Goal: Task Accomplishment & Management: Use online tool/utility

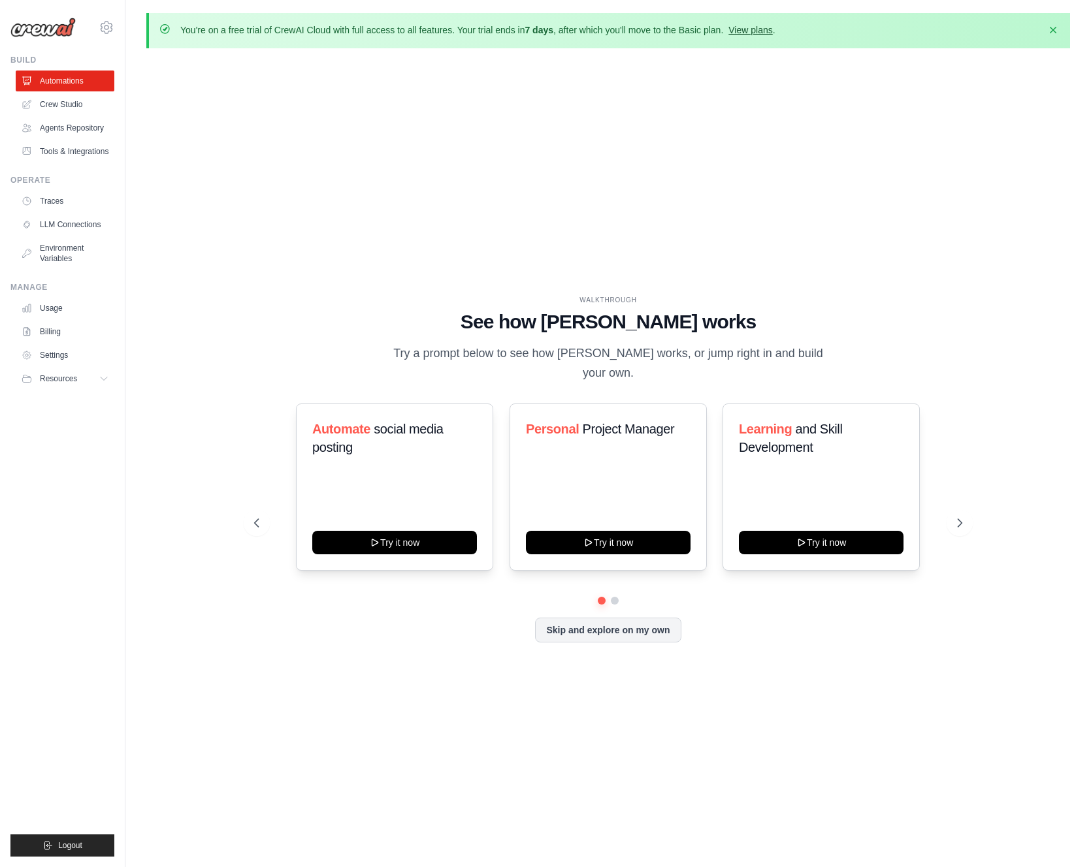
click at [765, 26] on link "View plans" at bounding box center [750, 30] width 44 height 10
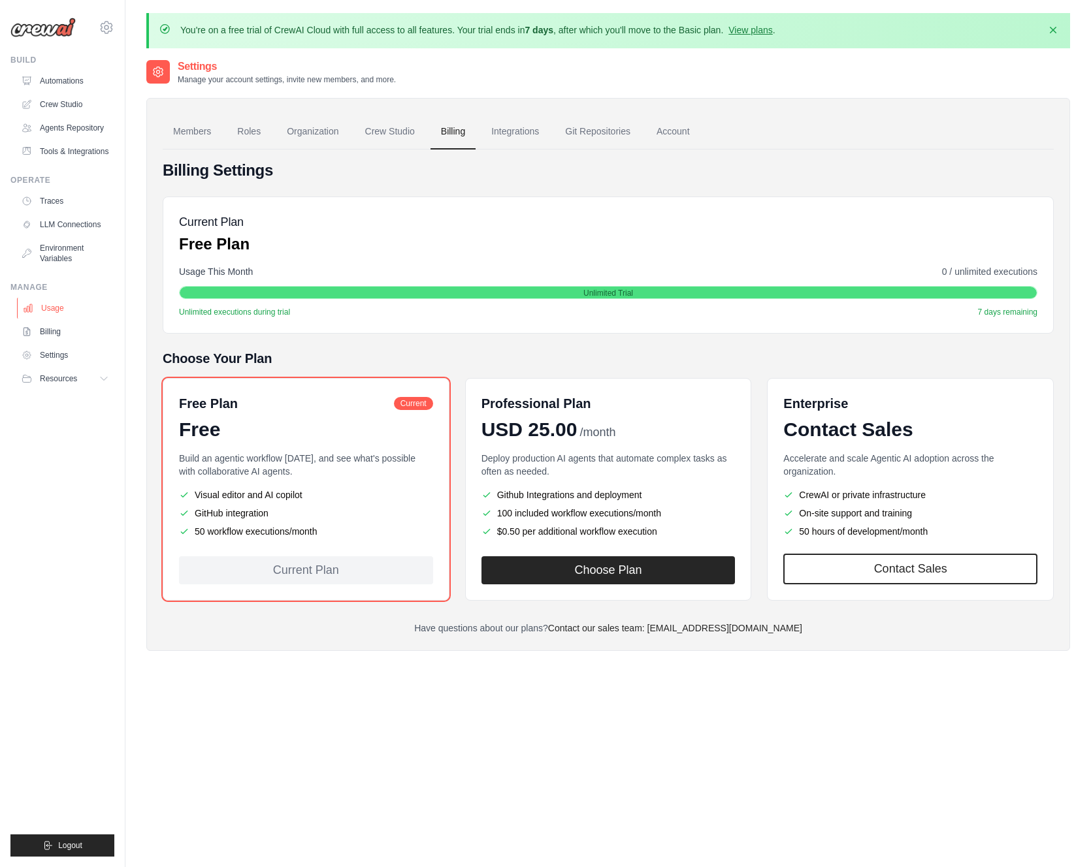
click at [76, 313] on link "Usage" at bounding box center [66, 308] width 99 height 21
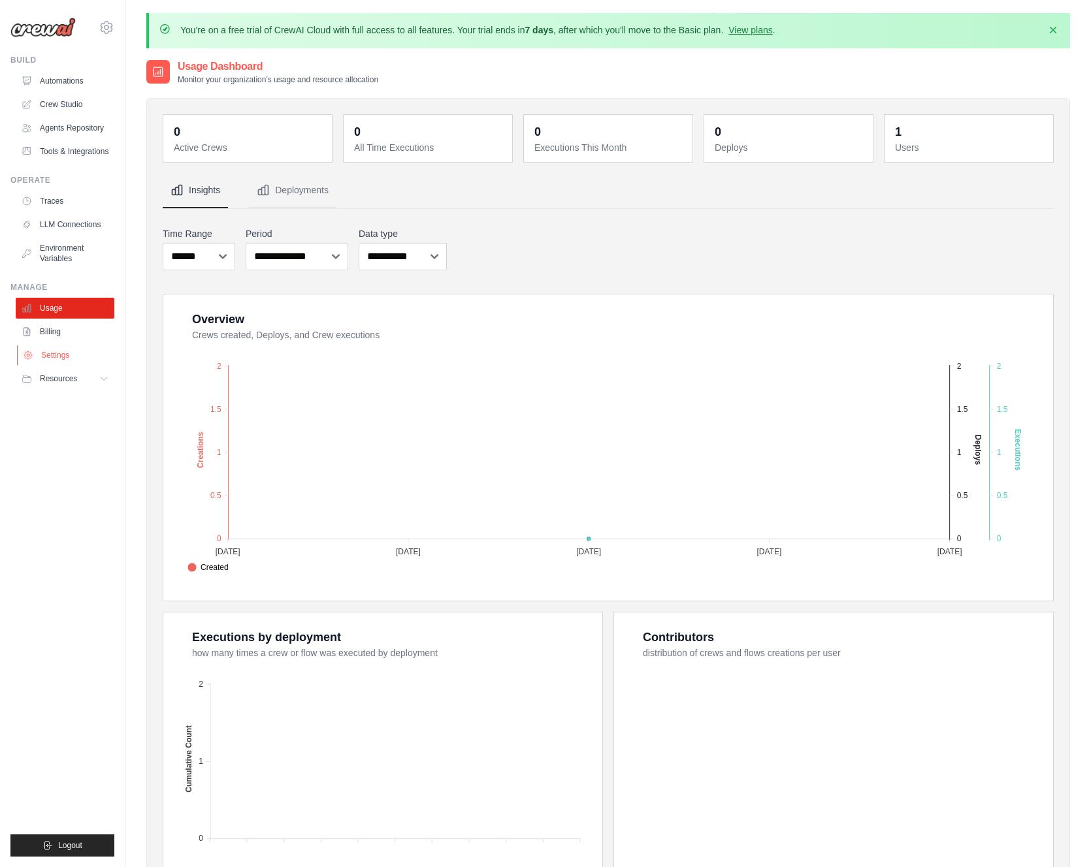
click at [65, 347] on link "Settings" at bounding box center [66, 355] width 99 height 21
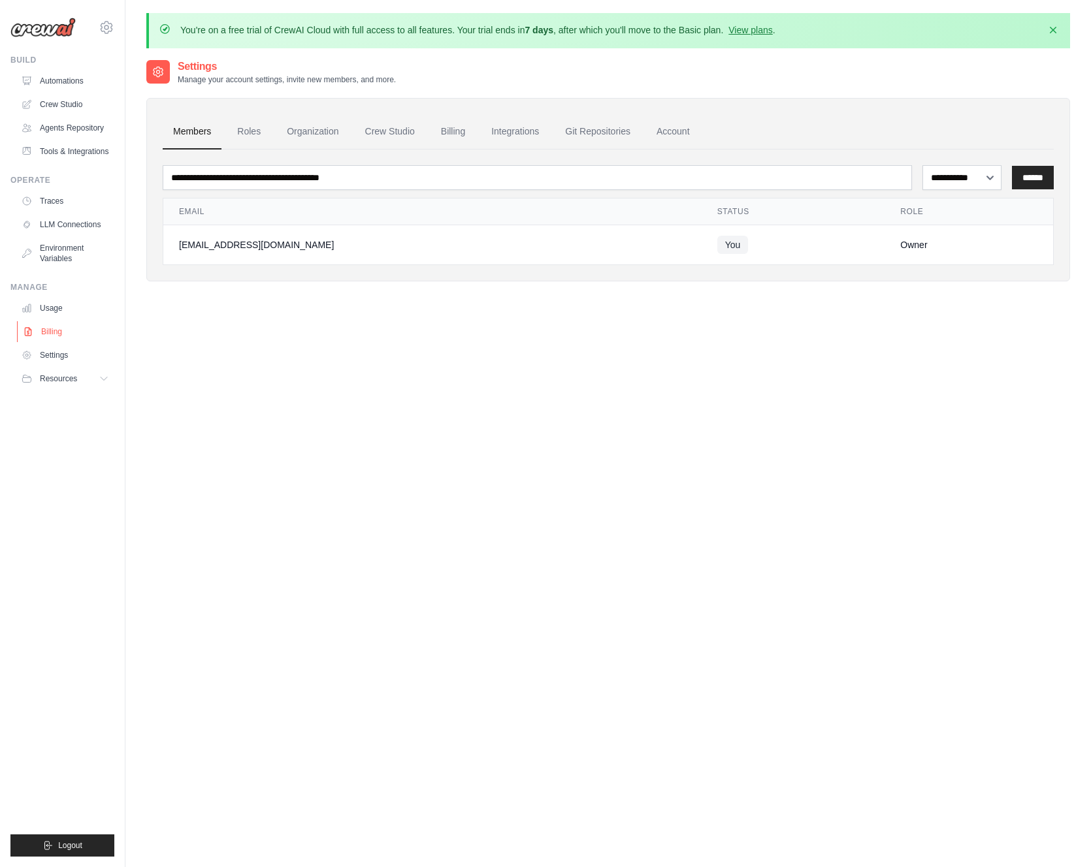
click at [54, 332] on link "Billing" at bounding box center [66, 331] width 99 height 21
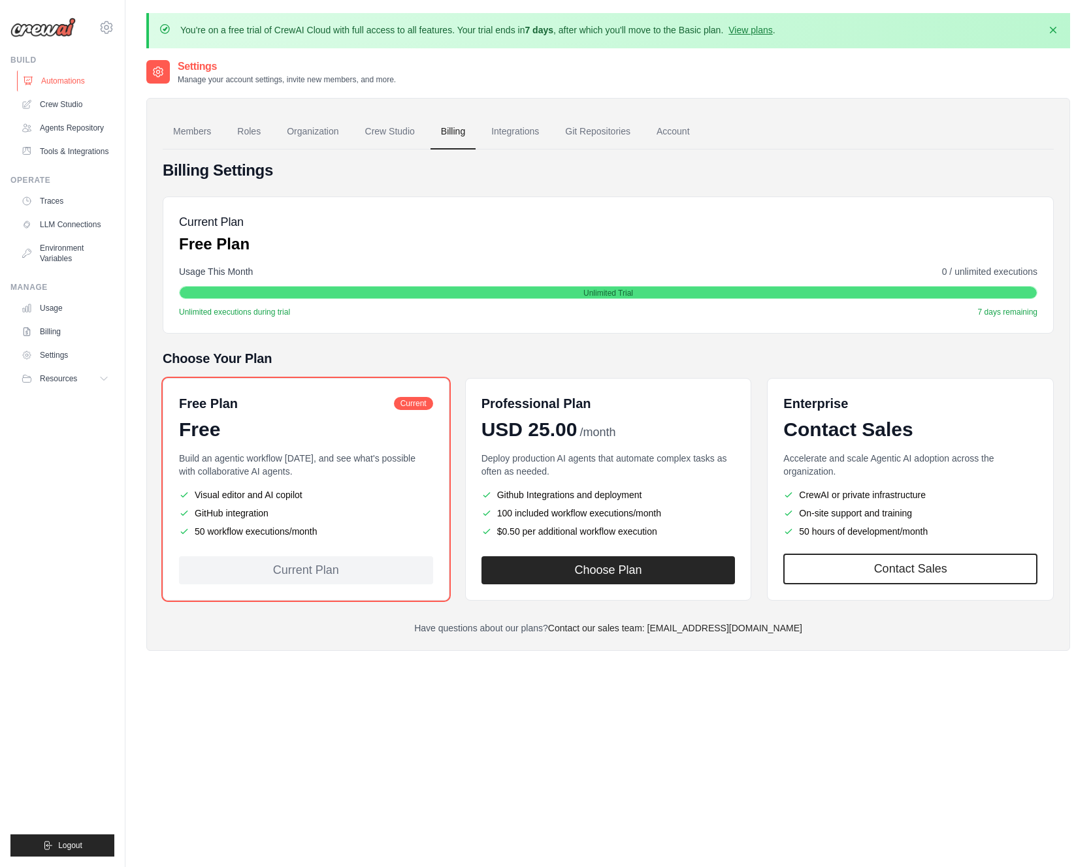
click at [79, 82] on link "Automations" at bounding box center [66, 81] width 99 height 21
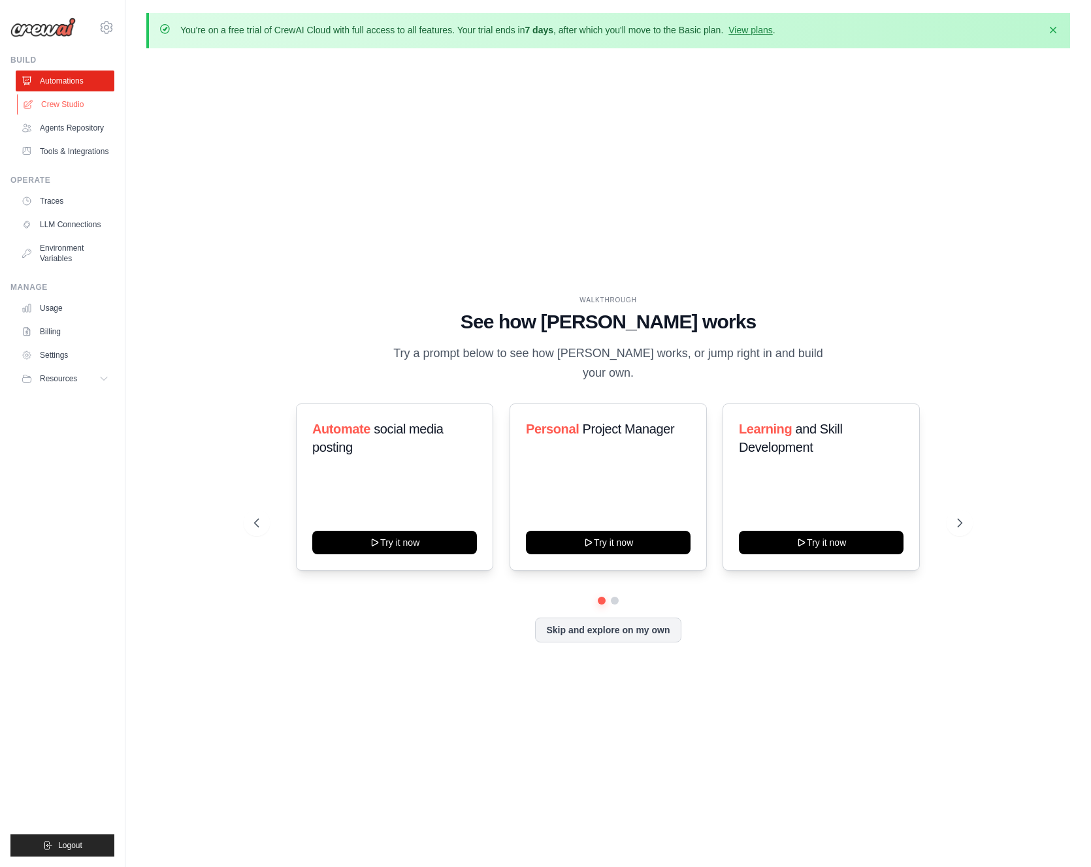
click at [71, 106] on link "Crew Studio" at bounding box center [66, 104] width 99 height 21
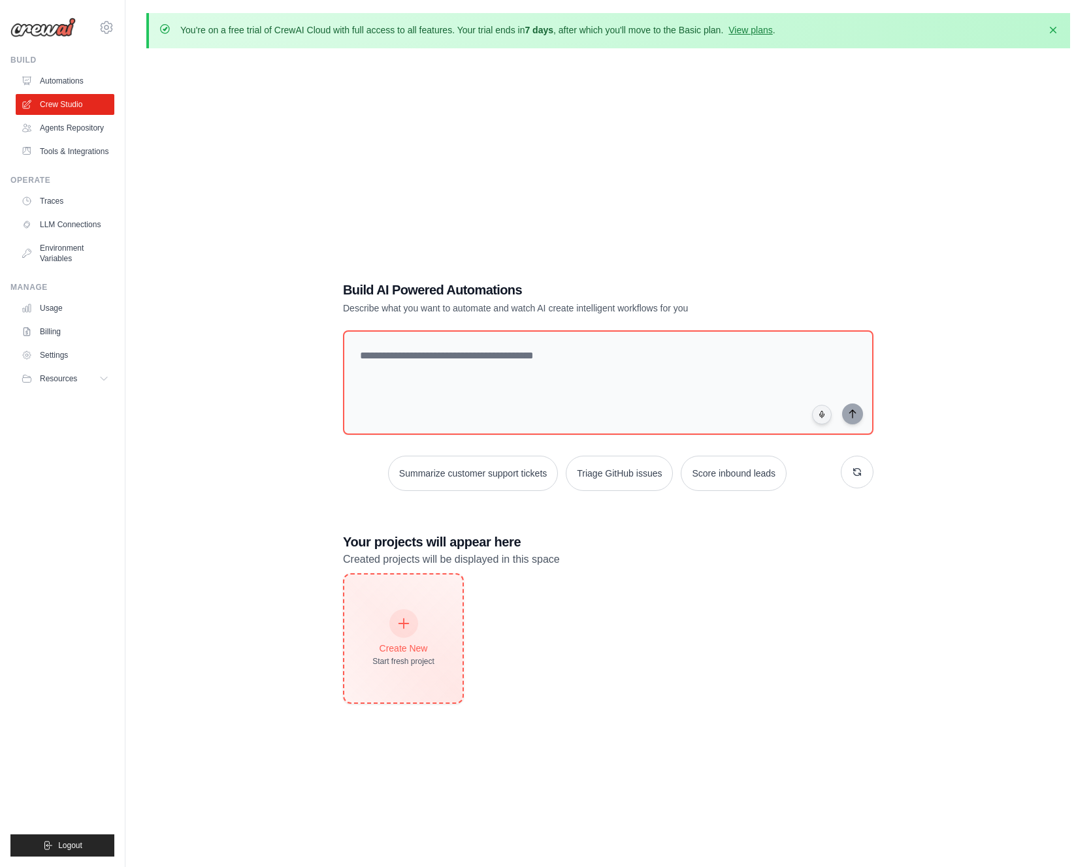
click at [398, 631] on div at bounding box center [403, 623] width 29 height 29
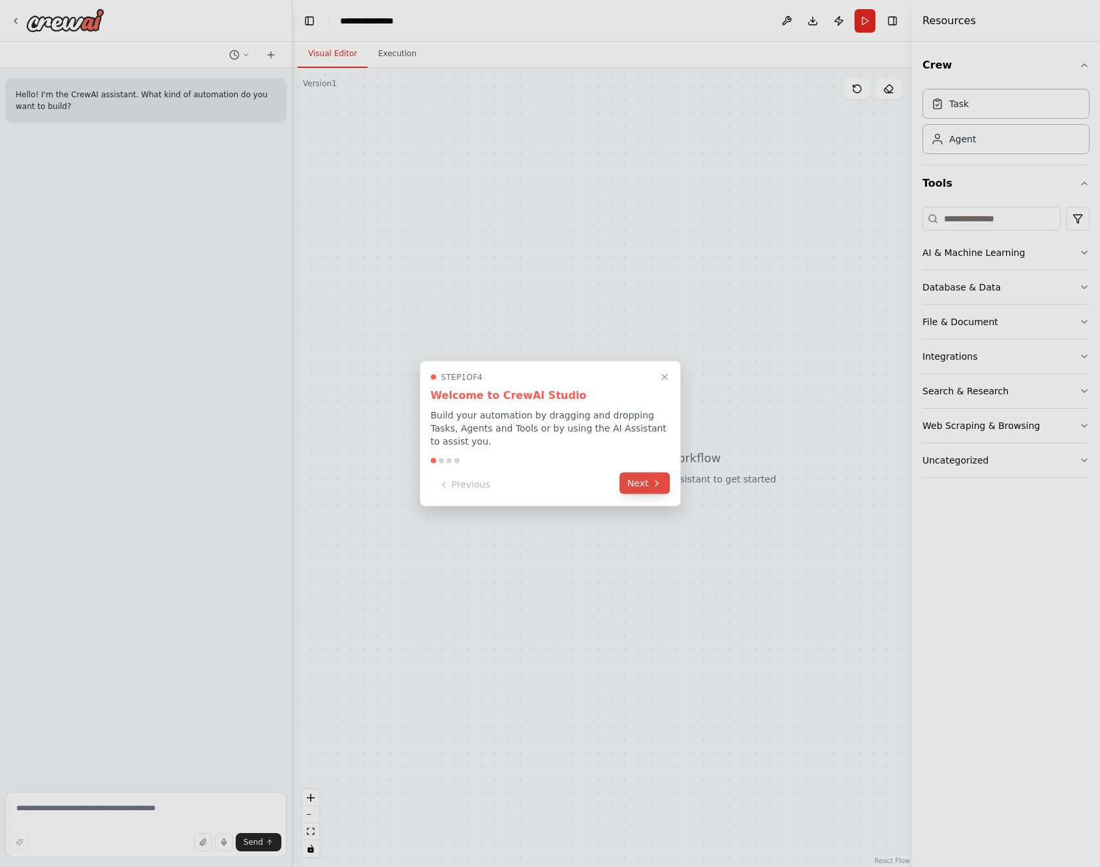
click at [650, 480] on button "Next" at bounding box center [645, 484] width 50 height 22
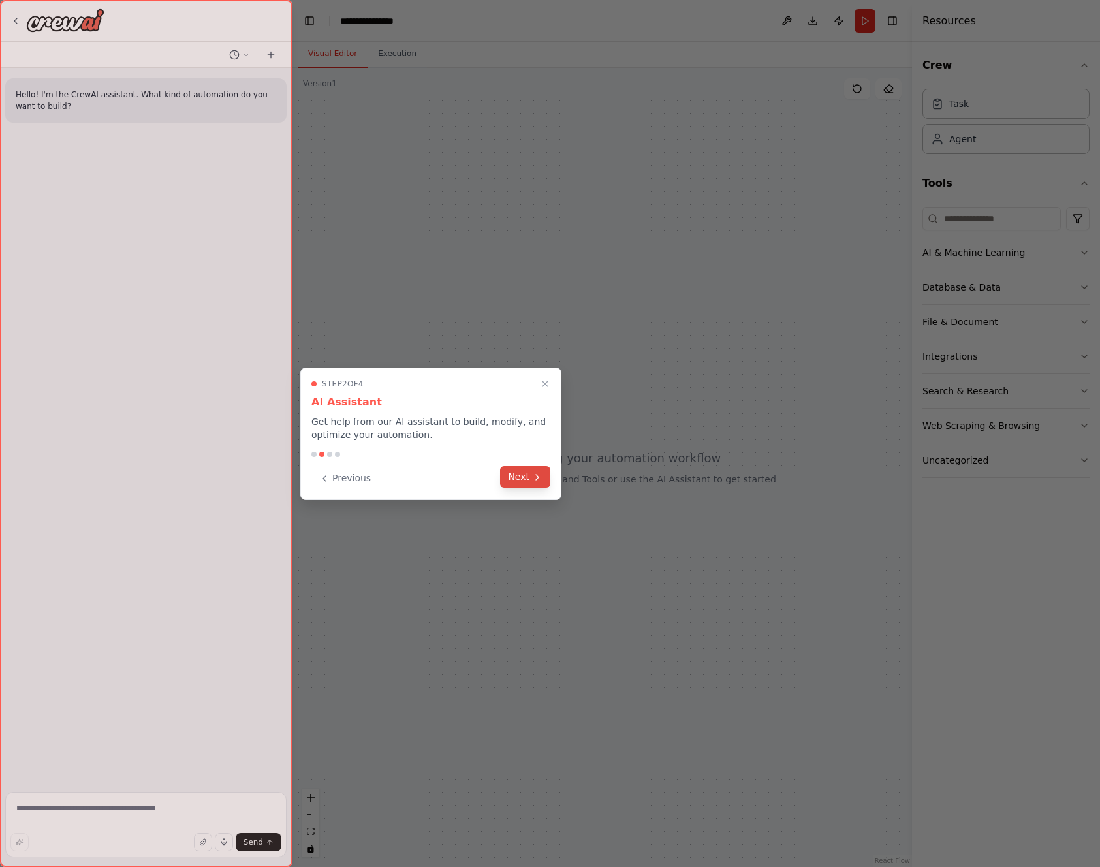
click at [519, 476] on button "Next" at bounding box center [525, 477] width 50 height 22
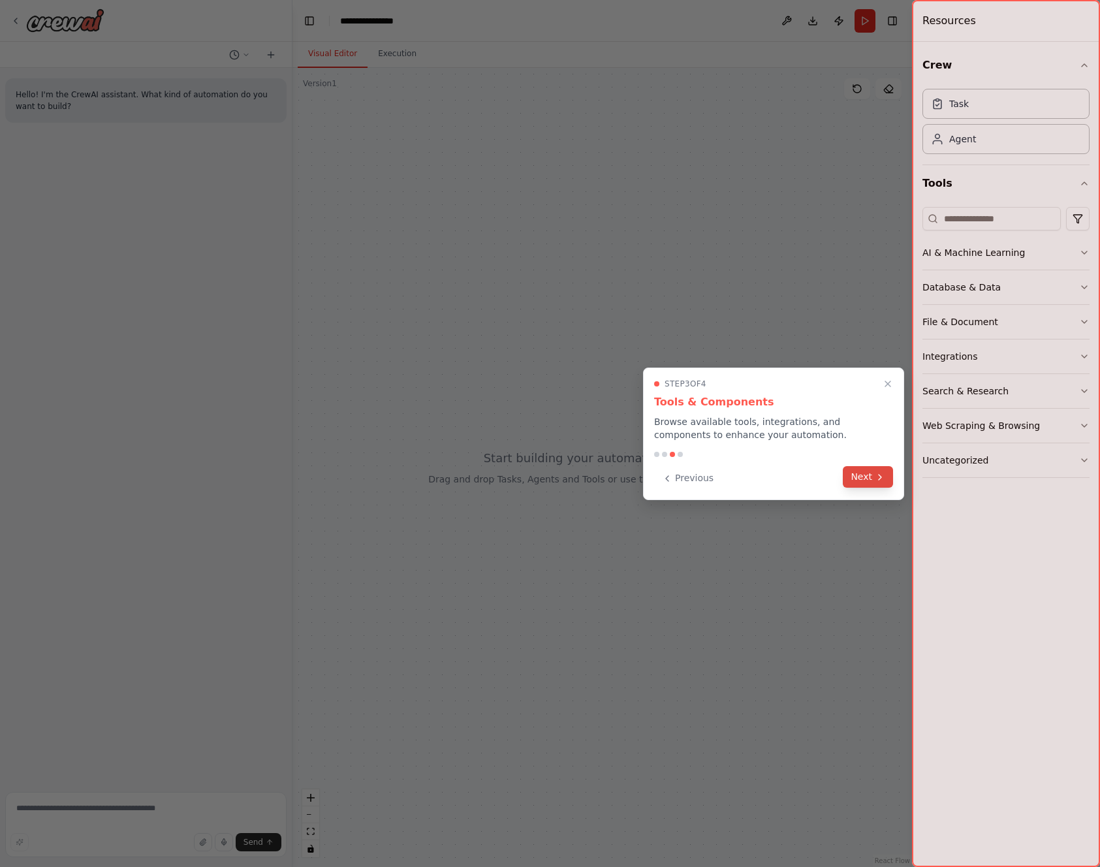
click at [857, 483] on button "Next" at bounding box center [868, 477] width 50 height 22
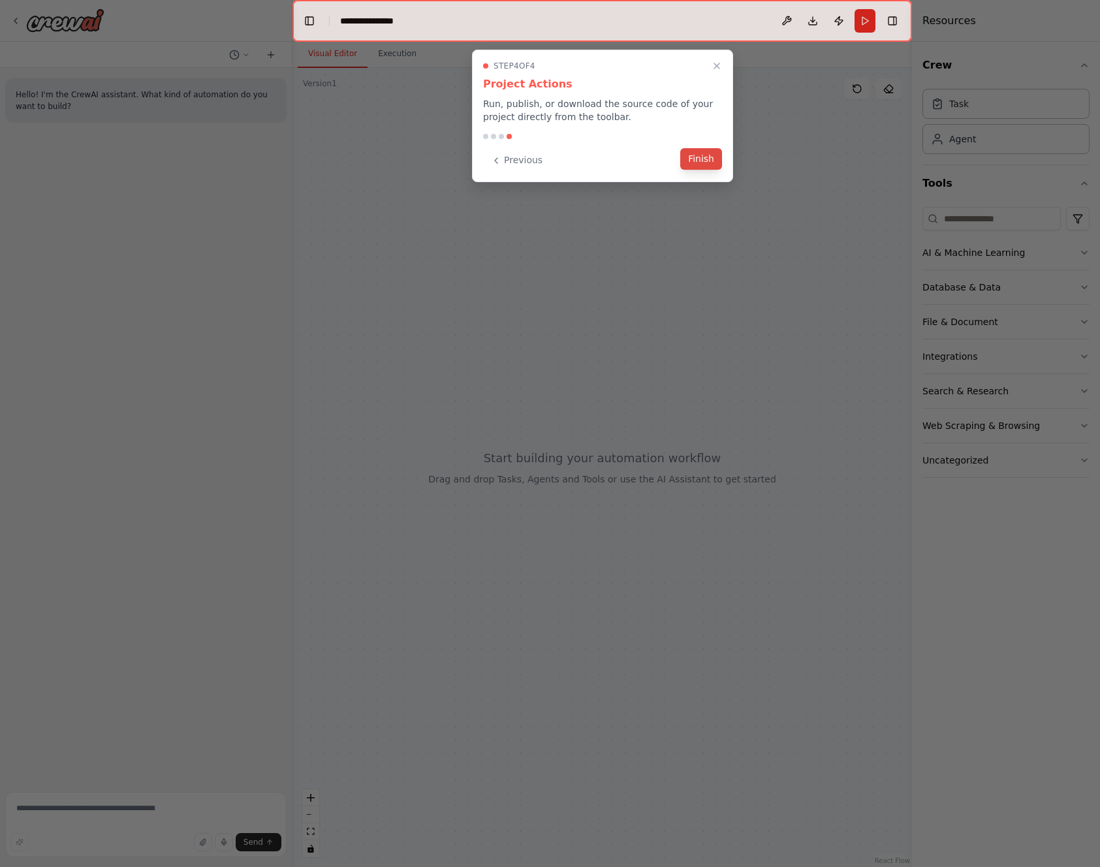
click at [693, 159] on button "Finish" at bounding box center [701, 159] width 42 height 22
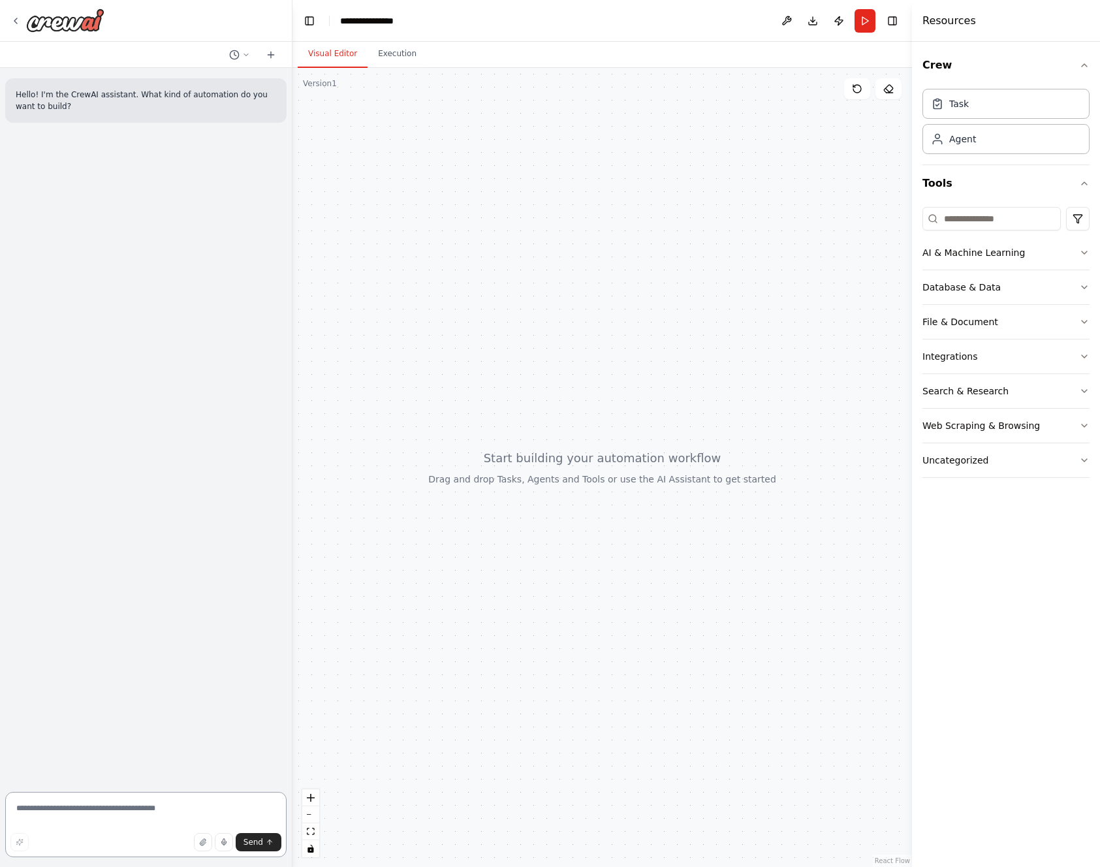
click at [158, 810] on textarea at bounding box center [145, 824] width 281 height 65
click at [1033, 252] on button "AI & Machine Learning" at bounding box center [1006, 253] width 167 height 34
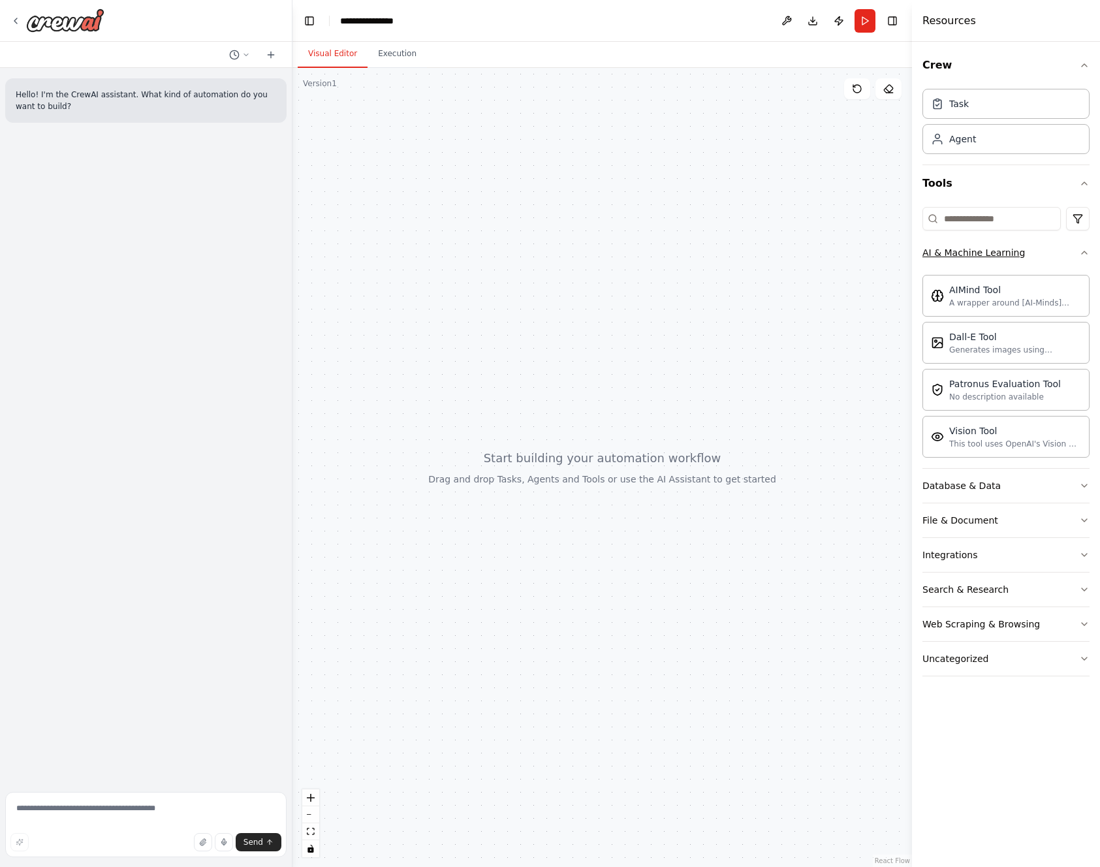
click at [1033, 252] on button "AI & Machine Learning" at bounding box center [1006, 253] width 167 height 34
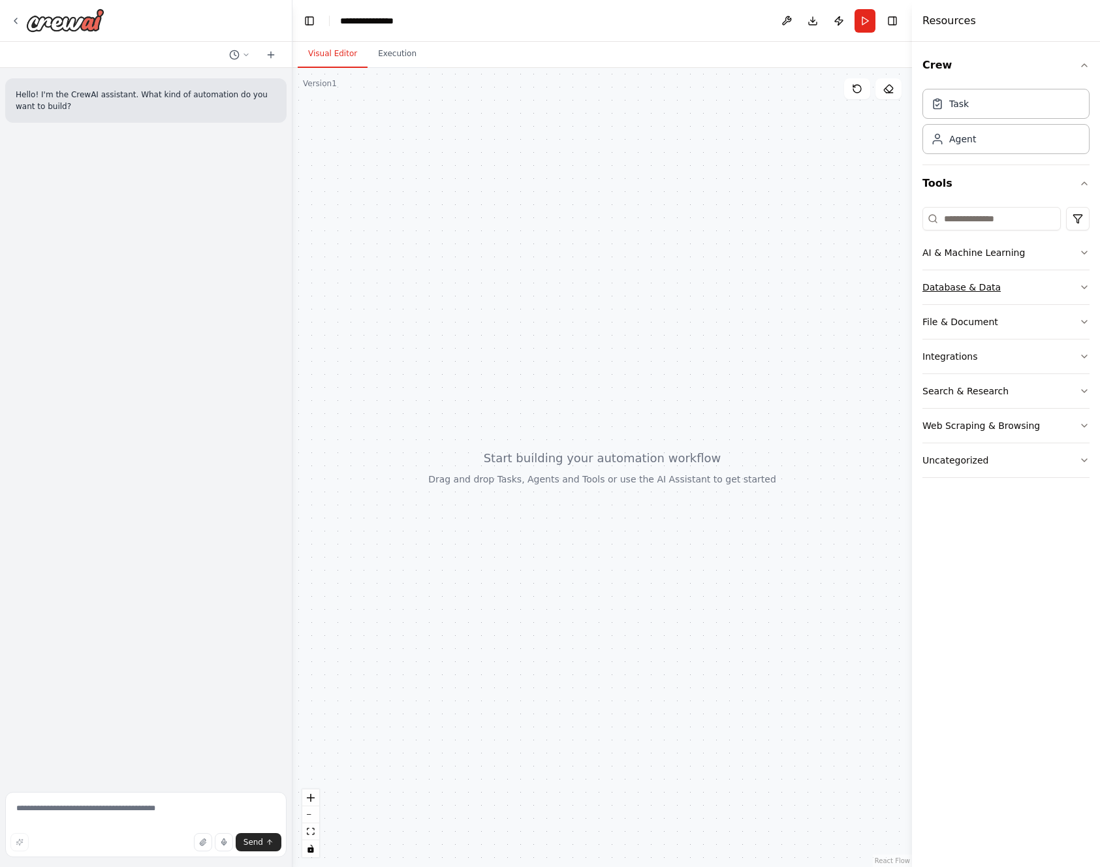
click at [1008, 285] on button "Database & Data" at bounding box center [1006, 287] width 167 height 34
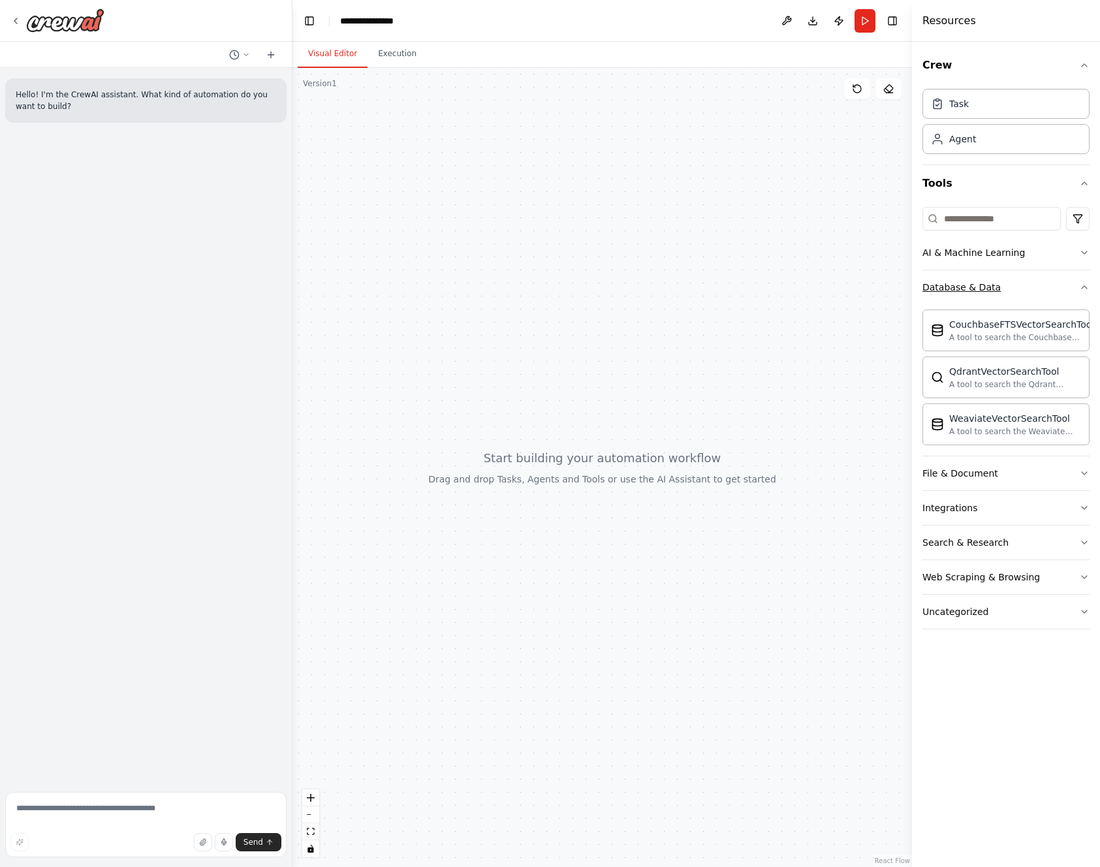
click at [1008, 285] on button "Database & Data" at bounding box center [1006, 287] width 167 height 34
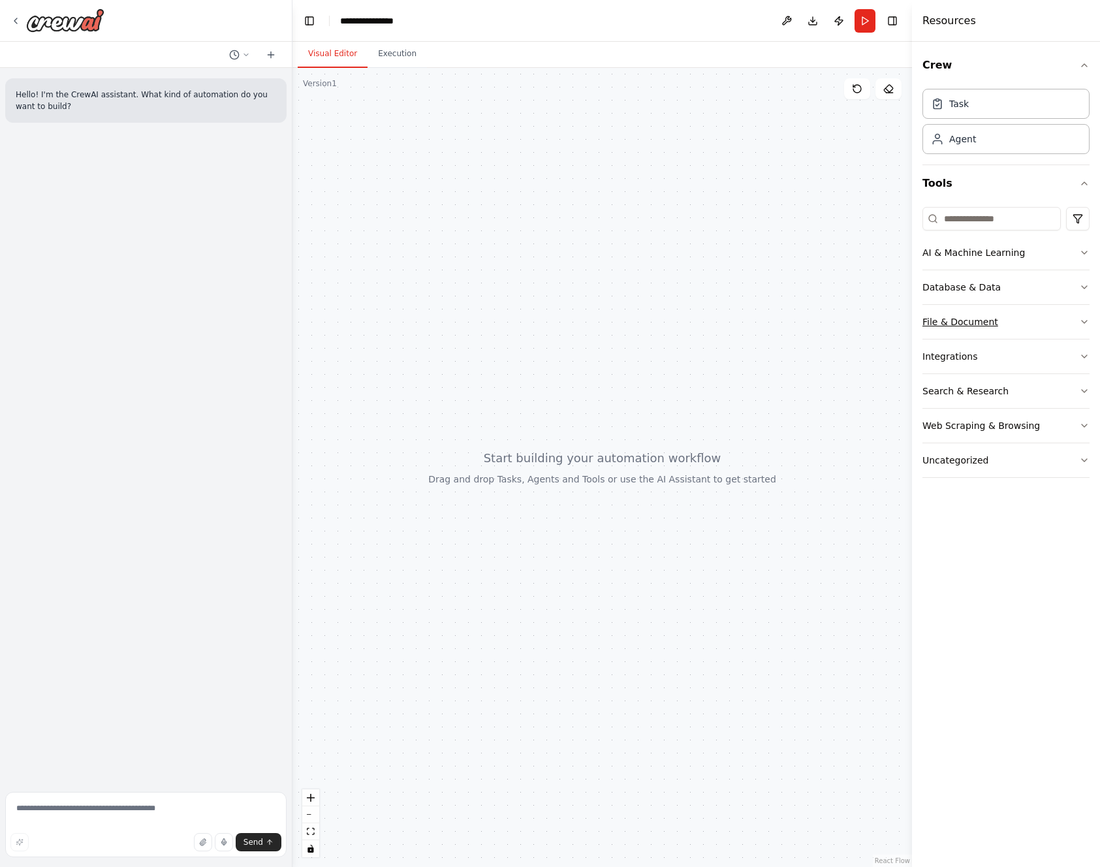
click at [994, 318] on button "File & Document" at bounding box center [1006, 322] width 167 height 34
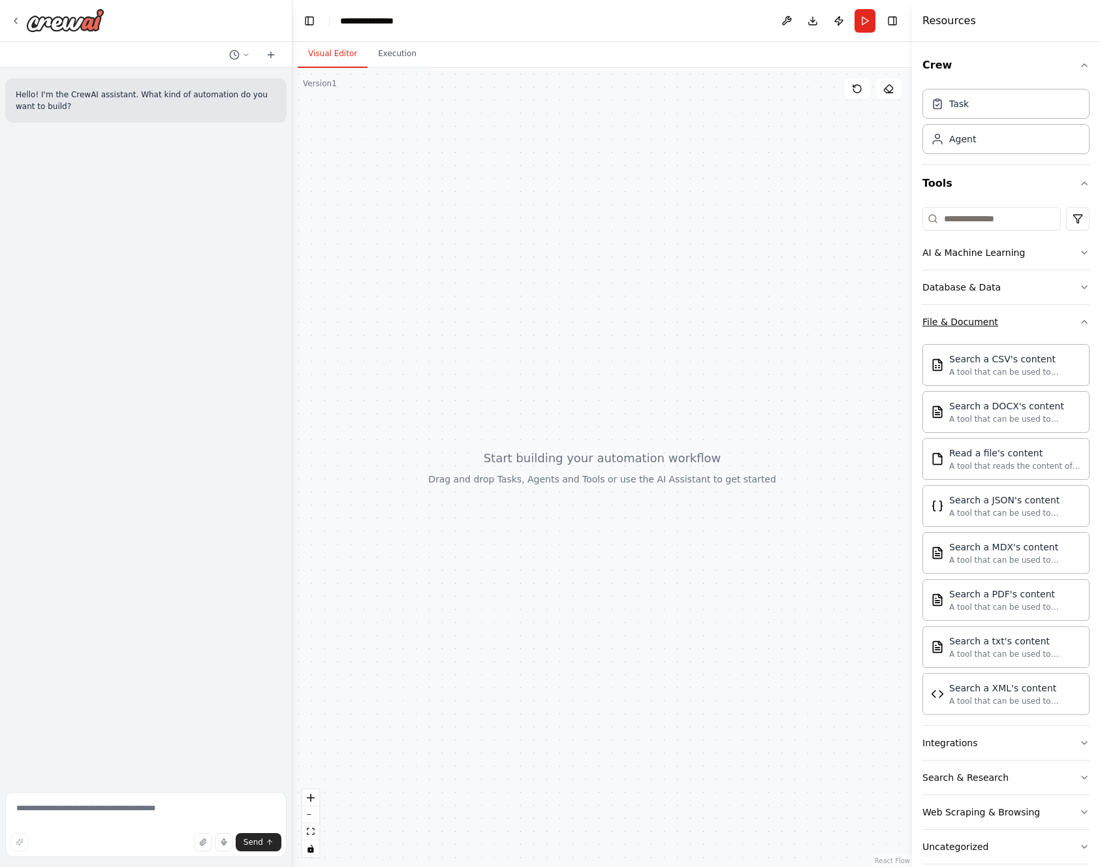
click at [993, 313] on button "File & Document" at bounding box center [1006, 322] width 167 height 34
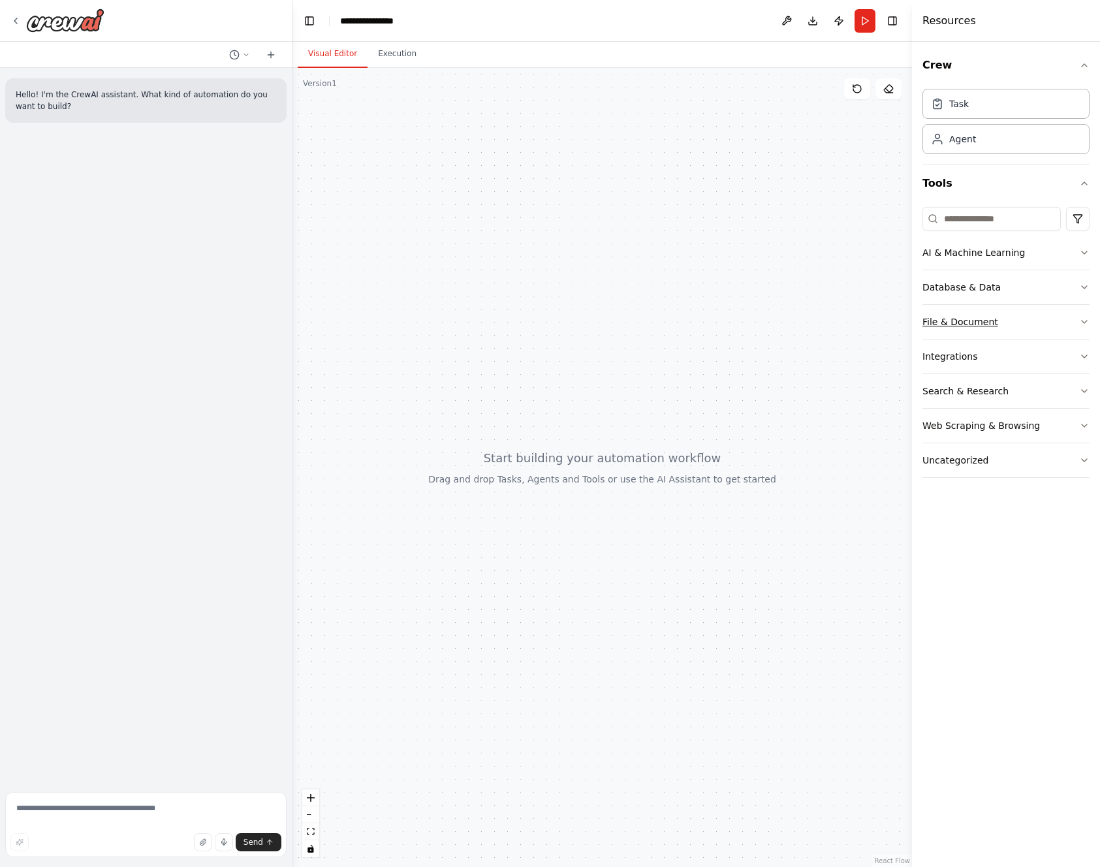
click at [985, 321] on div "File & Document" at bounding box center [961, 321] width 76 height 13
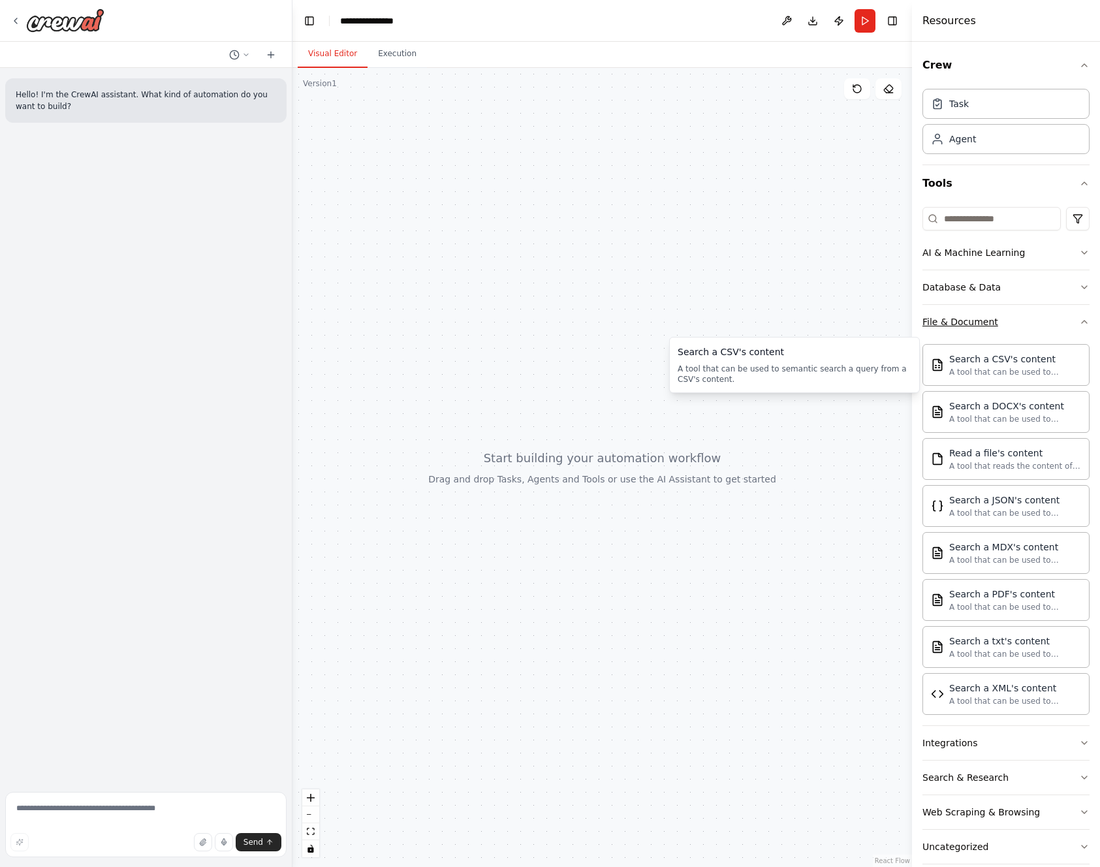
click at [1010, 323] on button "File & Document" at bounding box center [1006, 322] width 167 height 34
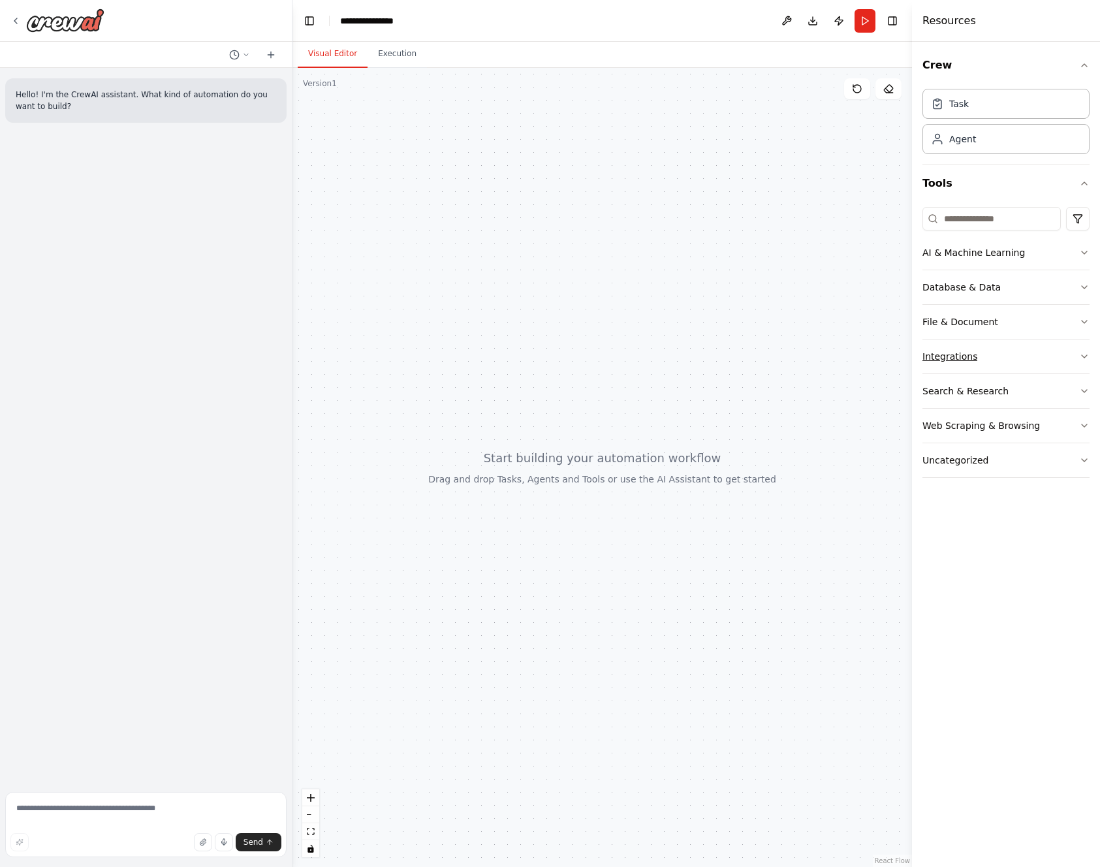
click at [1021, 355] on button "Integrations" at bounding box center [1006, 357] width 167 height 34
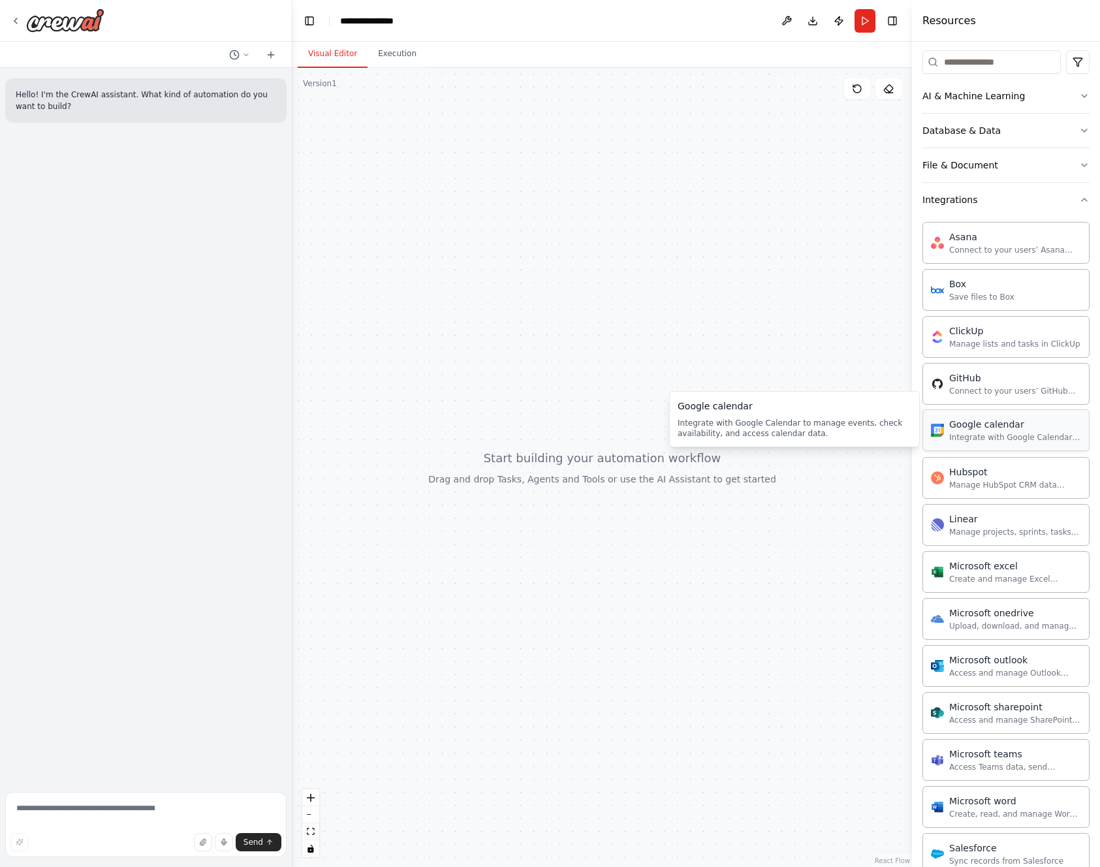
scroll to position [313, 0]
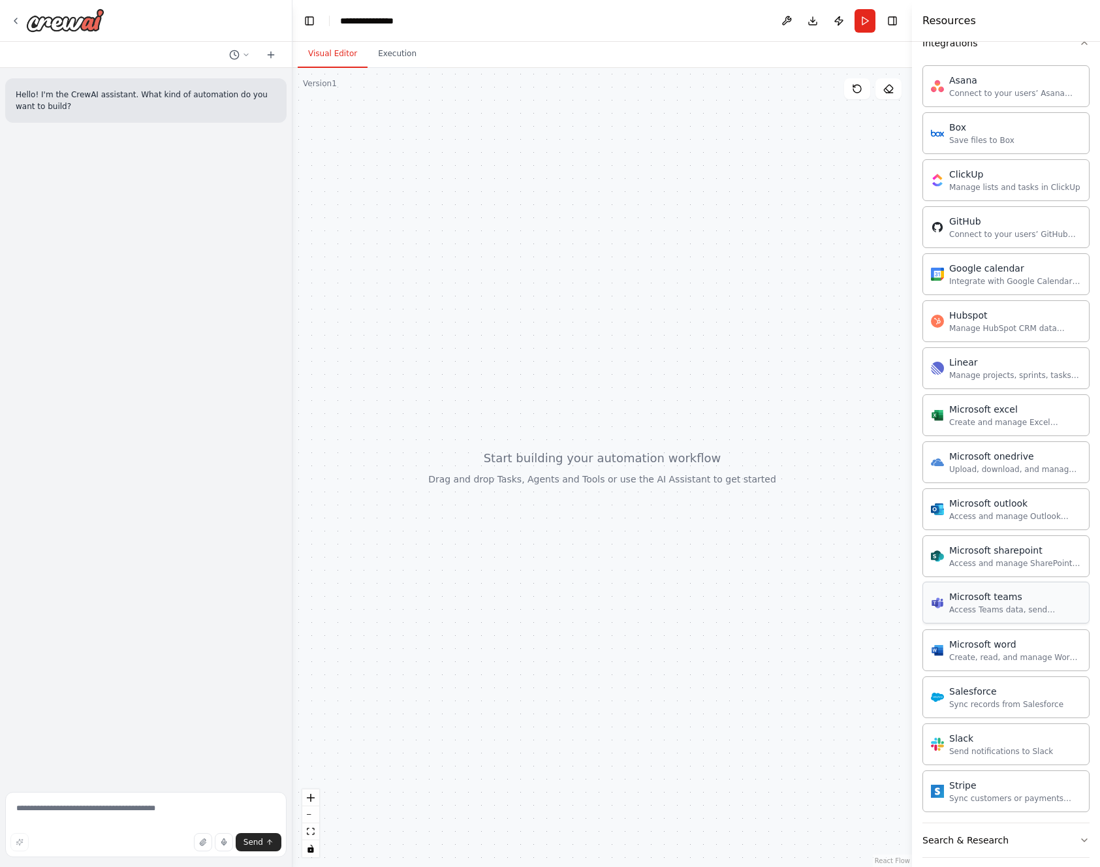
click at [972, 601] on div "Microsoft teams" at bounding box center [1016, 596] width 132 height 13
click at [972, 602] on div "Microsoft teams" at bounding box center [1016, 596] width 132 height 13
click at [628, 464] on div at bounding box center [603, 467] width 620 height 799
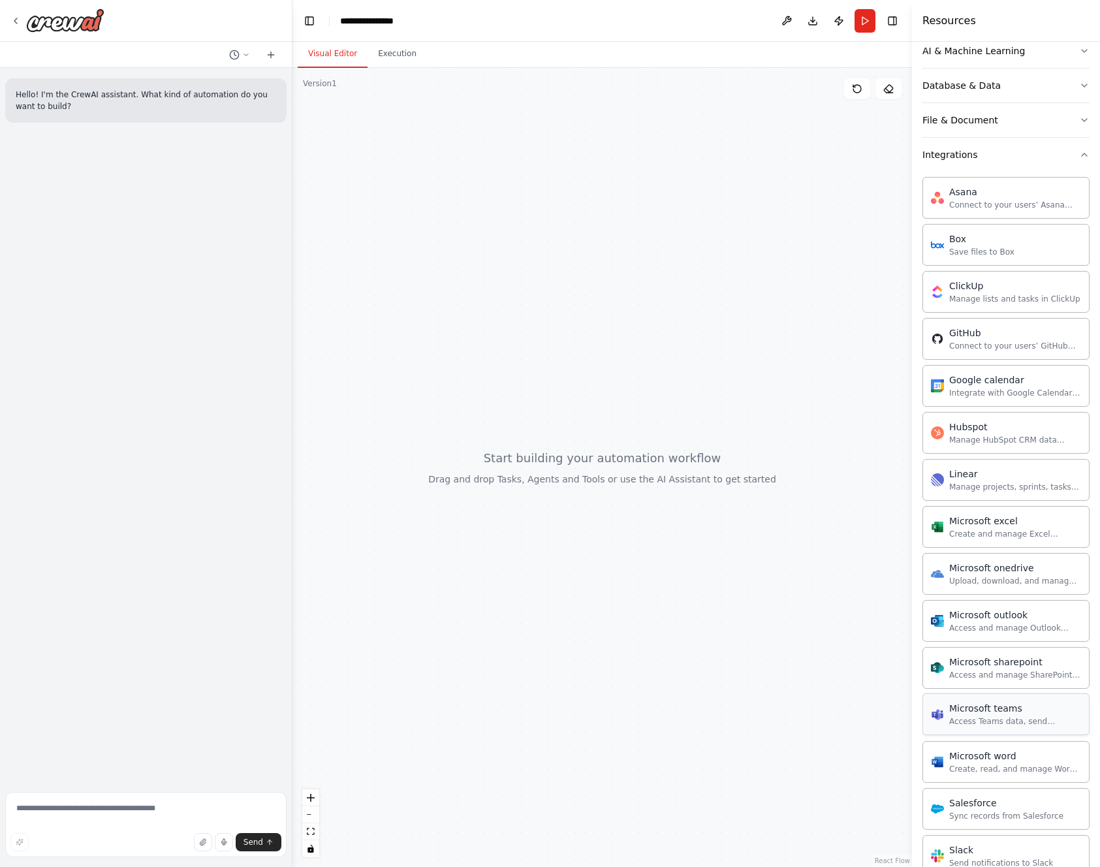
scroll to position [392, 0]
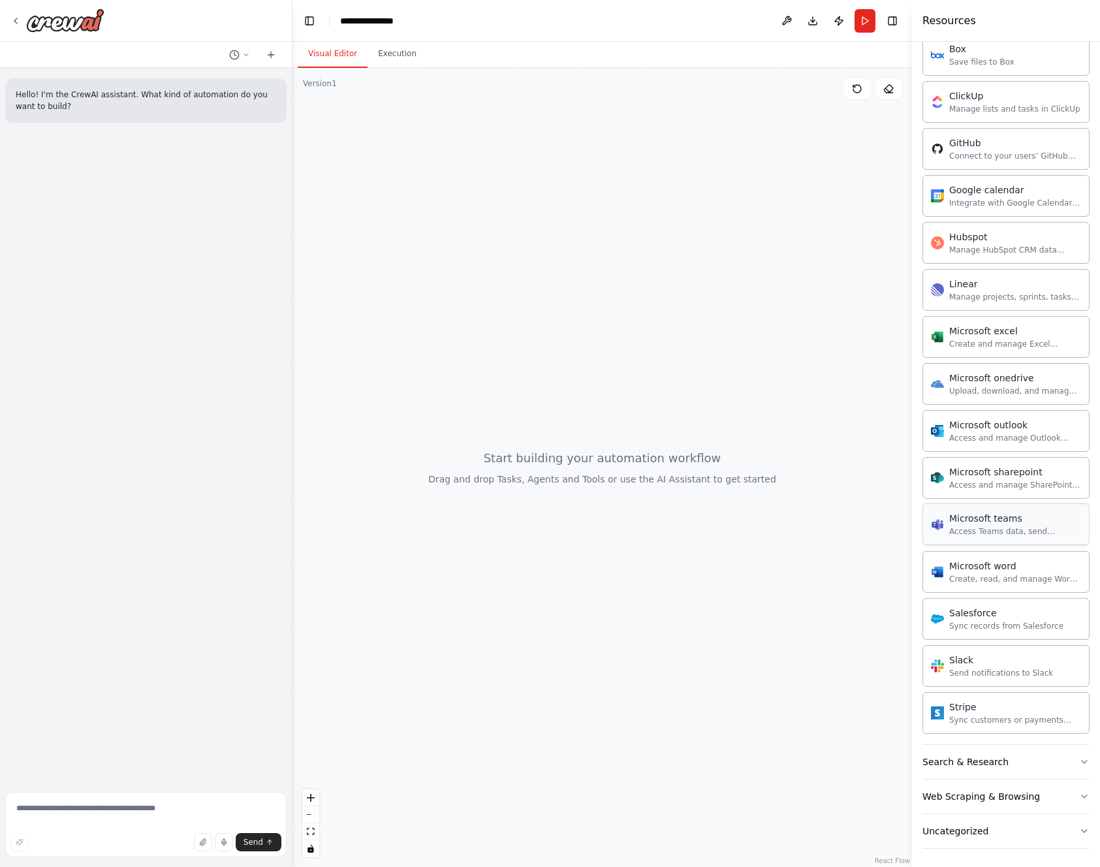
click at [1001, 513] on div "Microsoft teams" at bounding box center [1016, 518] width 132 height 13
click at [473, 736] on div at bounding box center [603, 467] width 620 height 799
click at [995, 769] on button "Search & Research" at bounding box center [1006, 760] width 167 height 34
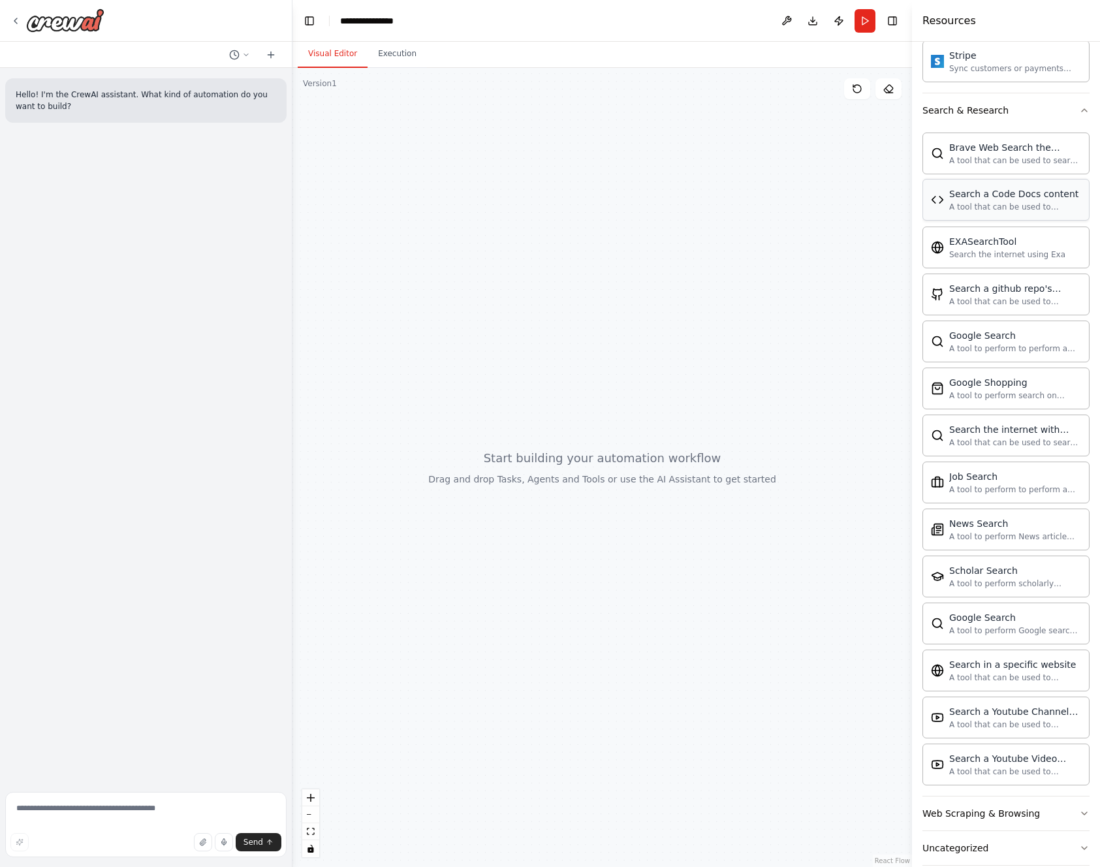
scroll to position [1063, 0]
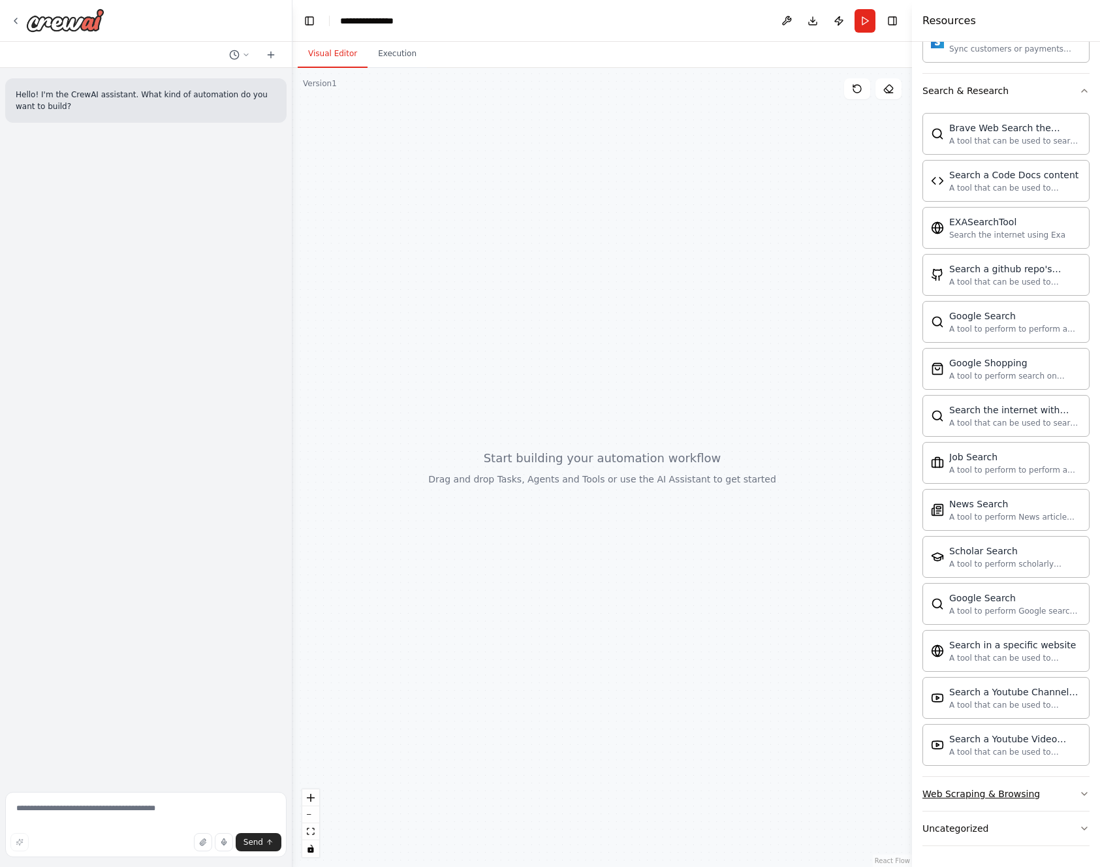
click at [1040, 796] on button "Web Scraping & Browsing" at bounding box center [1006, 794] width 167 height 34
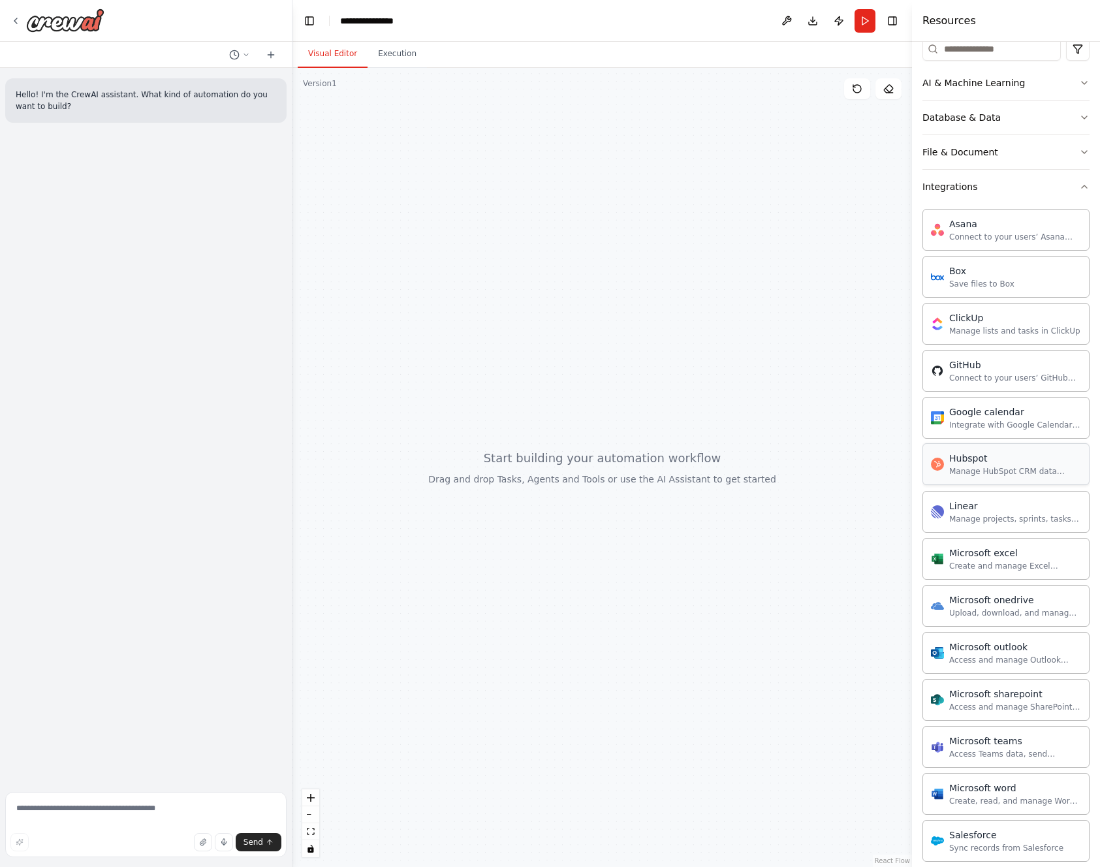
scroll to position [0, 0]
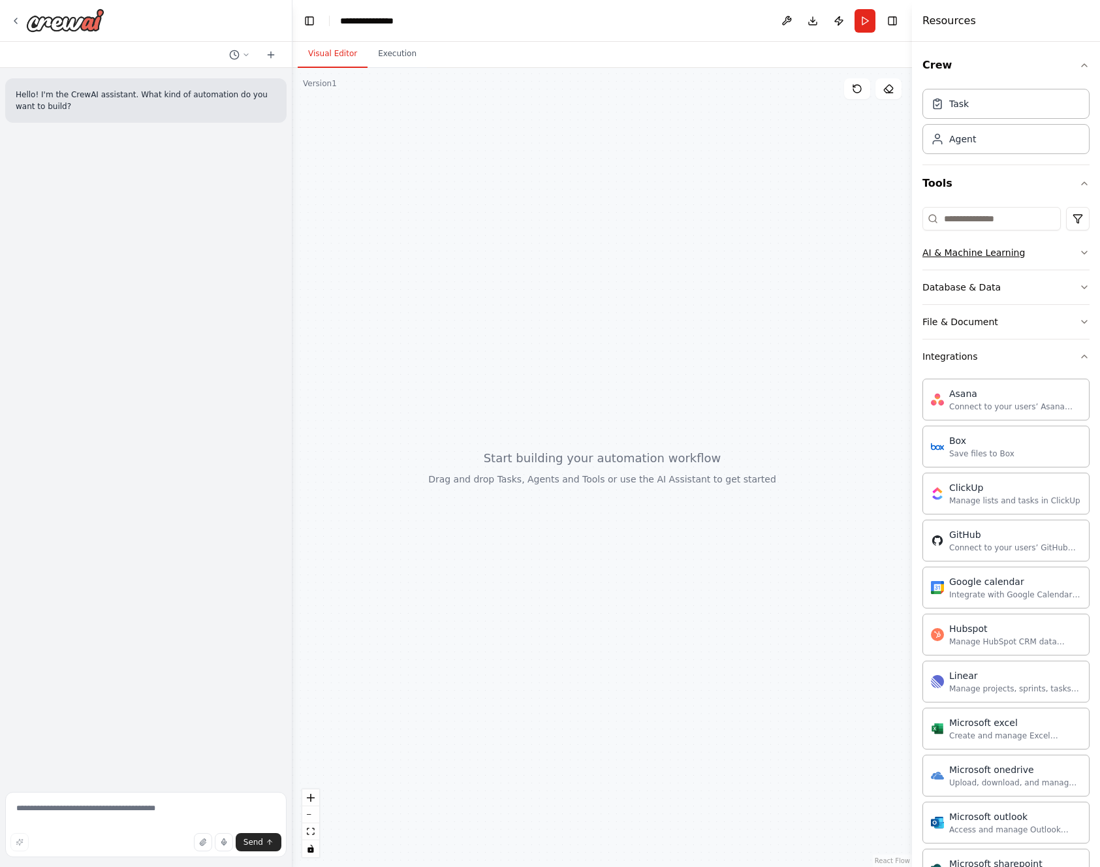
click at [1017, 253] on div "AI & Machine Learning" at bounding box center [974, 252] width 103 height 13
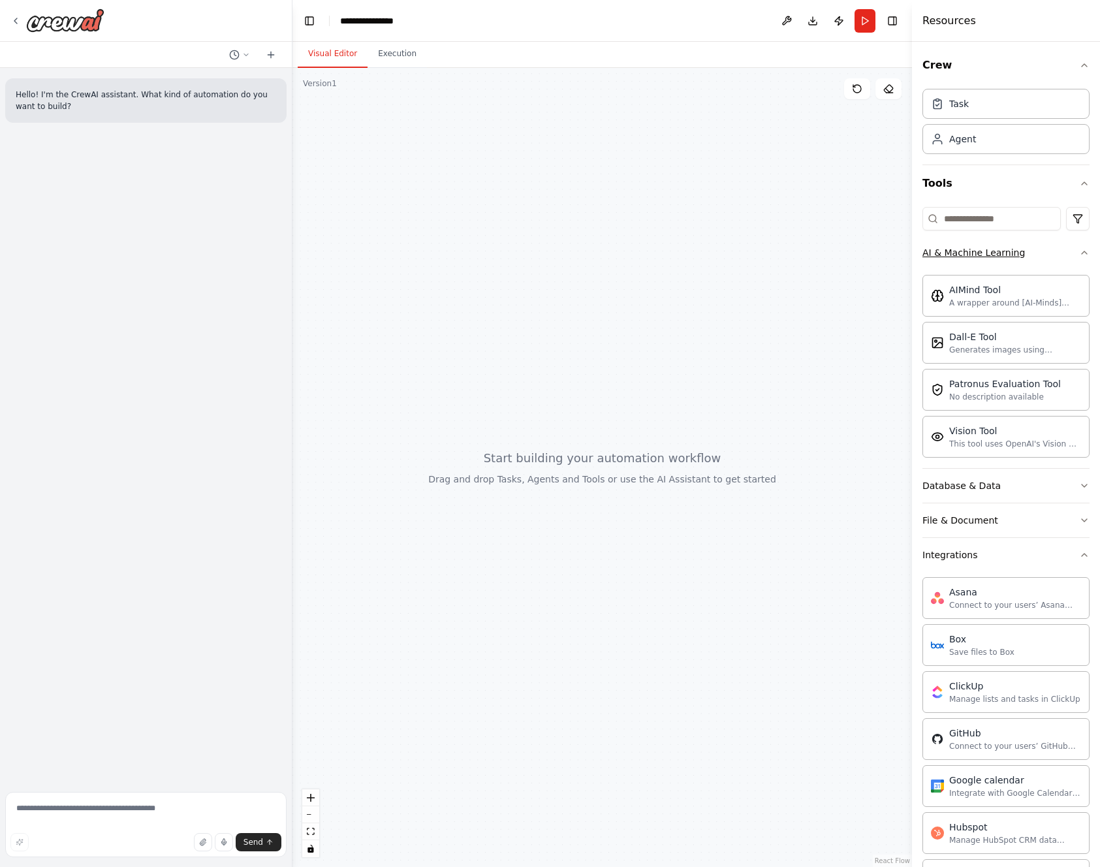
click at [1017, 253] on div "AI & Machine Learning" at bounding box center [974, 252] width 103 height 13
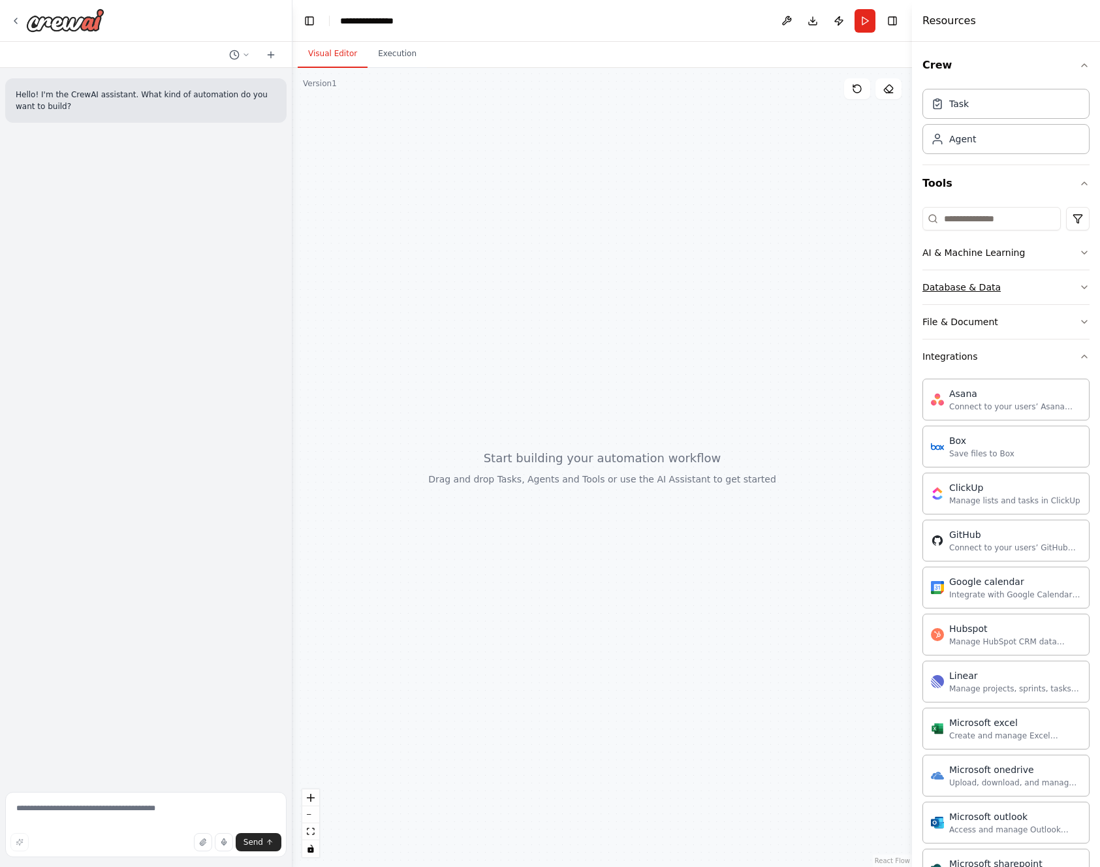
click at [1008, 293] on button "Database & Data" at bounding box center [1006, 287] width 167 height 34
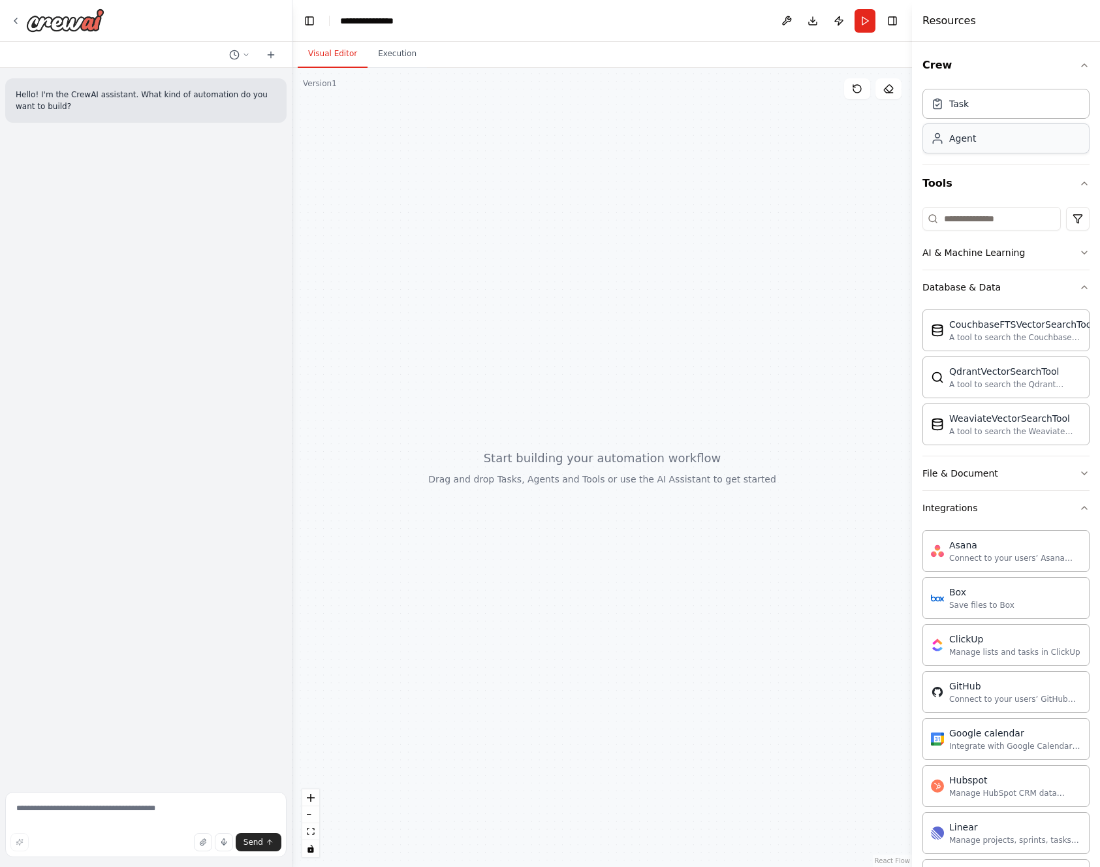
click at [979, 132] on div "Agent" at bounding box center [1006, 138] width 167 height 30
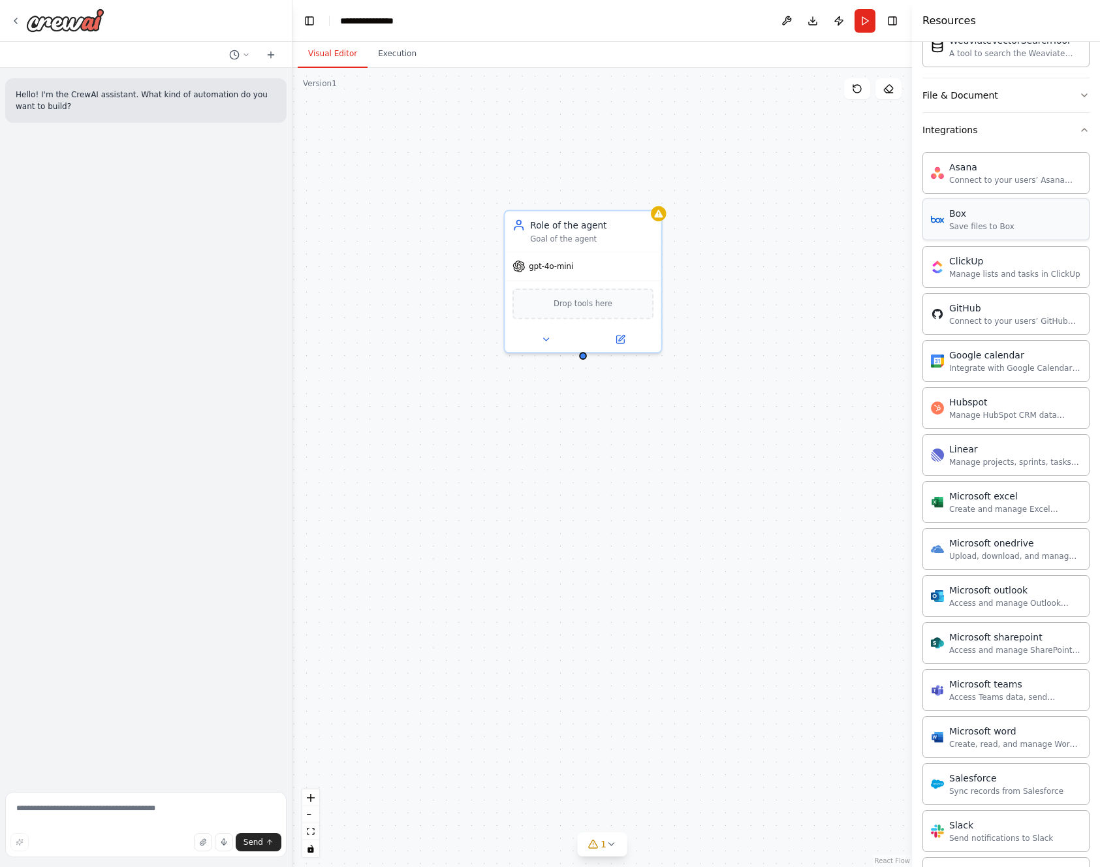
scroll to position [392, 0]
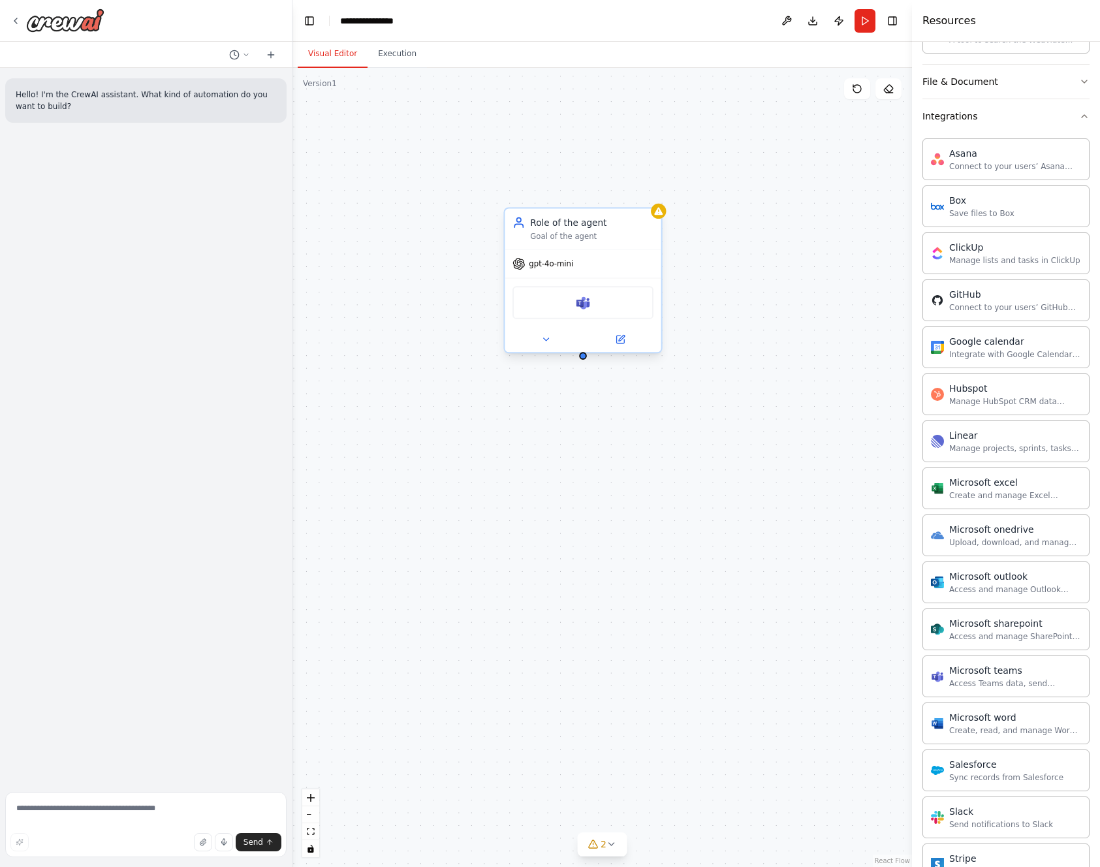
click at [549, 265] on span "gpt-4o-mini" at bounding box center [551, 264] width 44 height 10
click at [518, 263] on icon at bounding box center [519, 263] width 12 height 12
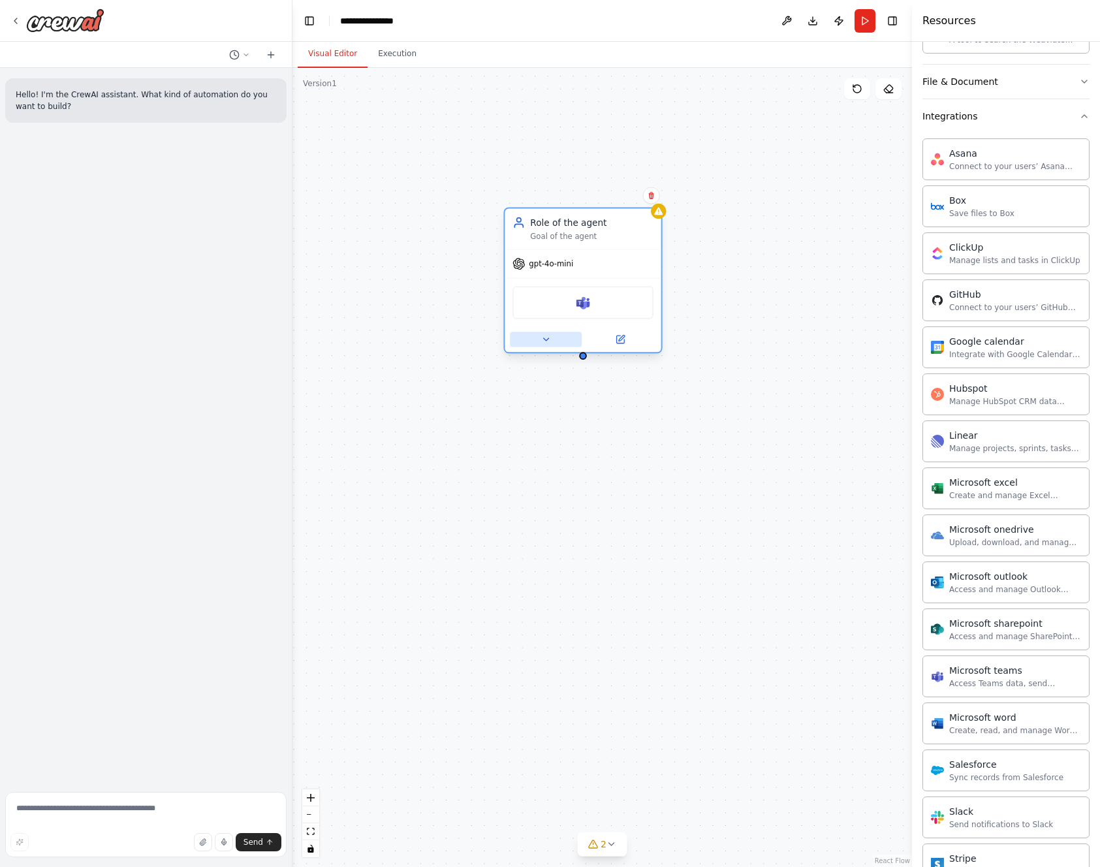
click at [550, 338] on icon at bounding box center [546, 339] width 10 height 10
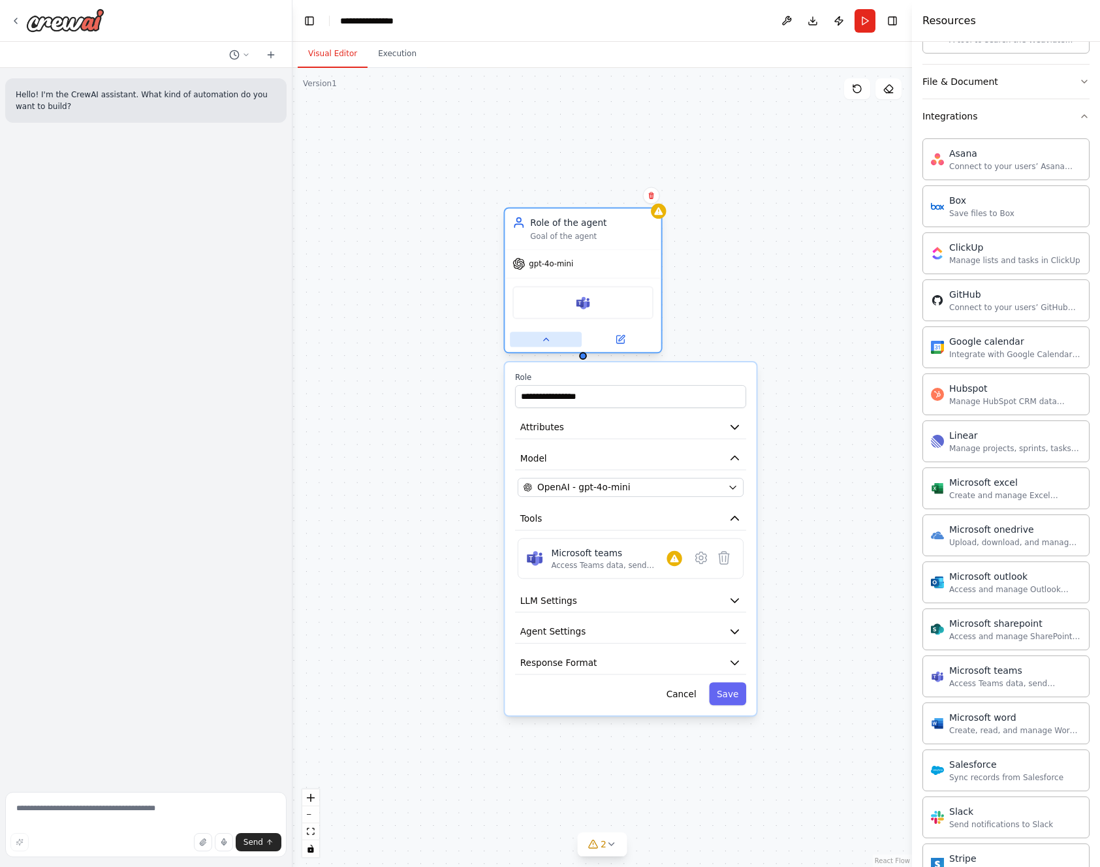
click at [550, 338] on icon at bounding box center [546, 339] width 10 height 10
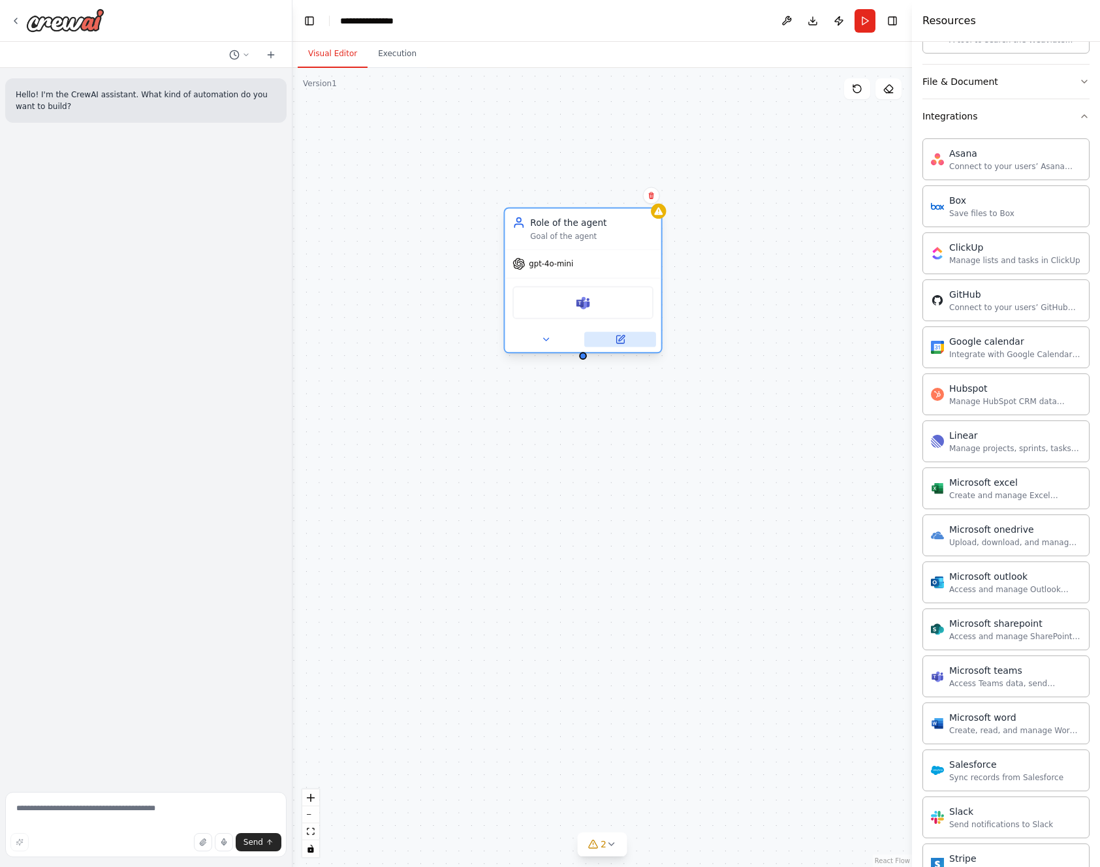
click at [611, 342] on button at bounding box center [620, 339] width 72 height 15
click at [622, 339] on icon at bounding box center [621, 338] width 6 height 6
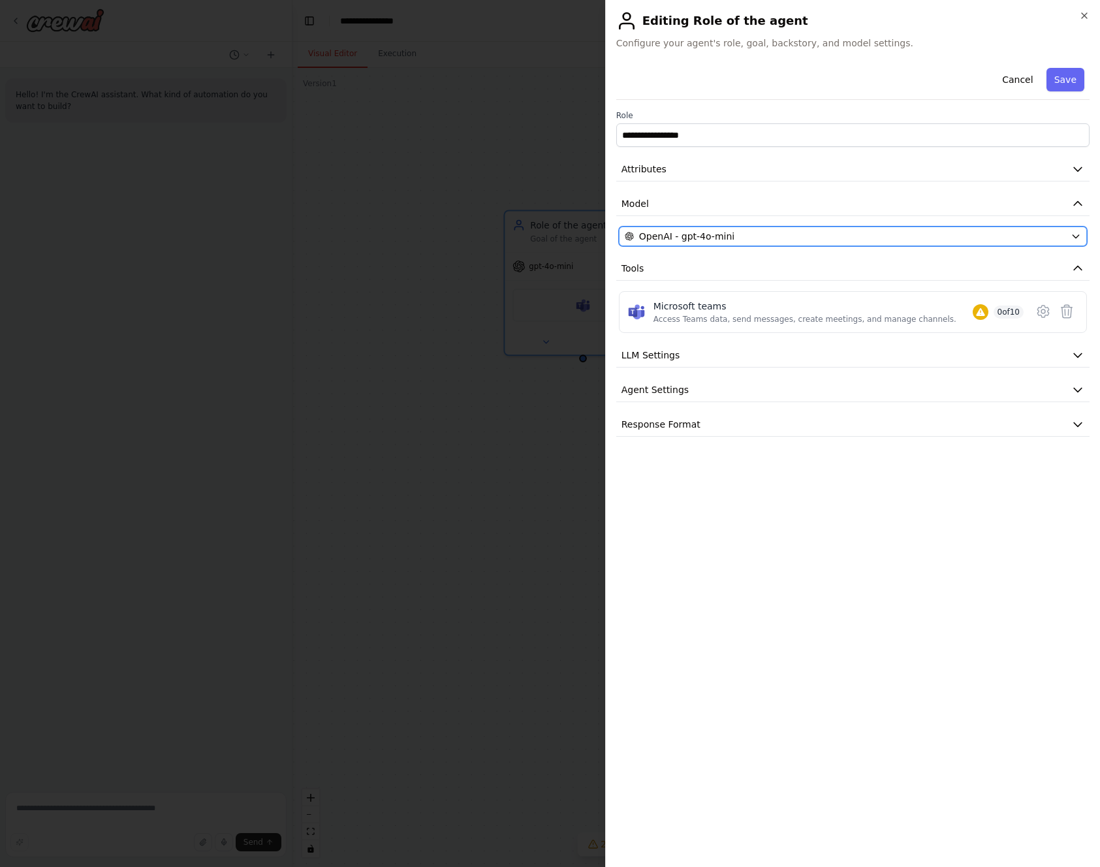
click at [972, 240] on div "OpenAI - gpt-4o-mini" at bounding box center [845, 236] width 441 height 13
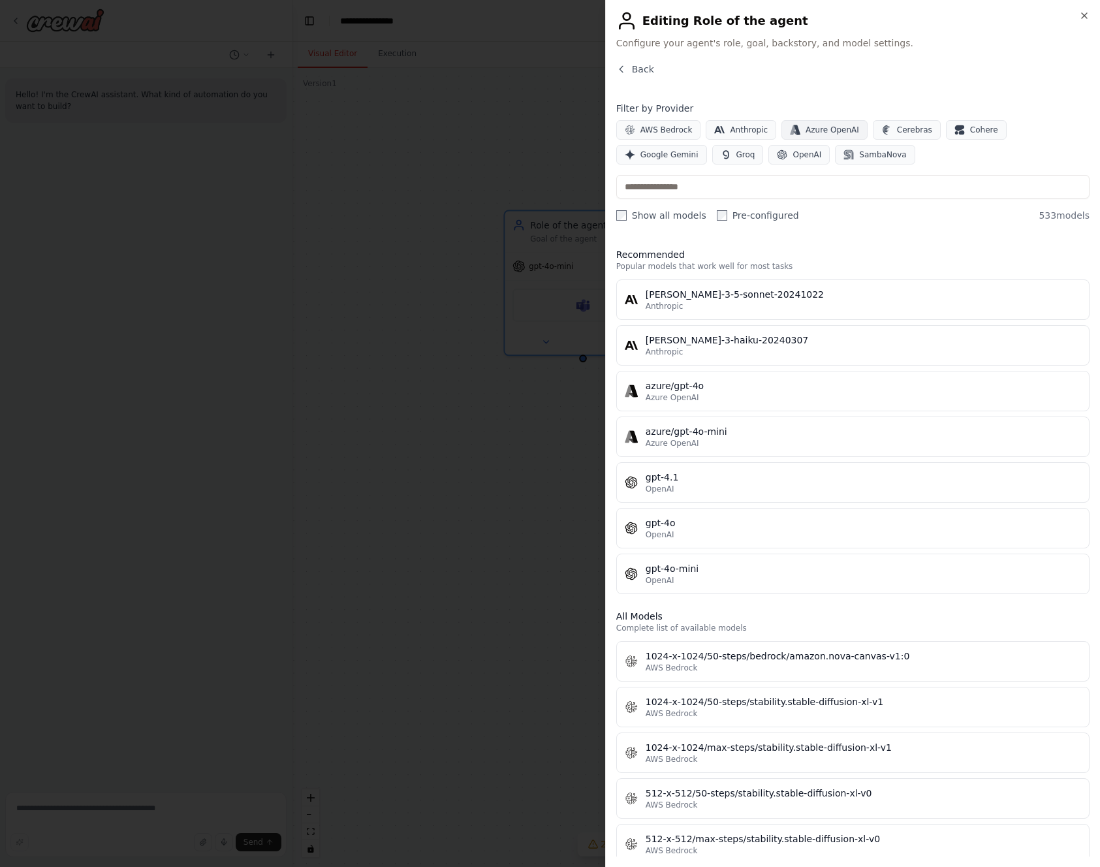
click at [821, 125] on span "Azure OpenAI" at bounding box center [833, 130] width 54 height 10
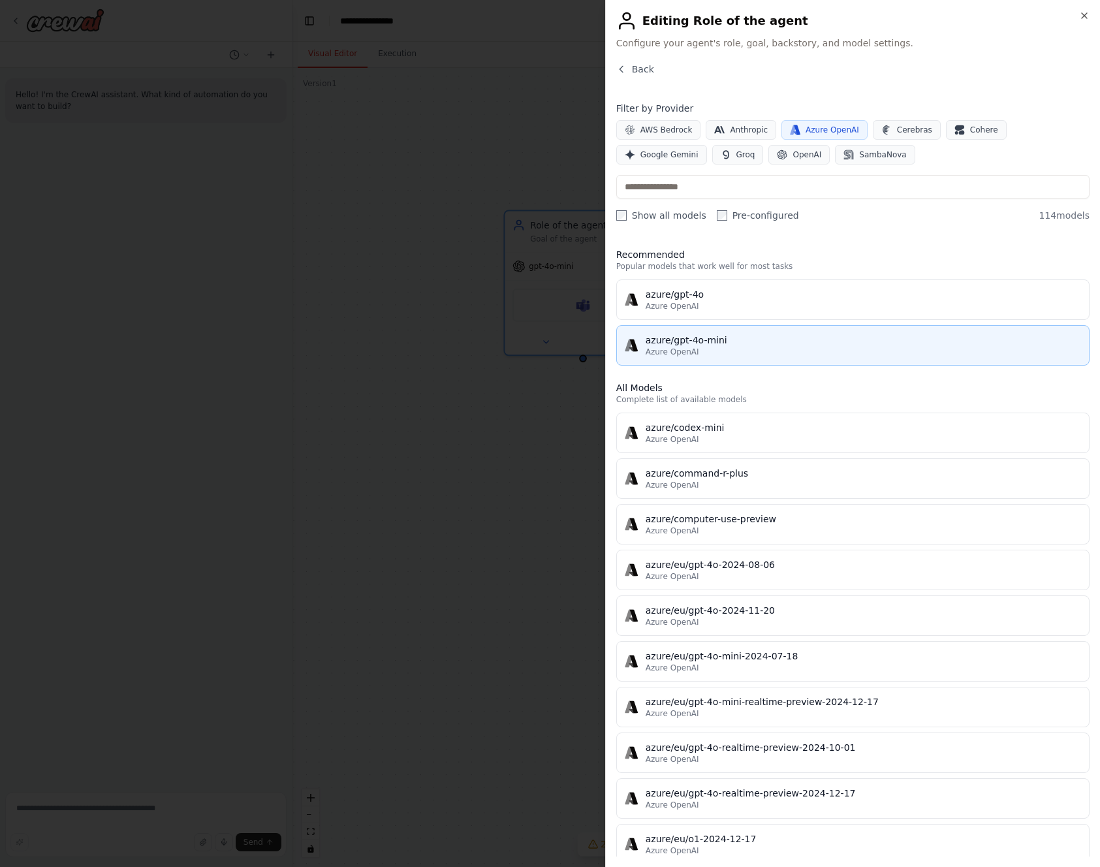
click at [716, 357] on div "Azure OpenAI" at bounding box center [864, 352] width 436 height 10
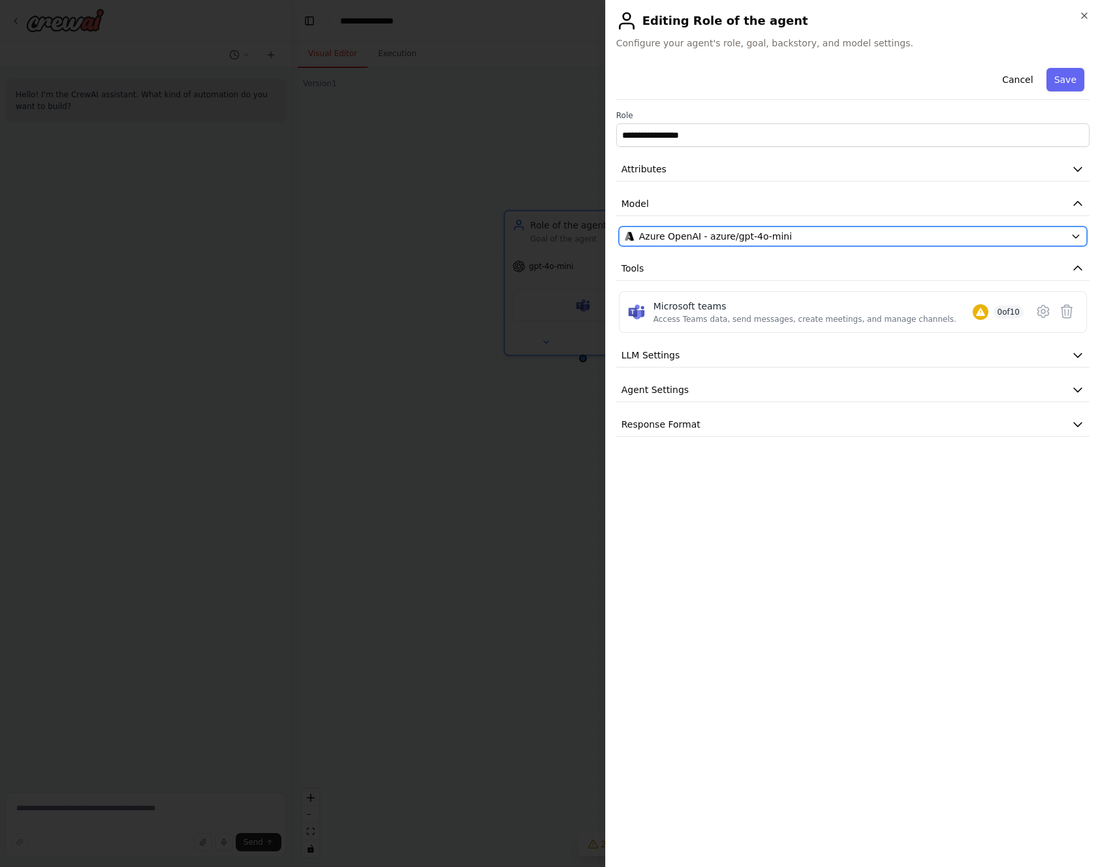
click at [1044, 234] on div "Azure OpenAI - azure/gpt-4o-mini" at bounding box center [845, 236] width 441 height 13
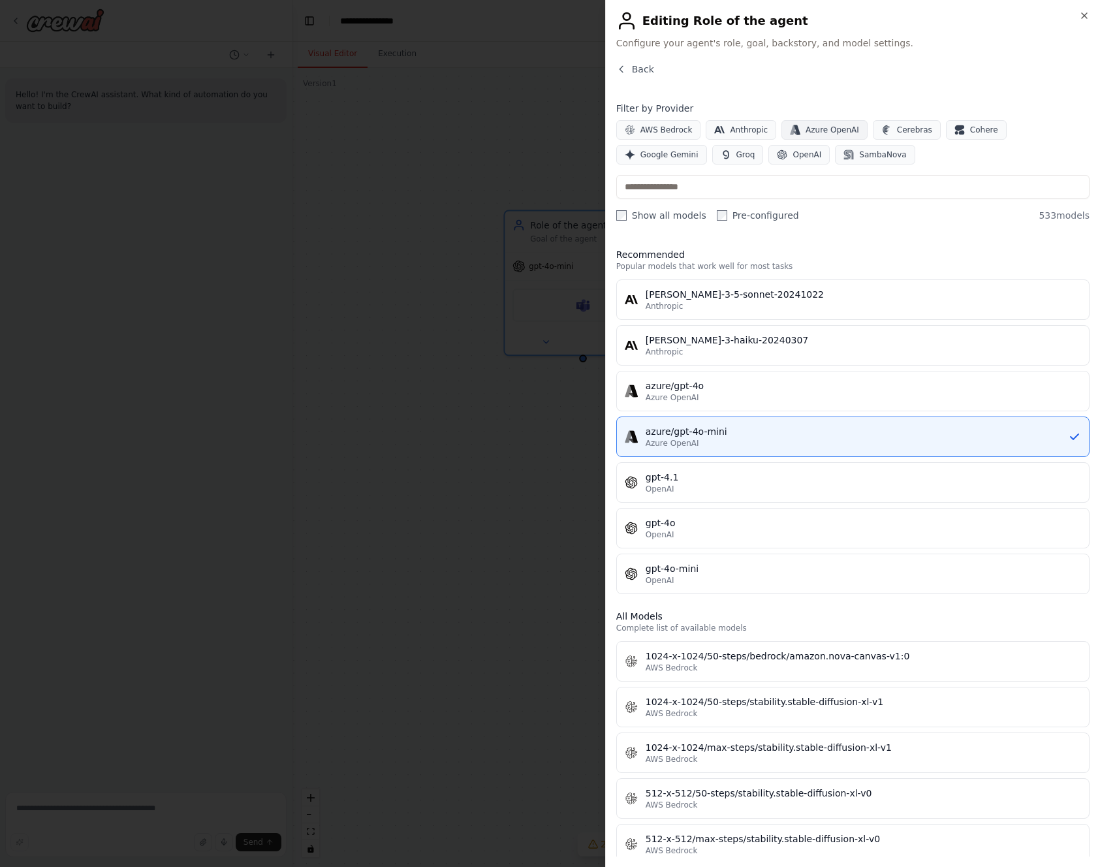
click at [808, 125] on span "Azure OpenAI" at bounding box center [833, 130] width 54 height 10
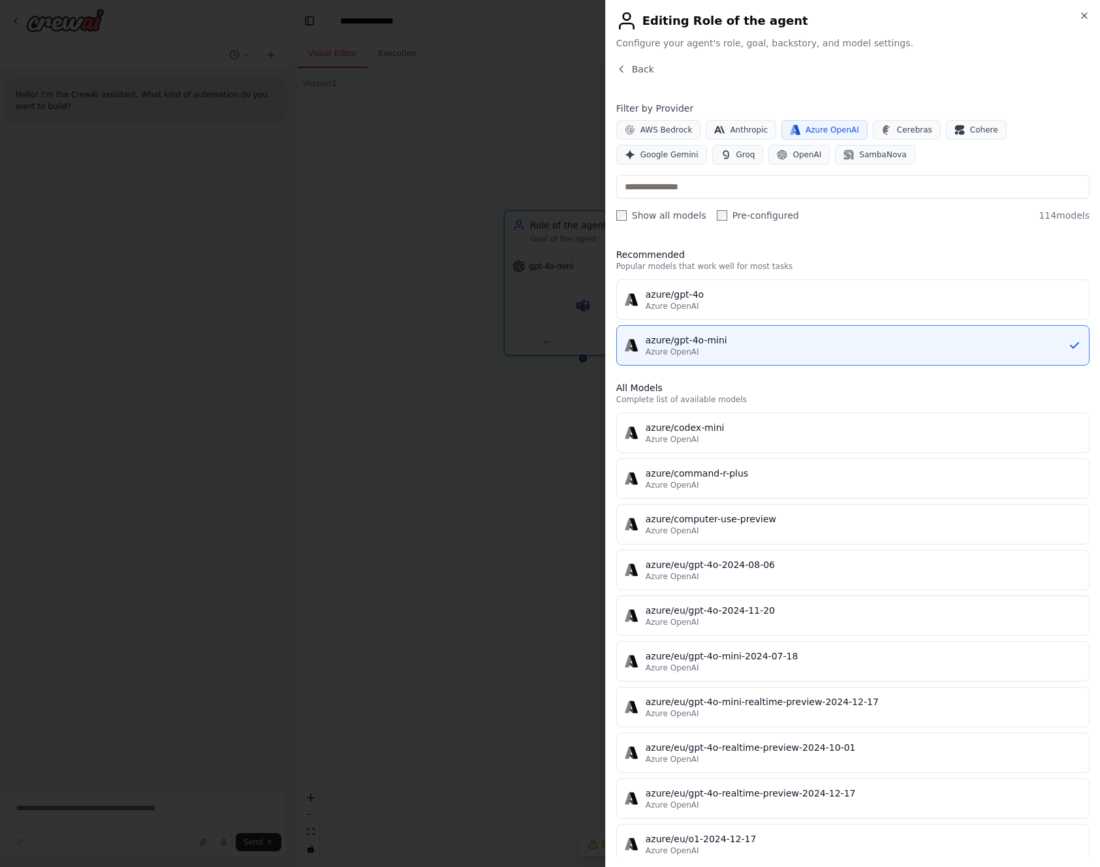
click at [680, 214] on label "Show all models" at bounding box center [661, 215] width 90 height 13
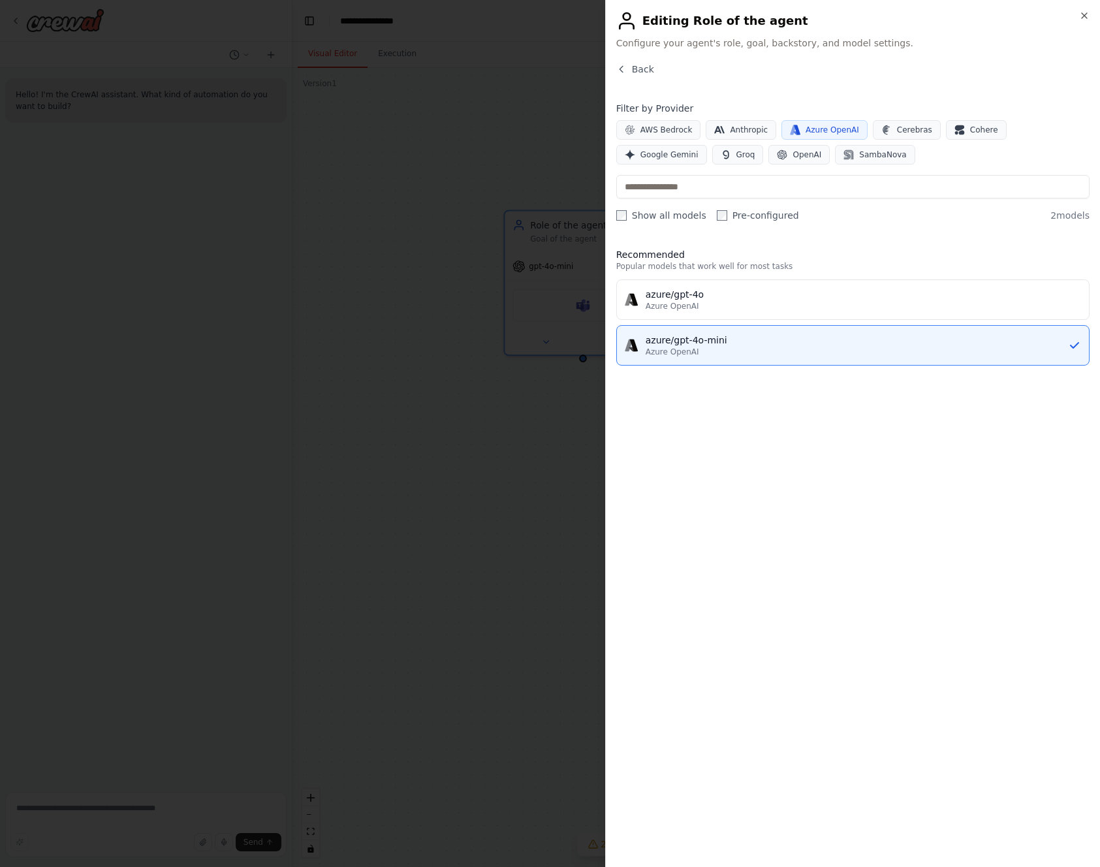
click at [674, 218] on label "Show all models" at bounding box center [661, 215] width 90 height 13
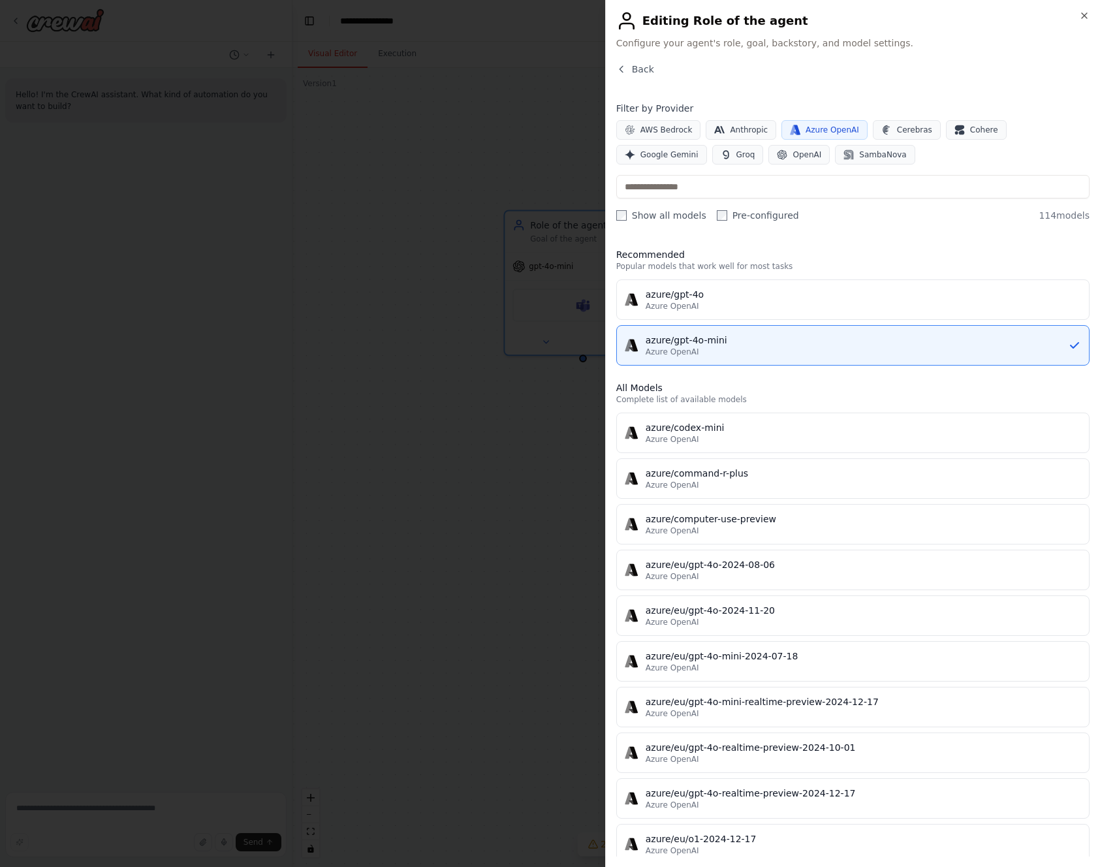
click at [735, 216] on label "Pre-configured" at bounding box center [758, 215] width 82 height 13
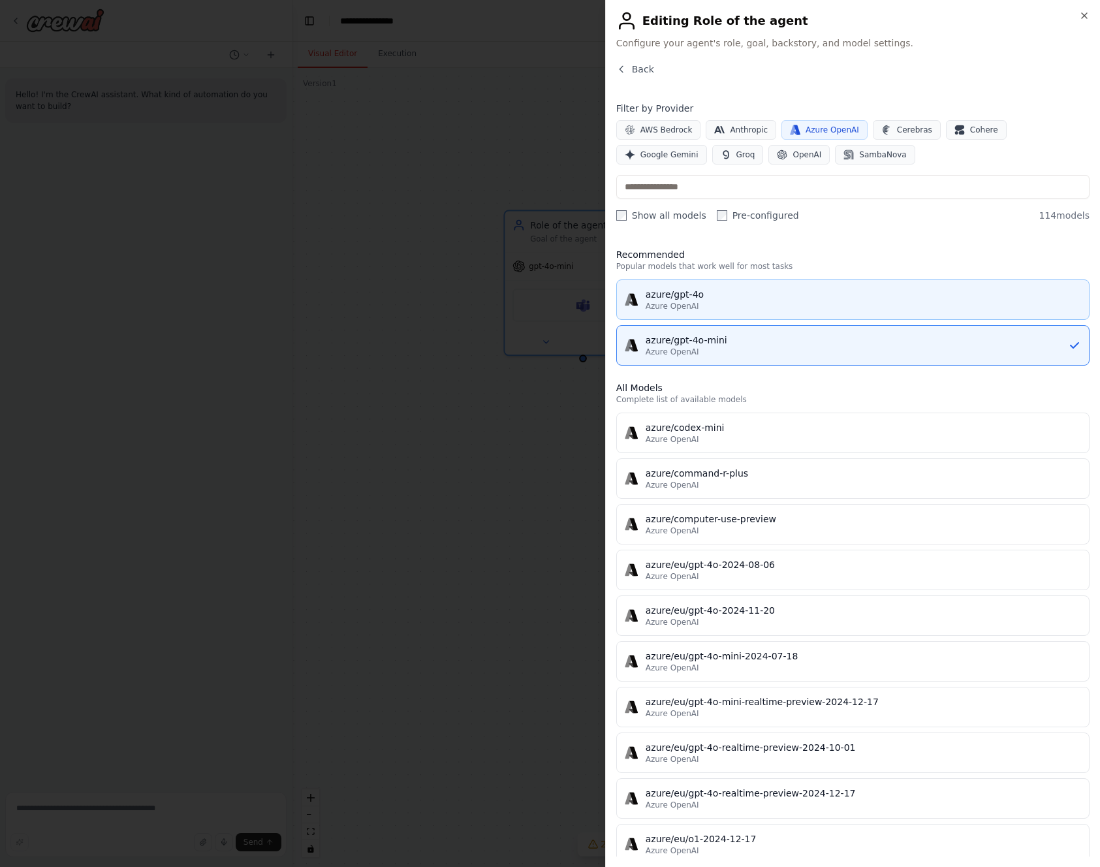
click at [816, 295] on div "azure/gpt-4o" at bounding box center [864, 294] width 436 height 13
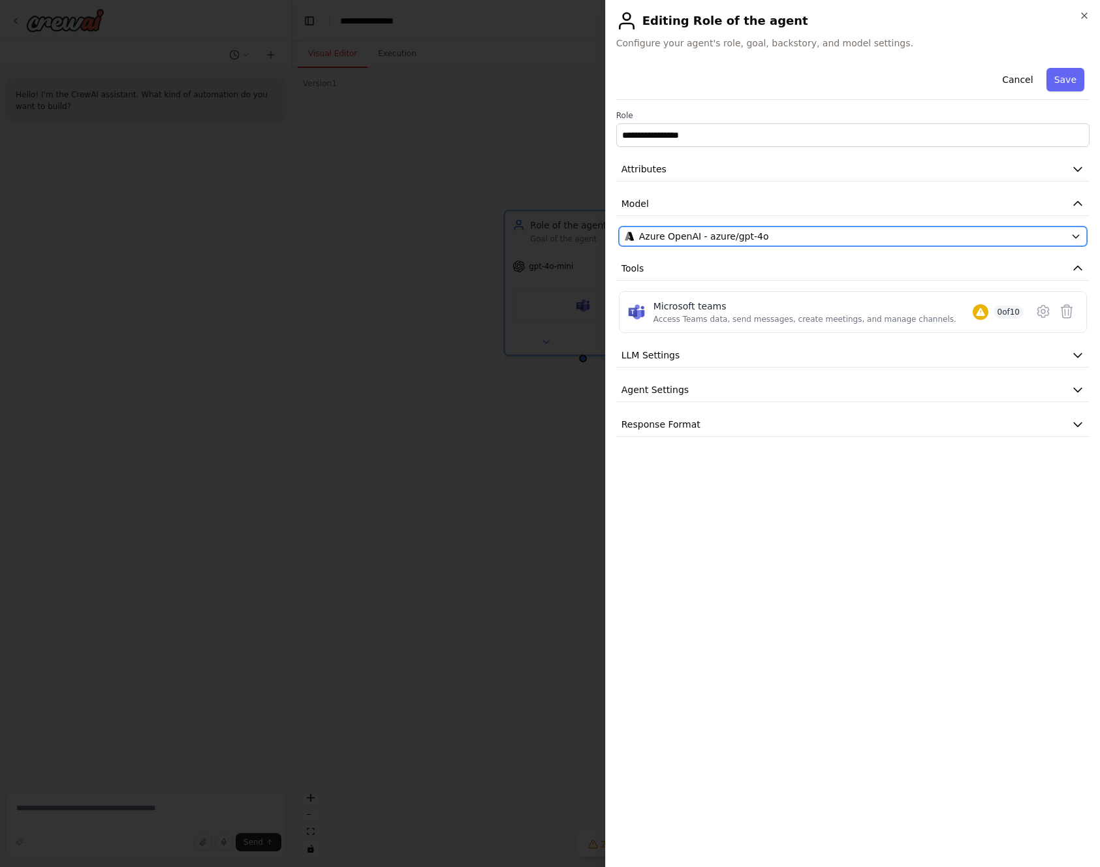
click at [851, 228] on button "Azure OpenAI - azure/gpt-4o" at bounding box center [853, 237] width 468 height 20
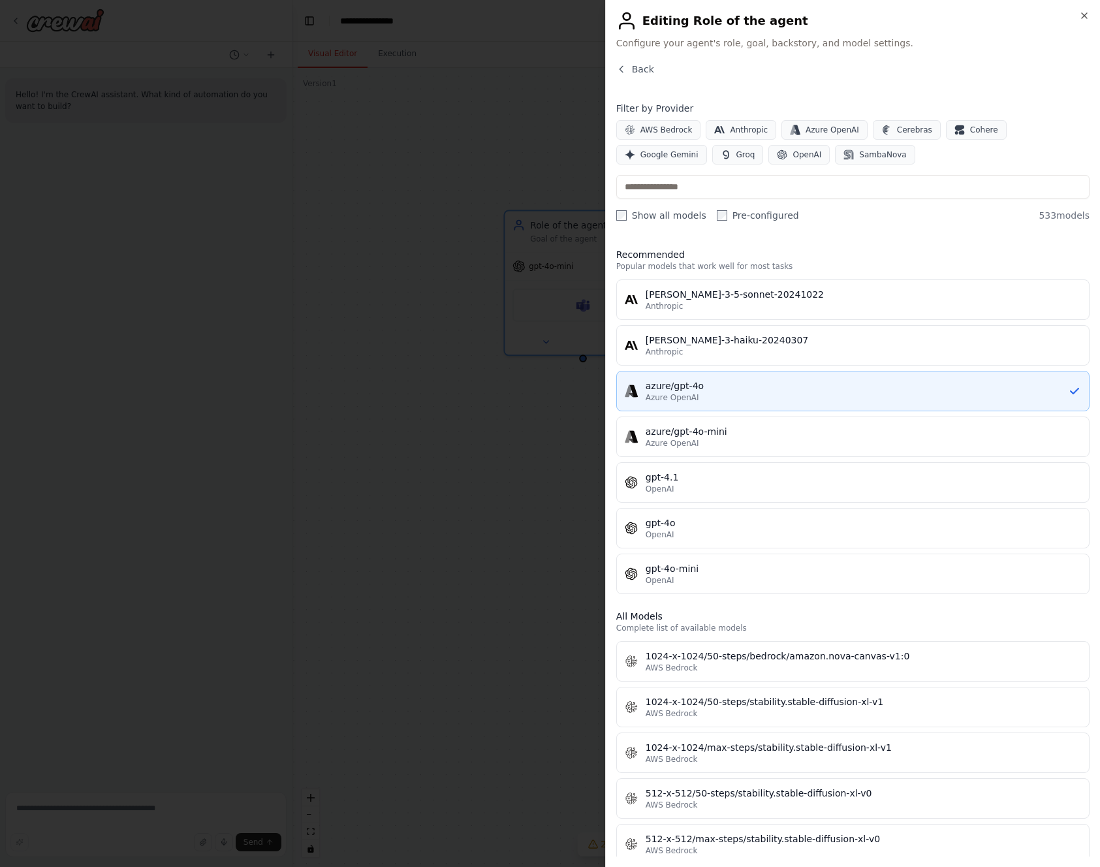
click at [720, 392] on div "Azure OpenAI" at bounding box center [857, 397] width 423 height 10
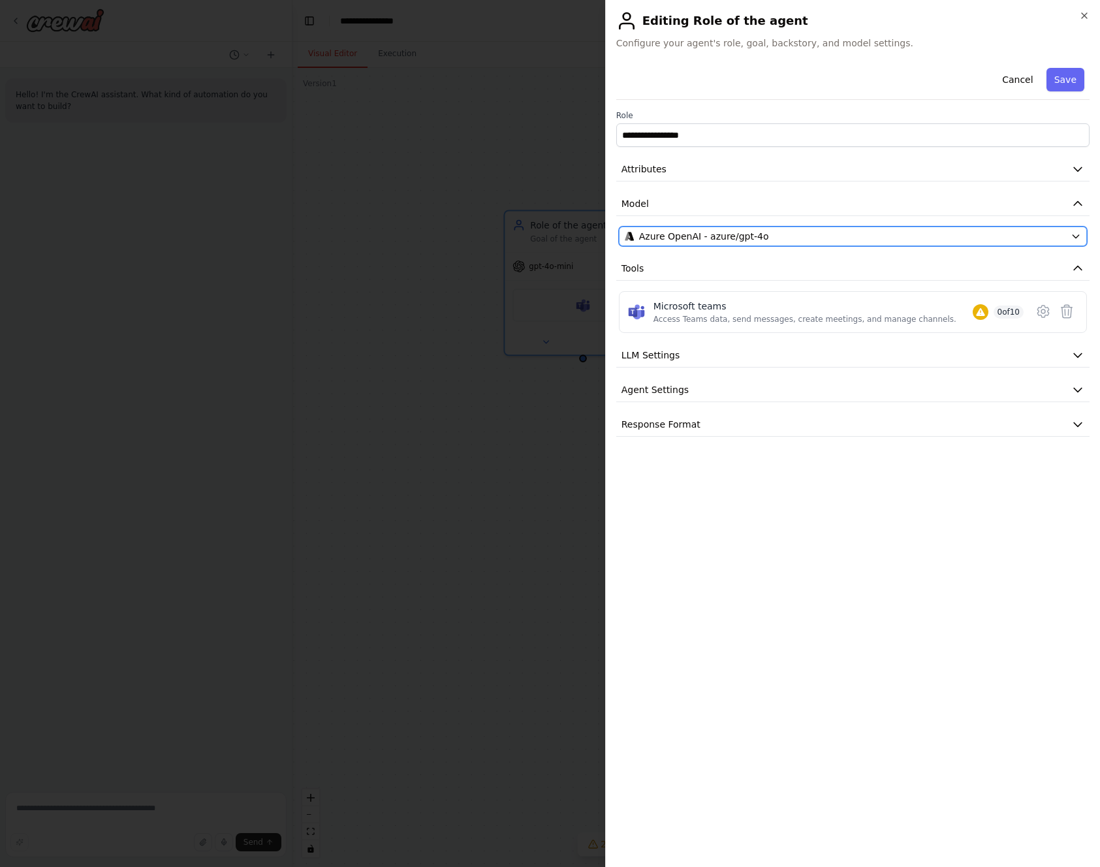
click at [859, 232] on div "Azure OpenAI - azure/gpt-4o" at bounding box center [845, 236] width 441 height 13
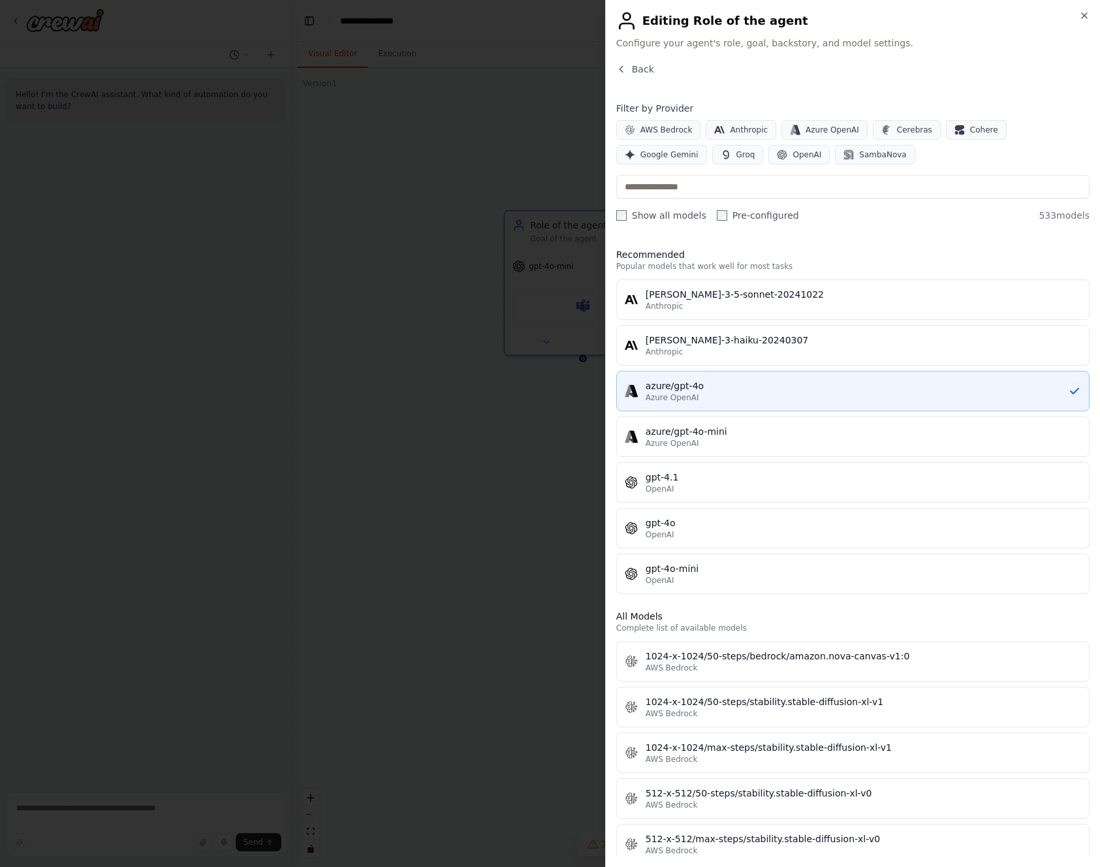
click at [736, 379] on div "azure/gpt-4o" at bounding box center [857, 385] width 423 height 13
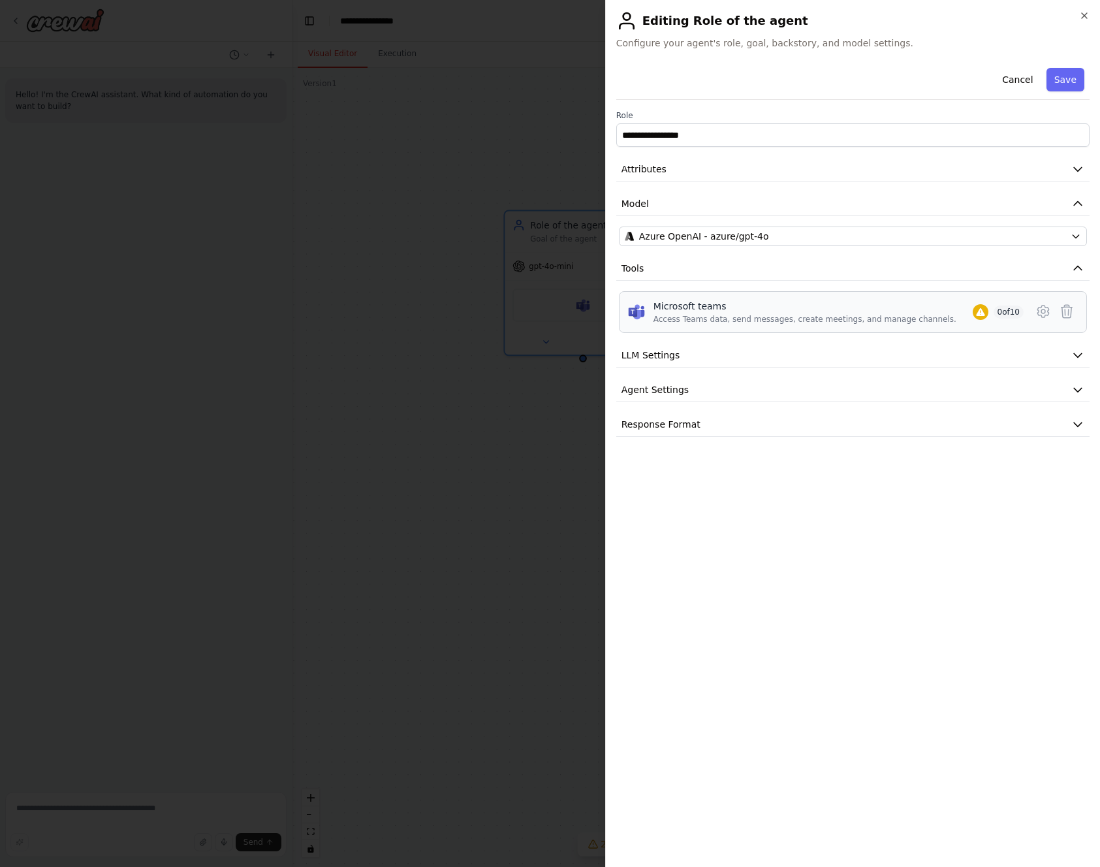
click at [1010, 312] on span "0 of 10" at bounding box center [1009, 312] width 31 height 13
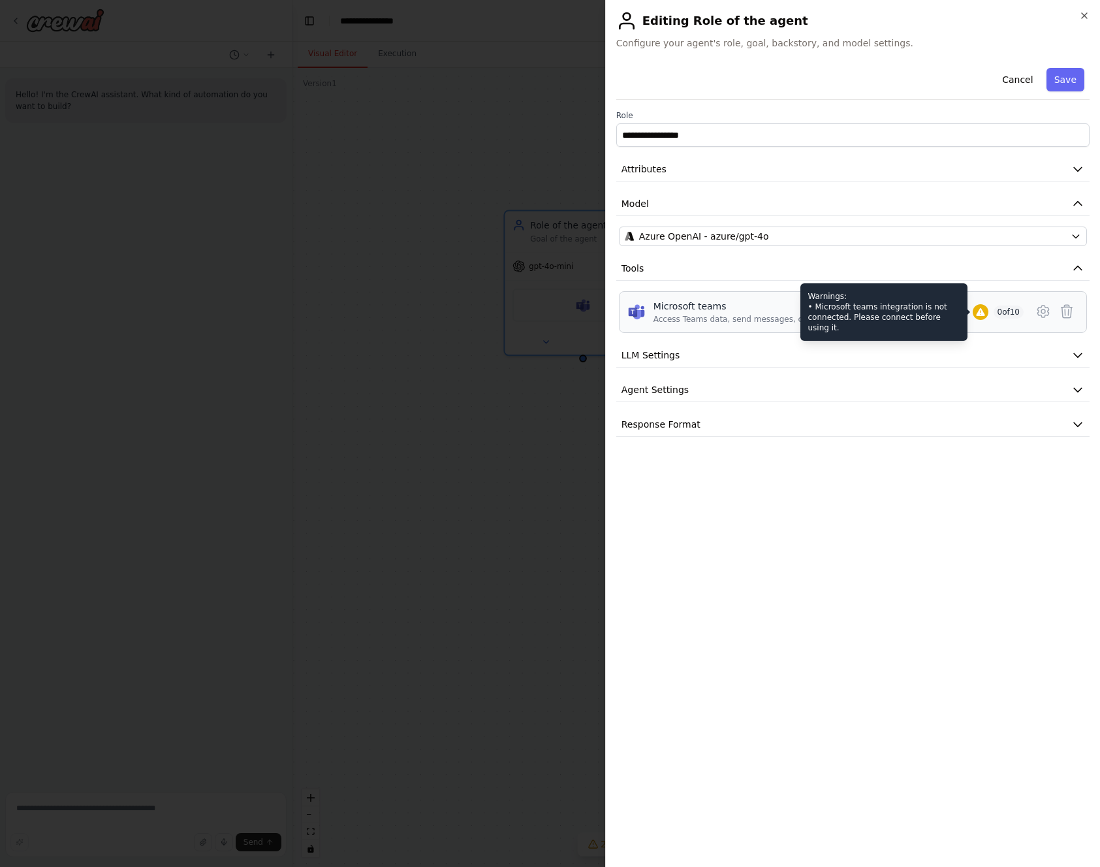
click at [976, 317] on icon at bounding box center [981, 312] width 10 height 10
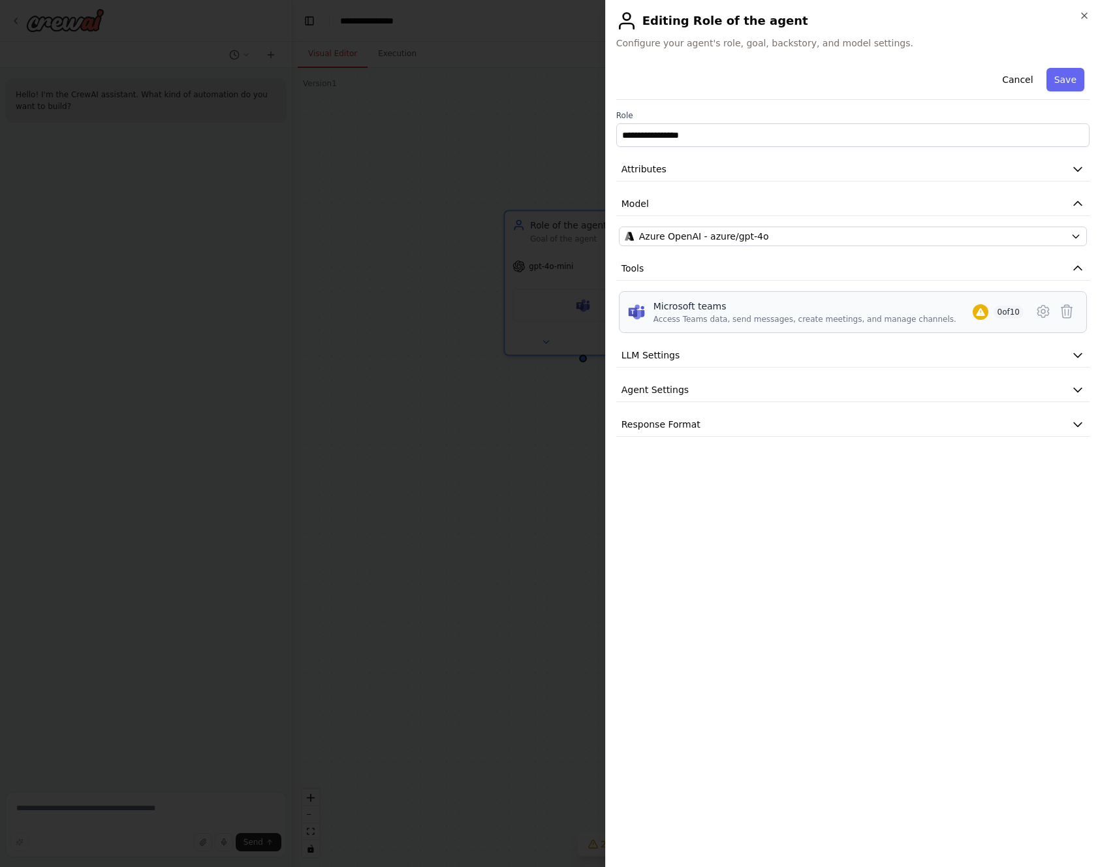
click at [1005, 312] on span "0 of 10" at bounding box center [1009, 312] width 31 height 13
click at [1014, 347] on button "LLM Settings" at bounding box center [852, 356] width 473 height 24
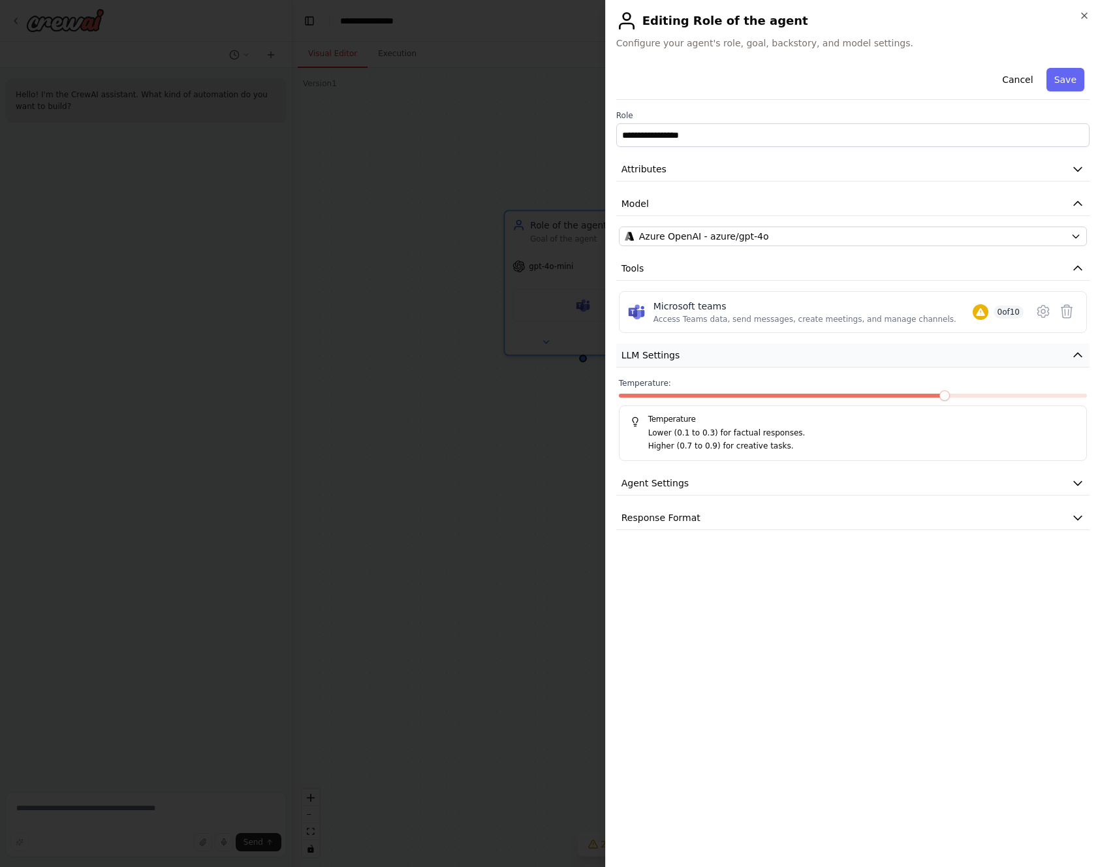
click at [1076, 357] on icon "button" at bounding box center [1078, 355] width 13 height 13
click at [1055, 383] on button "Agent Settings" at bounding box center [852, 390] width 473 height 24
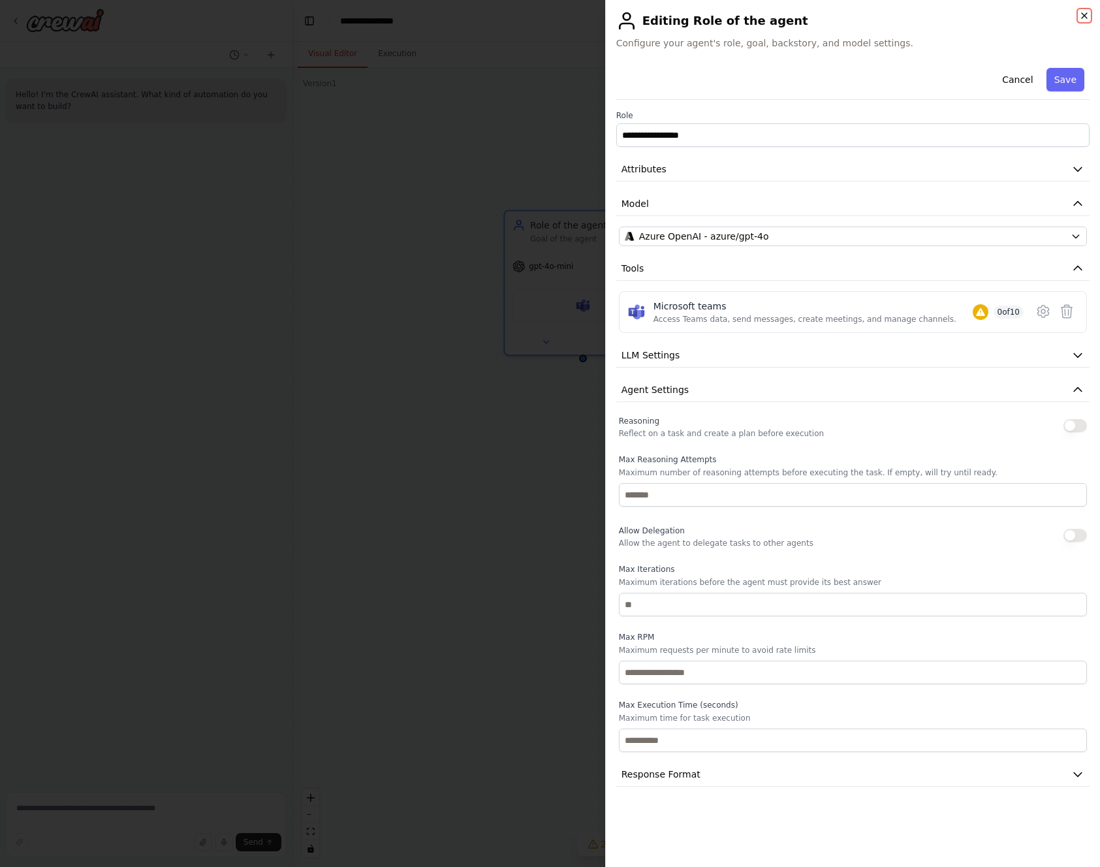
click at [1079, 16] on icon "button" at bounding box center [1084, 15] width 10 height 10
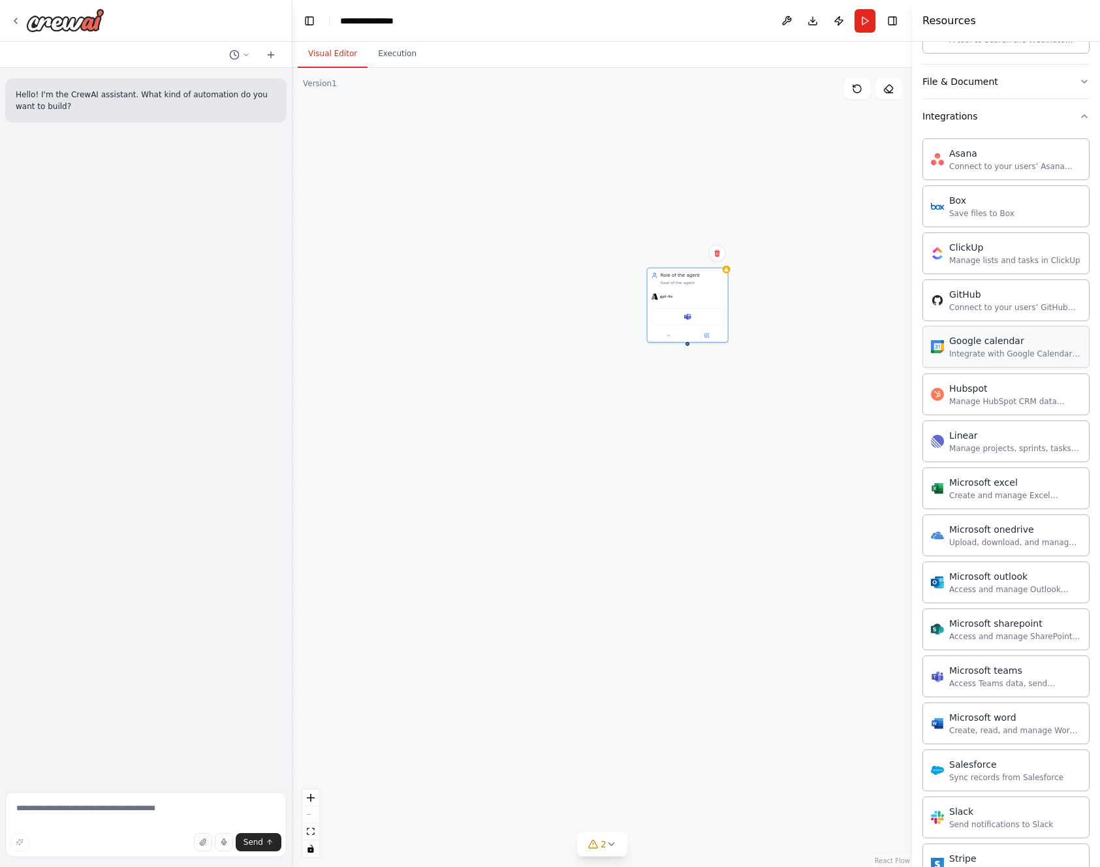
scroll to position [705, 0]
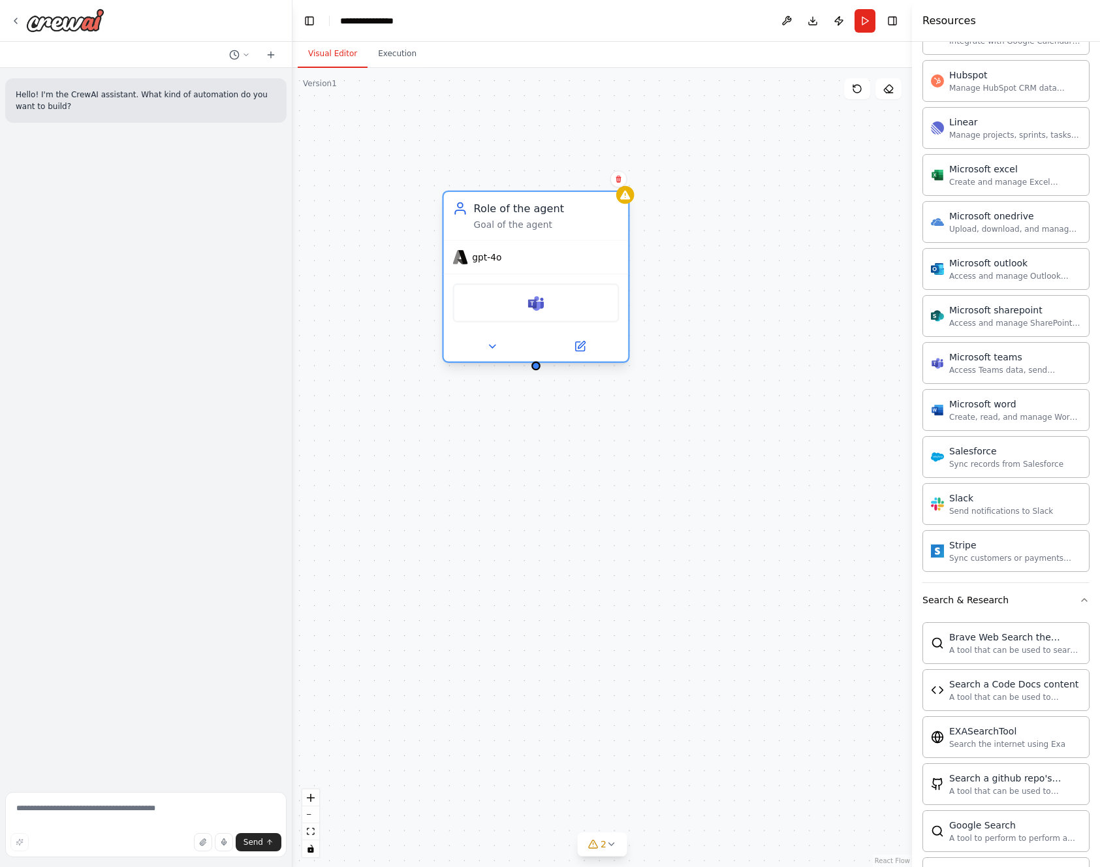
drag, startPoint x: 662, startPoint y: 264, endPoint x: 558, endPoint y: 255, distance: 104.2
click at [558, 255] on div "gpt-4o" at bounding box center [536, 257] width 185 height 33
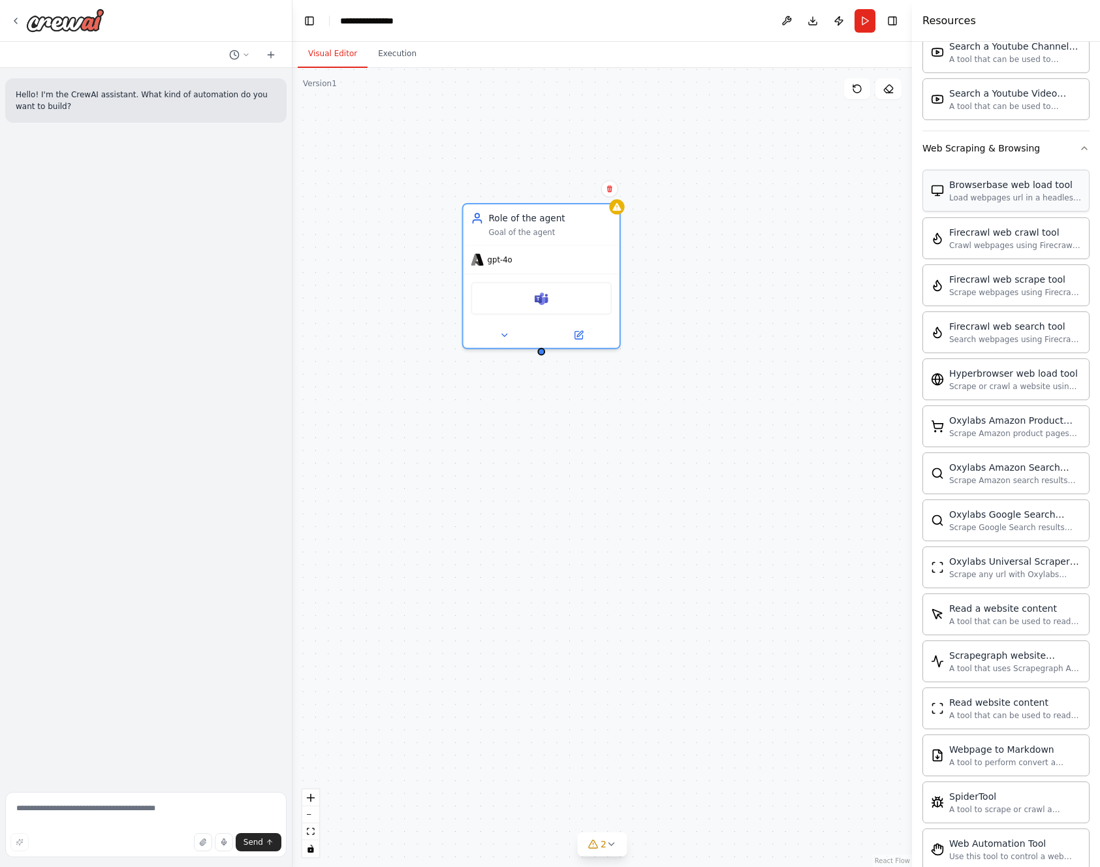
scroll to position [1930, 0]
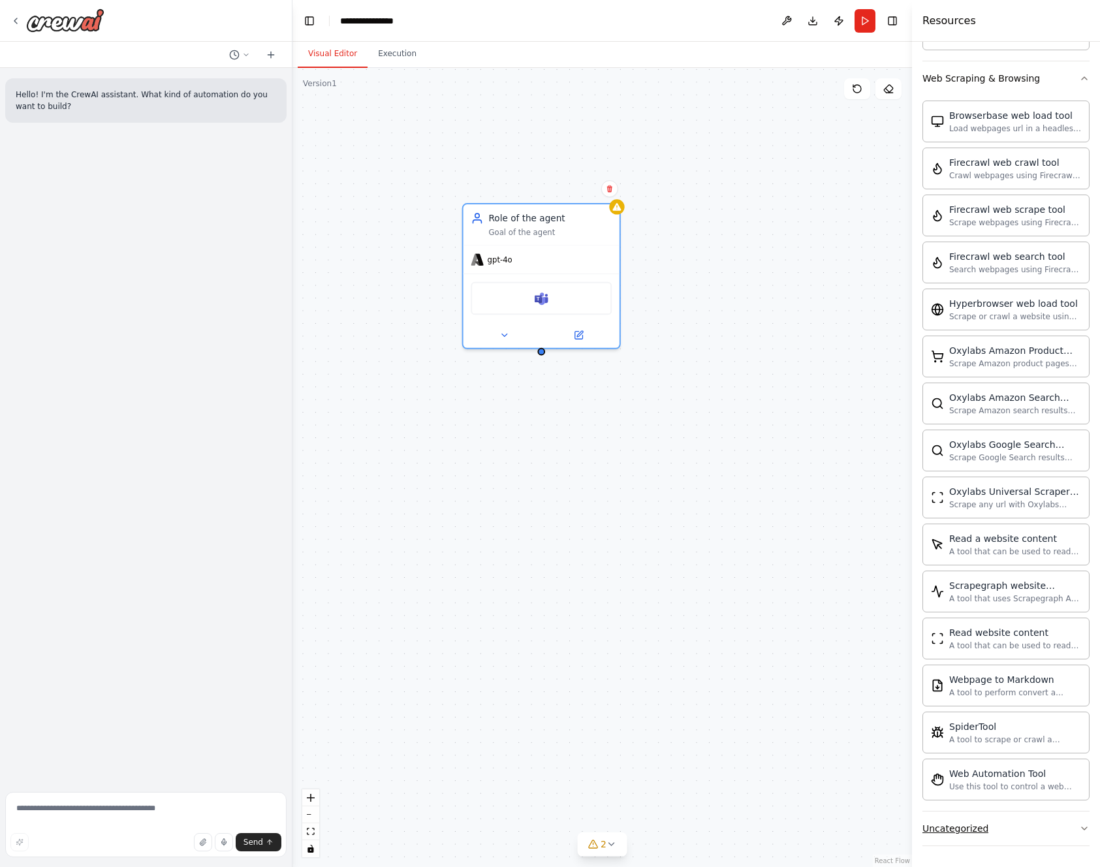
click at [989, 835] on button "Uncategorized" at bounding box center [1006, 829] width 167 height 34
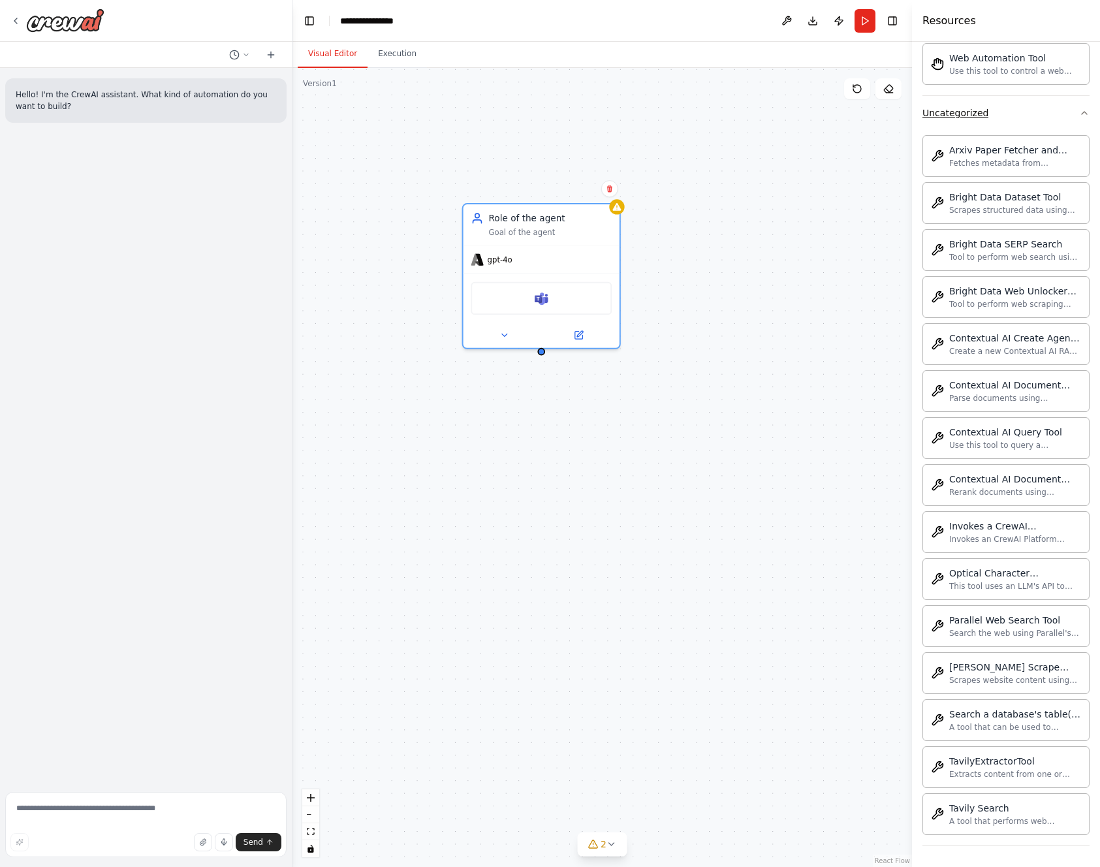
click at [1032, 114] on button "Uncategorized" at bounding box center [1006, 113] width 167 height 34
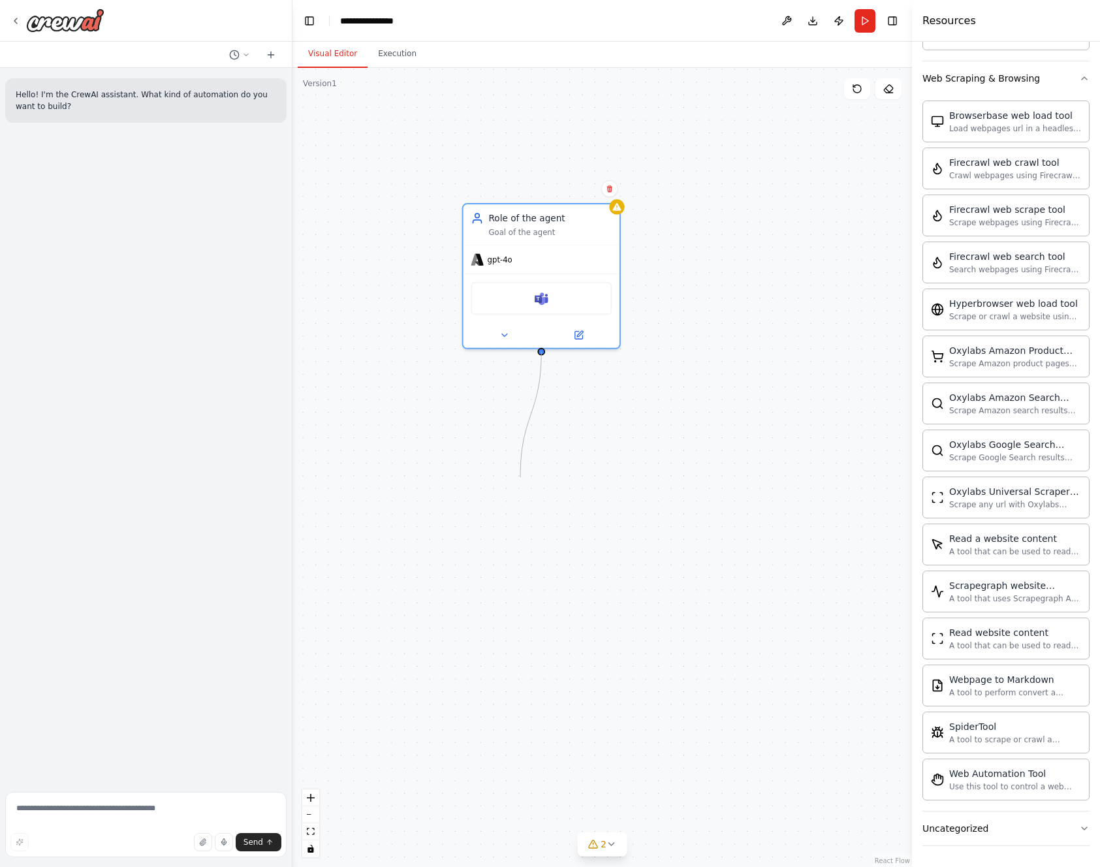
drag, startPoint x: 543, startPoint y: 347, endPoint x: 520, endPoint y: 477, distance: 132.0
click at [520, 477] on div "Role of the agent Goal of the agent gpt-4o Microsoft teams" at bounding box center [603, 467] width 620 height 799
click at [519, 342] on div at bounding box center [542, 332] width 156 height 25
click at [507, 335] on icon at bounding box center [505, 333] width 10 height 10
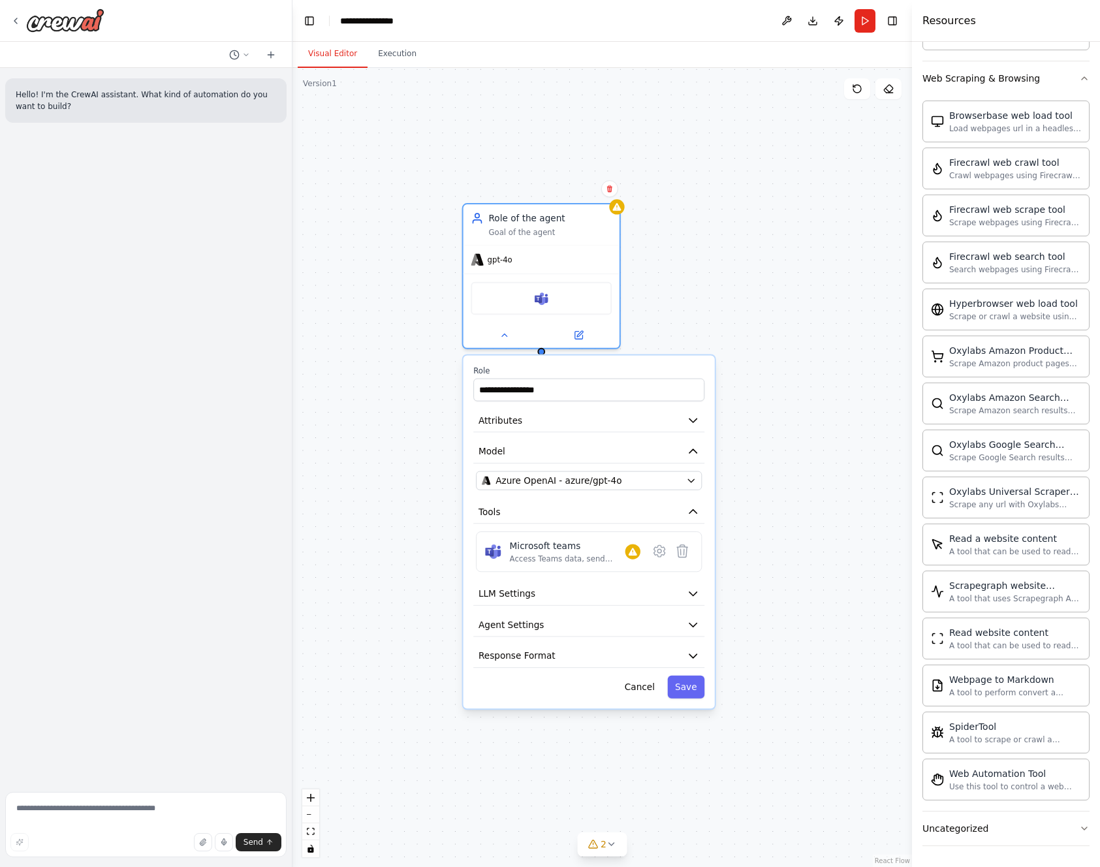
click at [792, 604] on div "**********" at bounding box center [603, 467] width 620 height 799
click at [682, 656] on button "Response Format" at bounding box center [588, 656] width 231 height 24
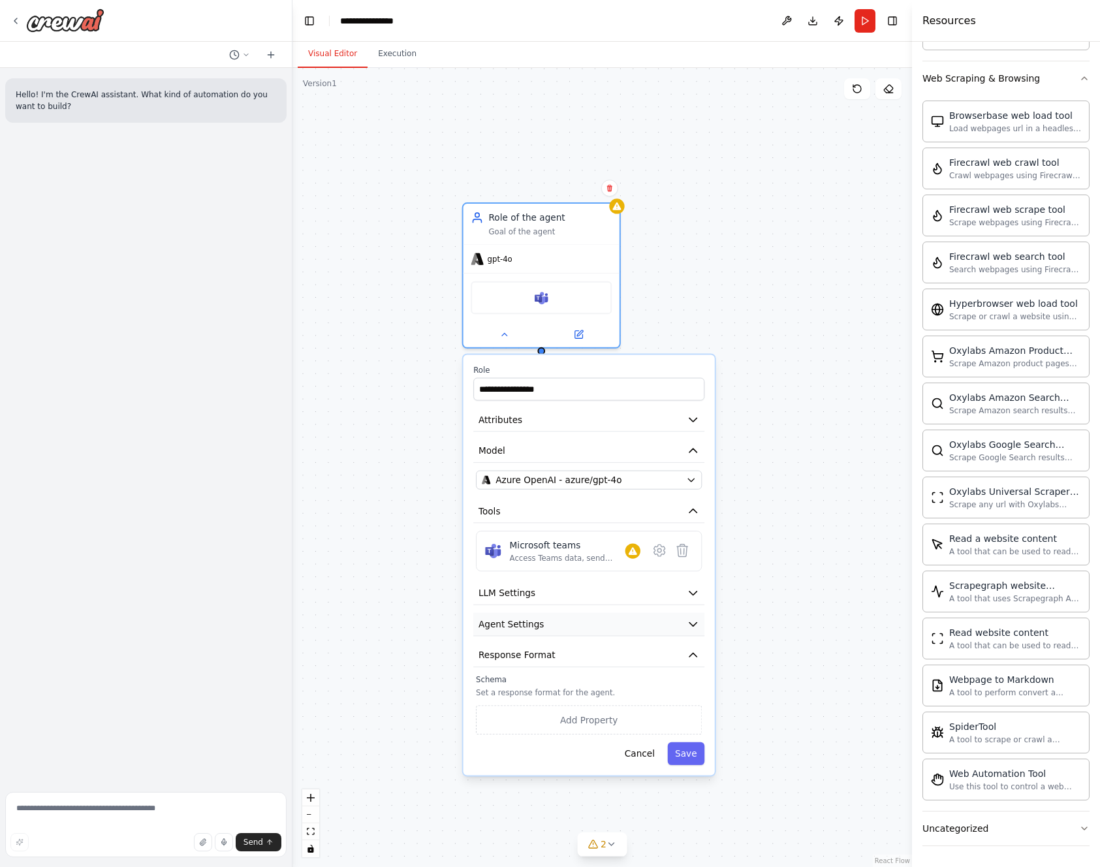
click at [698, 626] on icon "button" at bounding box center [693, 624] width 12 height 12
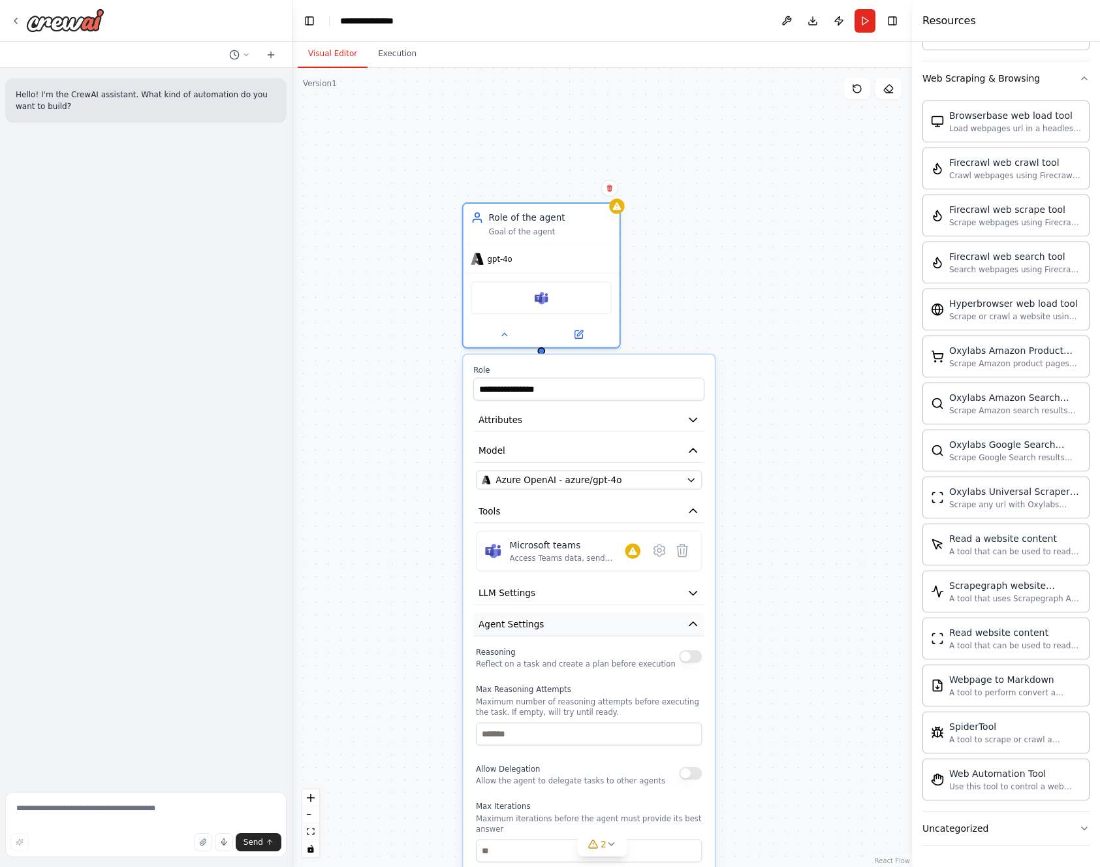
click at [698, 626] on icon "button" at bounding box center [693, 624] width 12 height 12
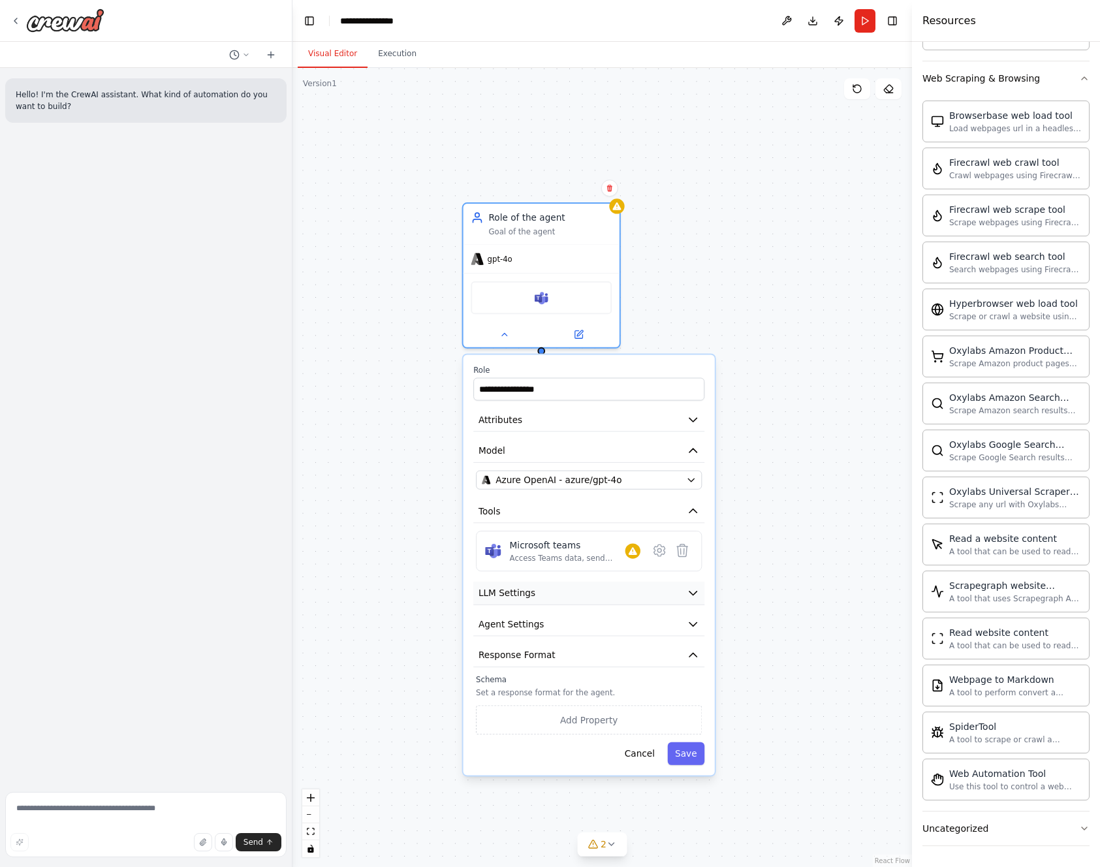
click at [696, 601] on button "LLM Settings" at bounding box center [588, 594] width 231 height 24
click at [695, 590] on icon "button" at bounding box center [693, 593] width 12 height 12
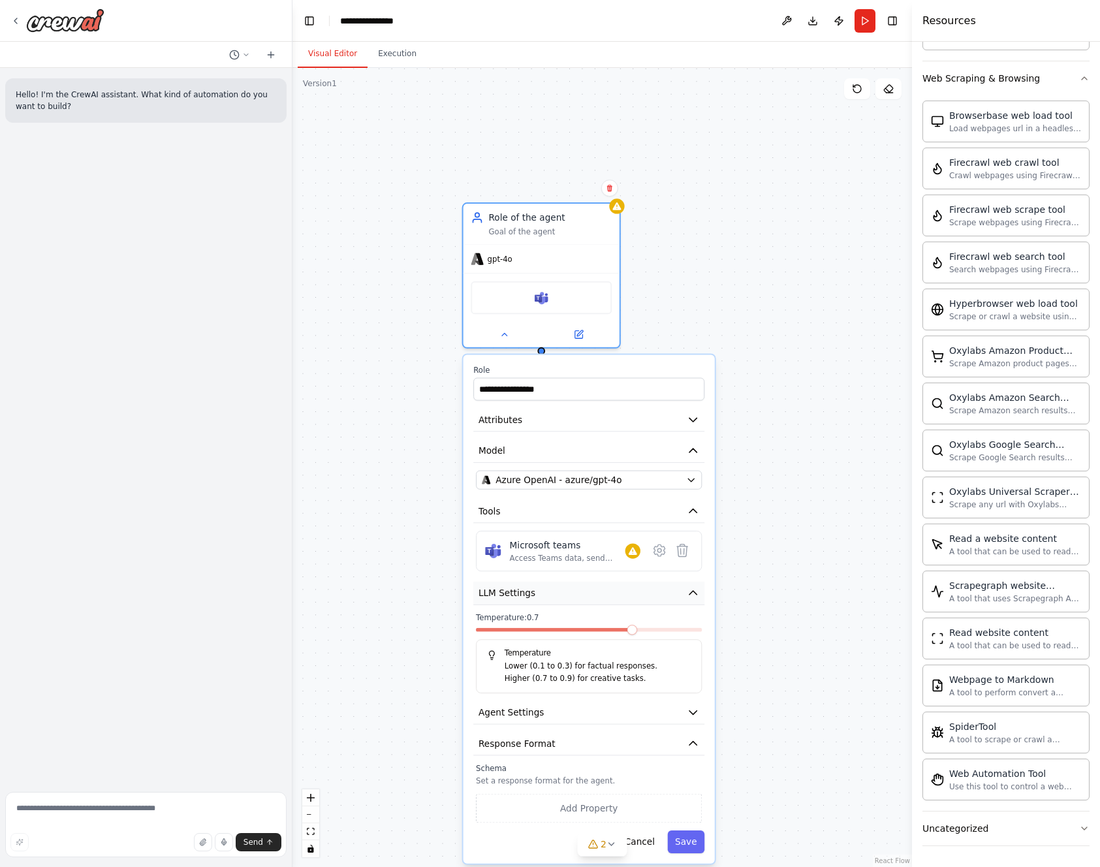
click at [694, 592] on icon "button" at bounding box center [693, 593] width 7 height 4
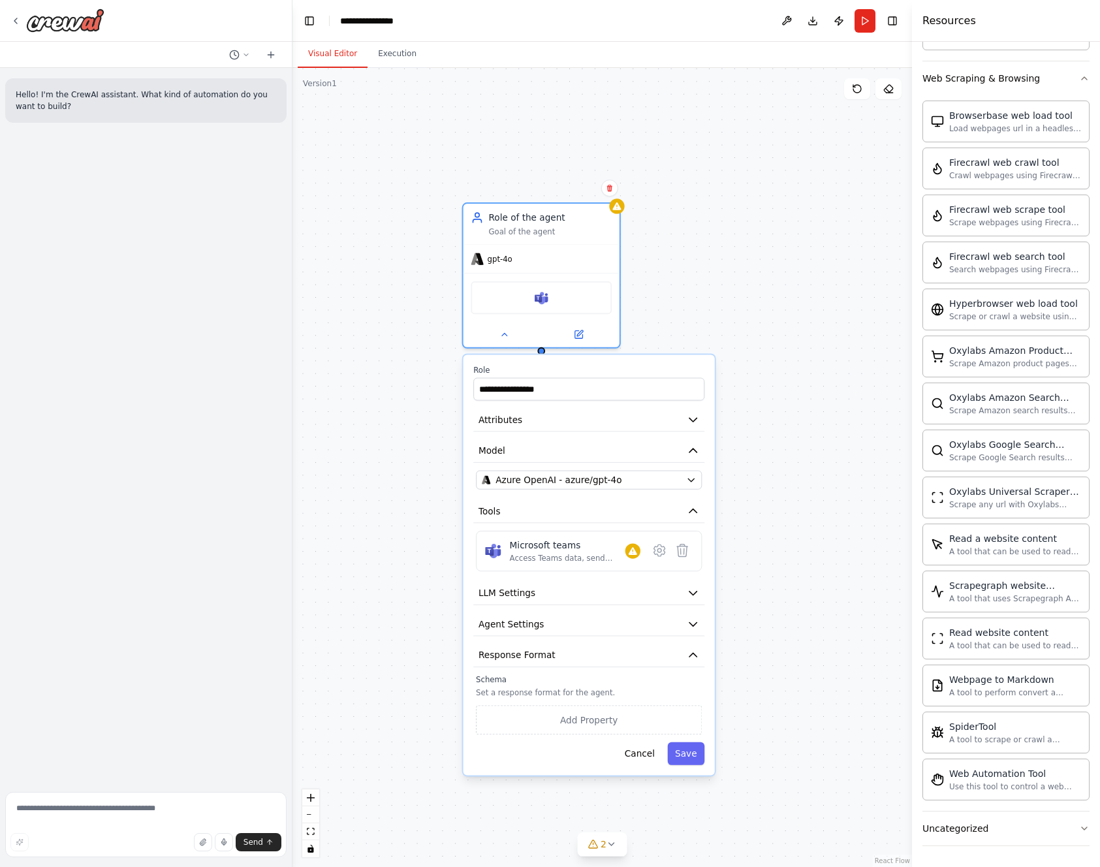
click at [761, 564] on div "**********" at bounding box center [603, 467] width 620 height 799
click at [684, 552] on icon at bounding box center [682, 551] width 10 height 12
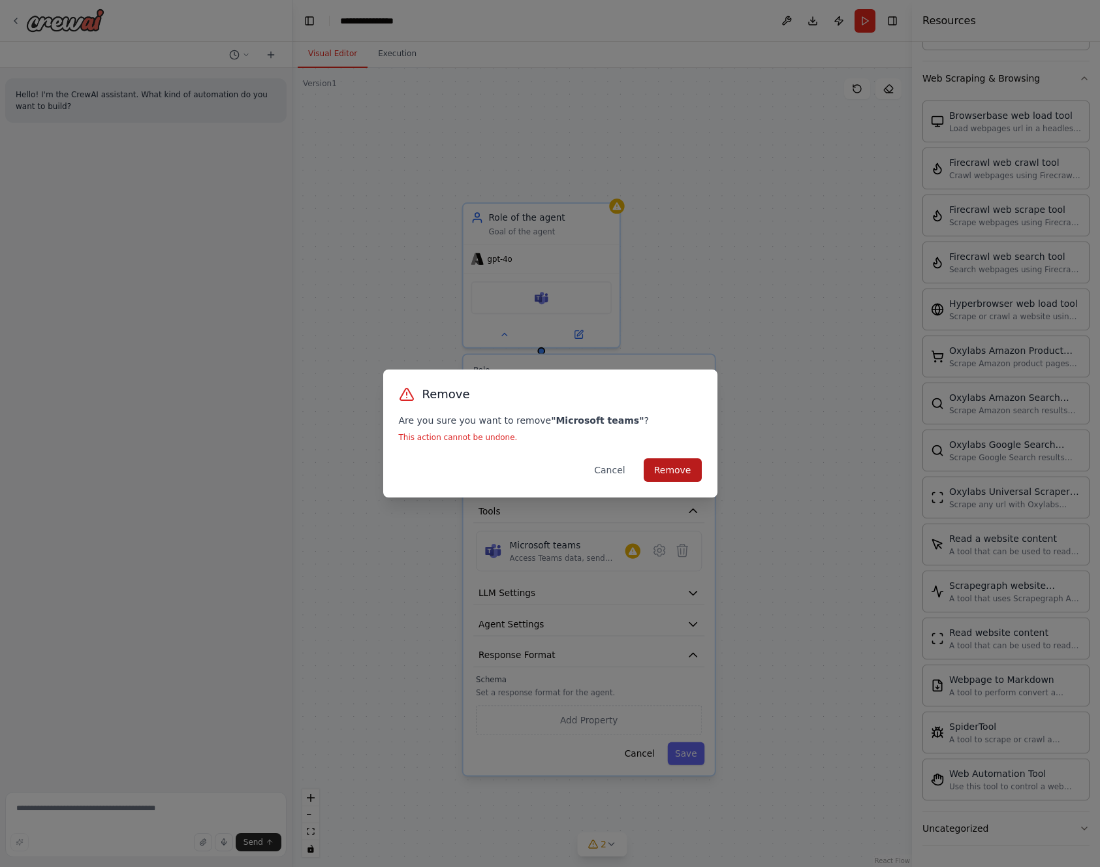
click at [697, 472] on button "Remove" at bounding box center [673, 470] width 58 height 24
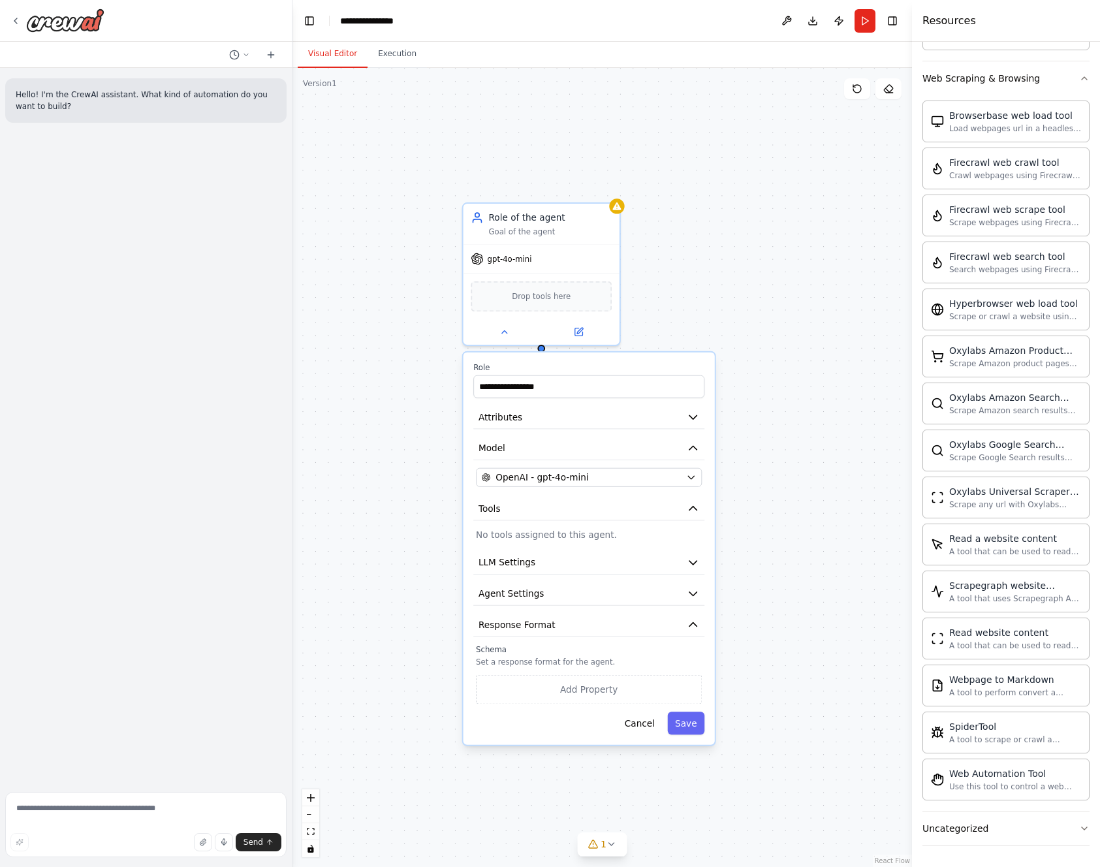
click at [887, 382] on div "**********" at bounding box center [603, 467] width 620 height 799
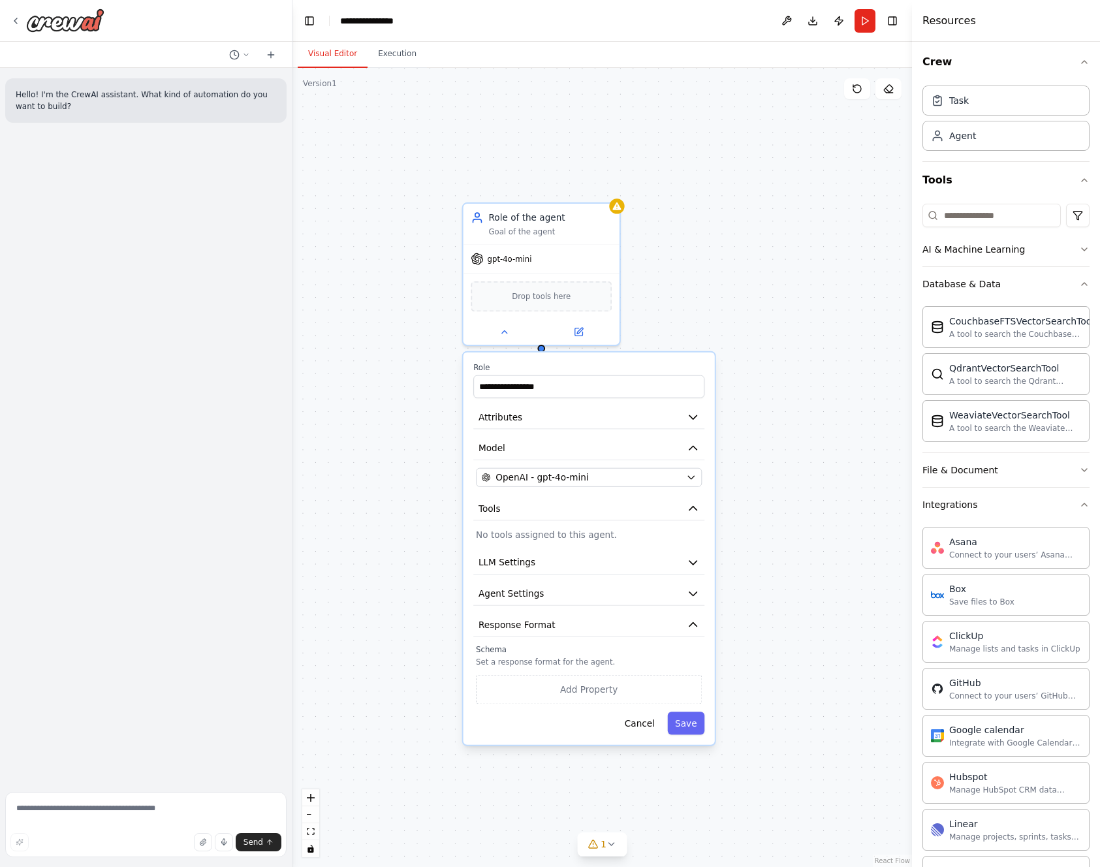
scroll to position [0, 0]
click at [994, 505] on button "Integrations" at bounding box center [1006, 508] width 167 height 34
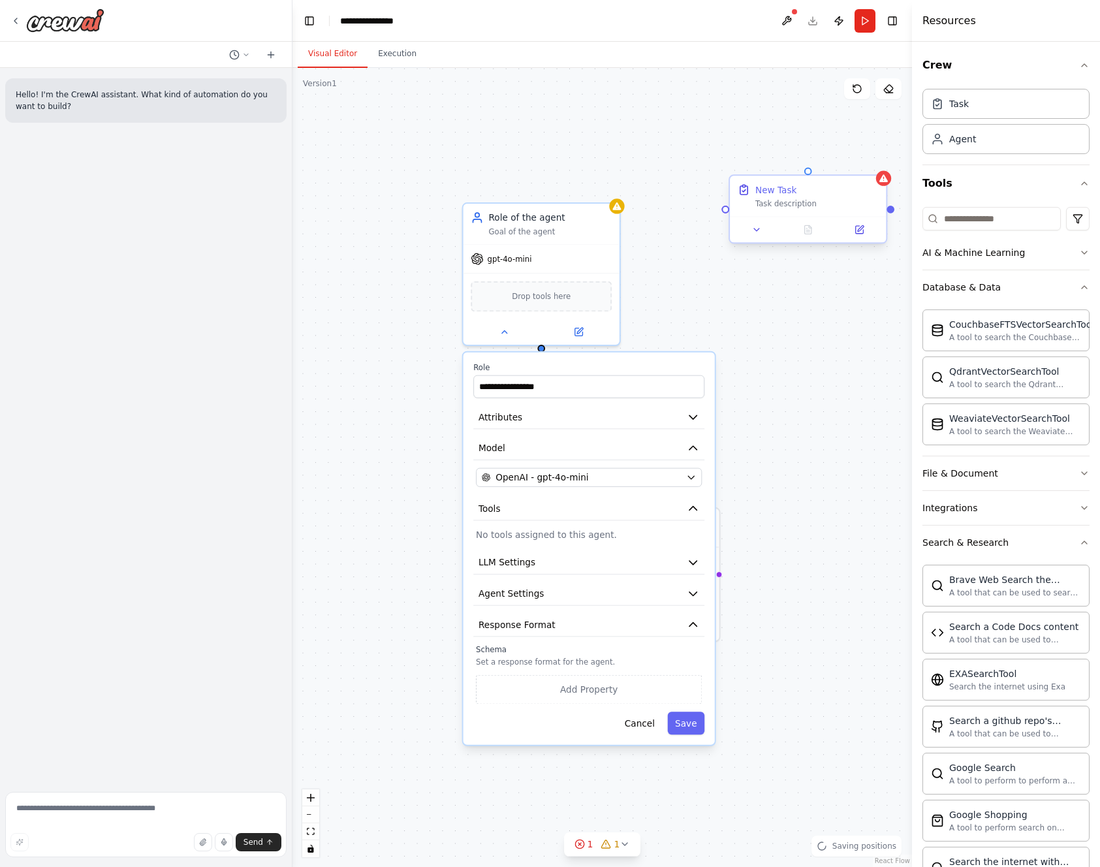
click at [810, 191] on div "New Task" at bounding box center [817, 190] width 123 height 12
click at [762, 227] on button at bounding box center [757, 229] width 44 height 15
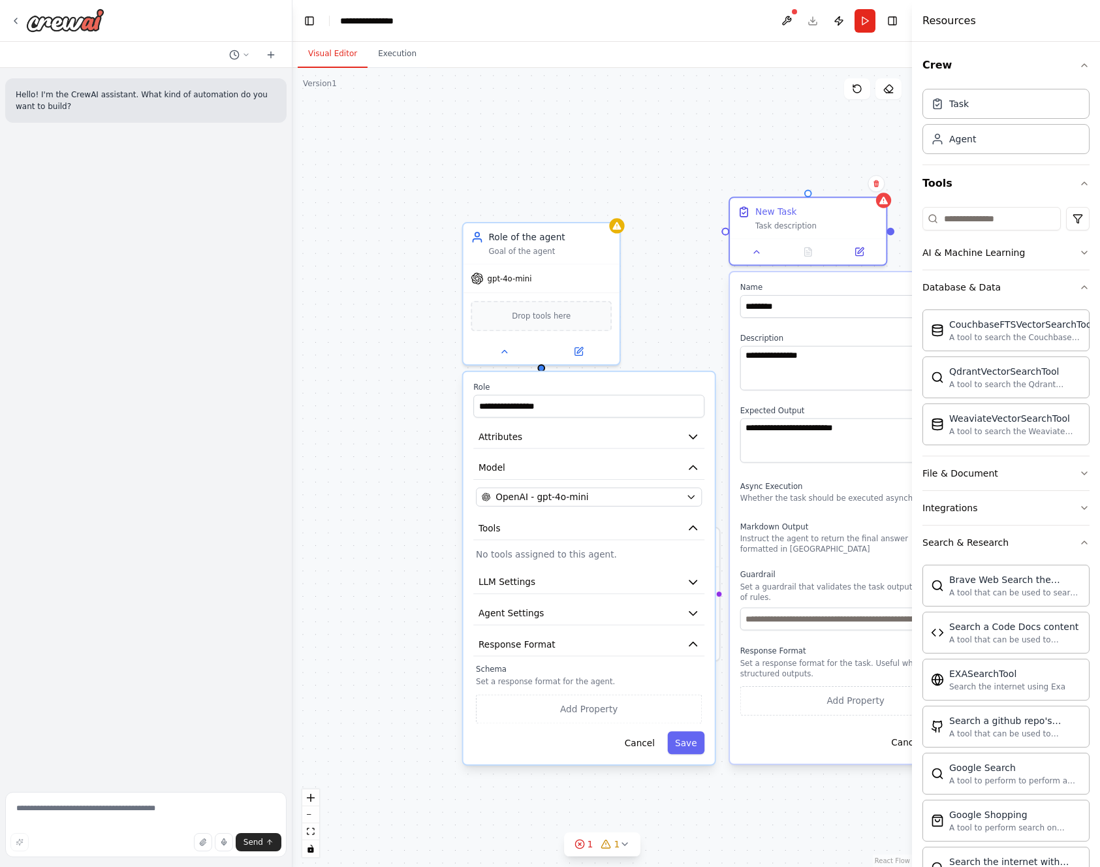
drag, startPoint x: 711, startPoint y: 249, endPoint x: 729, endPoint y: 242, distance: 20.3
click at [729, 243] on div "**********" at bounding box center [603, 467] width 620 height 799
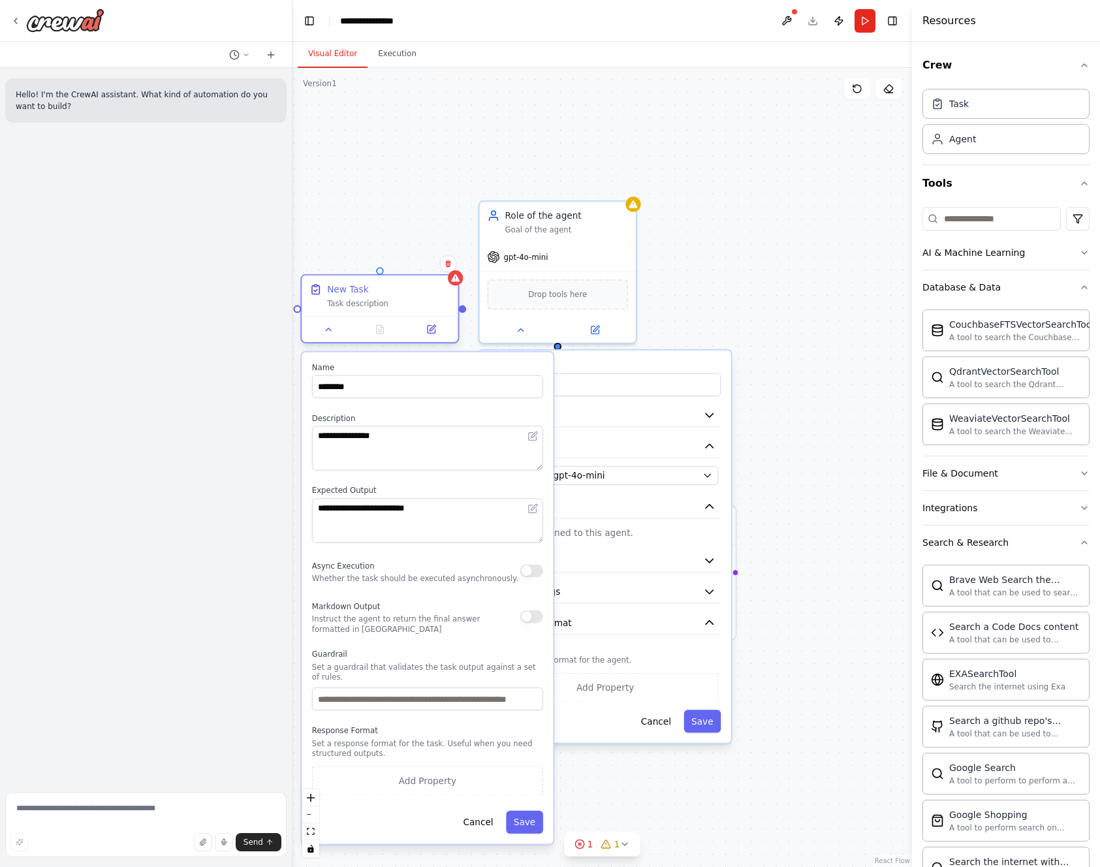
drag, startPoint x: 805, startPoint y: 196, endPoint x: 343, endPoint y: 308, distance: 475.0
click at [343, 308] on div "New Task Task description" at bounding box center [388, 295] width 123 height 25
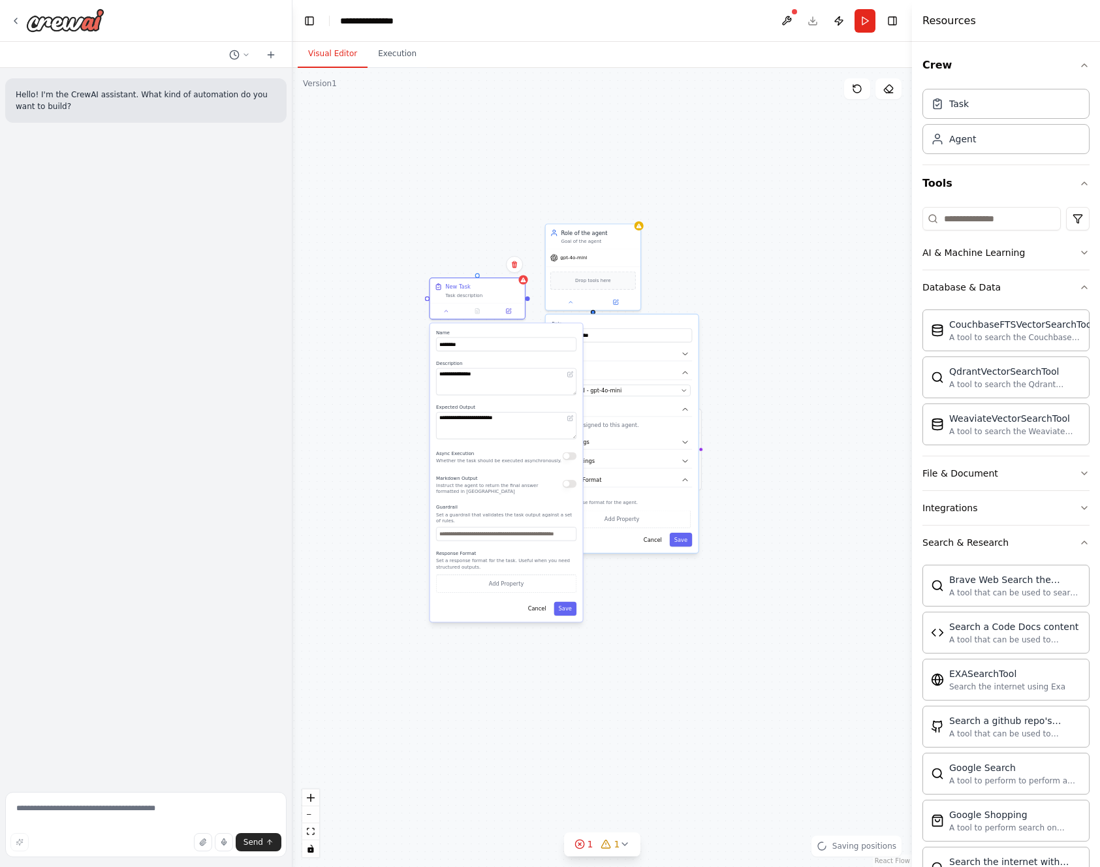
drag, startPoint x: 744, startPoint y: 268, endPoint x: 854, endPoint y: 258, distance: 110.2
click at [854, 258] on div "**********" at bounding box center [603, 467] width 620 height 799
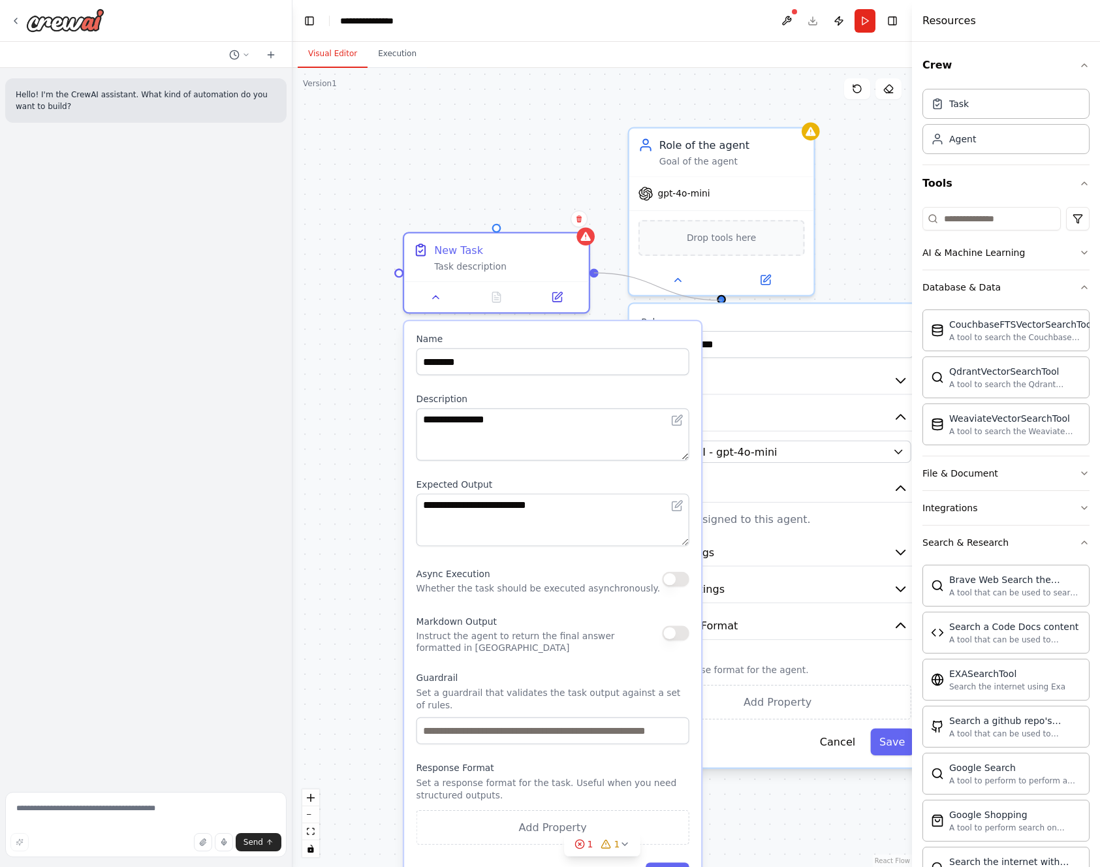
drag, startPoint x: 594, startPoint y: 274, endPoint x: 722, endPoint y: 300, distance: 130.6
click at [722, 300] on div "**********" at bounding box center [603, 467] width 620 height 799
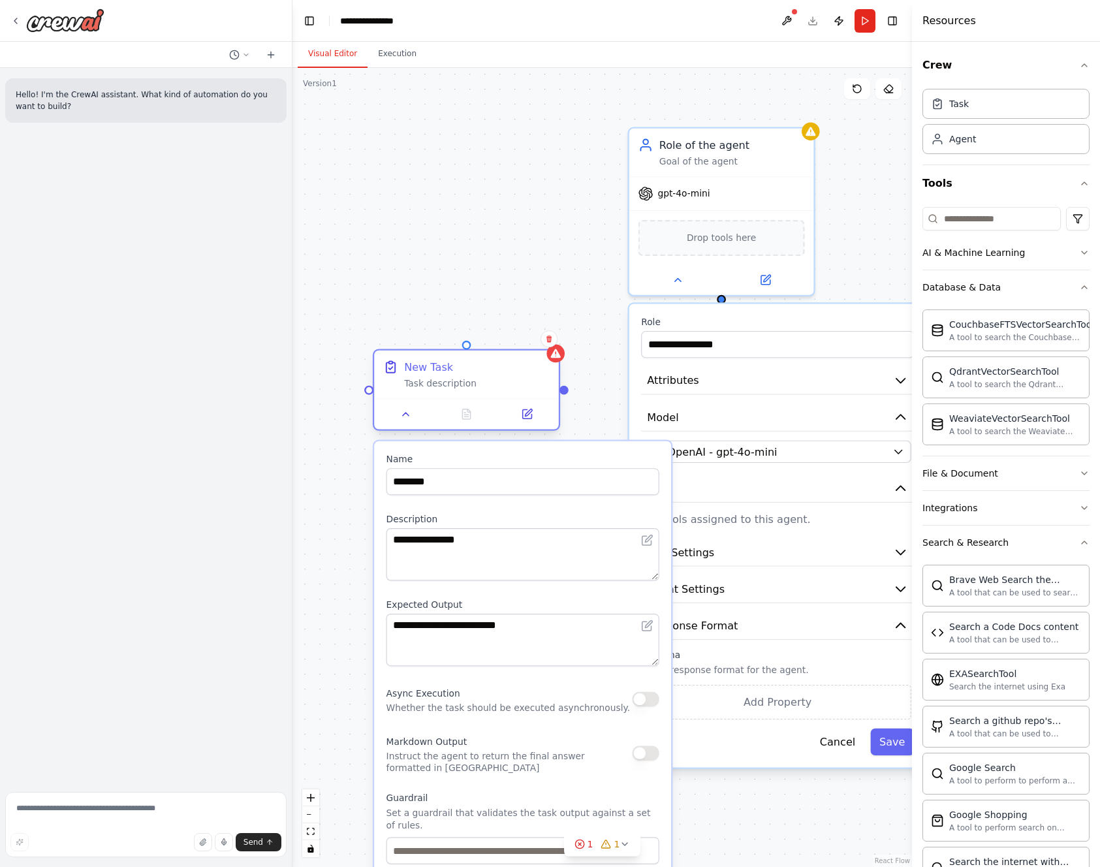
drag, startPoint x: 490, startPoint y: 241, endPoint x: 465, endPoint y: 379, distance: 140.8
click at [465, 375] on div "New Task" at bounding box center [477, 367] width 146 height 15
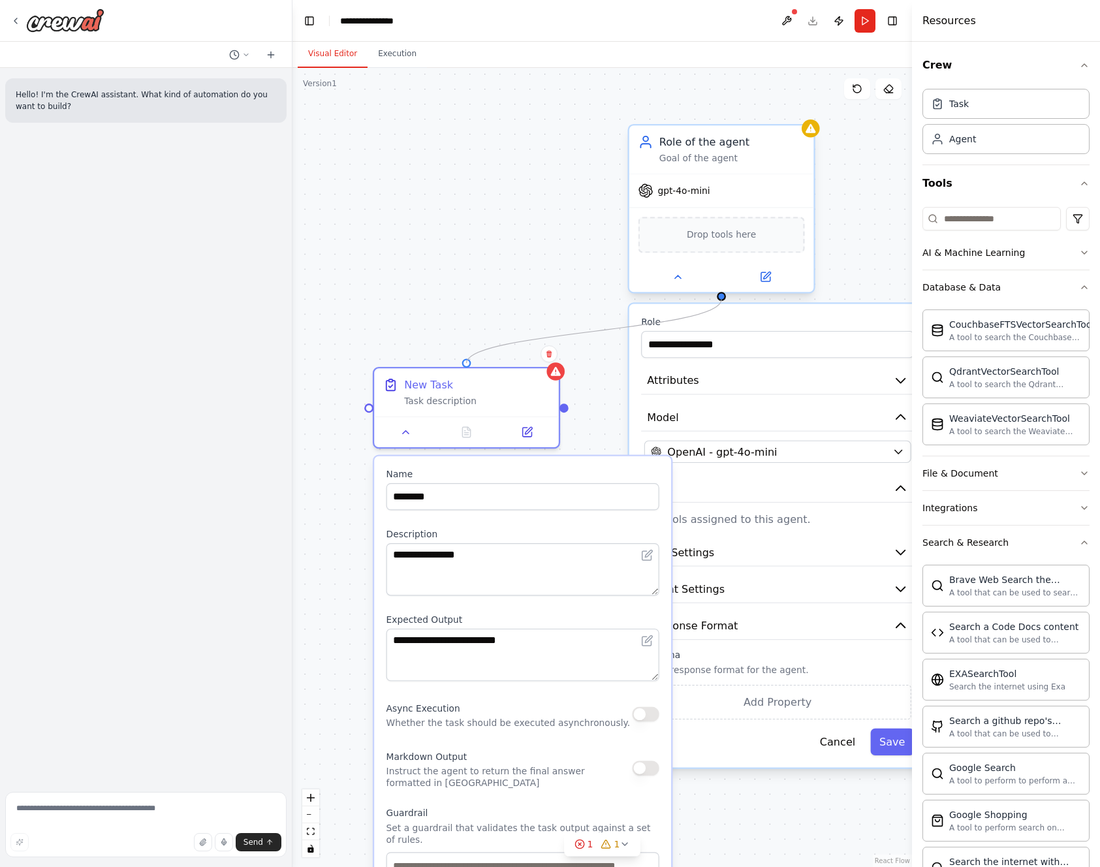
drag, startPoint x: 464, startPoint y: 360, endPoint x: 718, endPoint y: 300, distance: 261.0
click at [718, 300] on div "**********" at bounding box center [603, 467] width 620 height 799
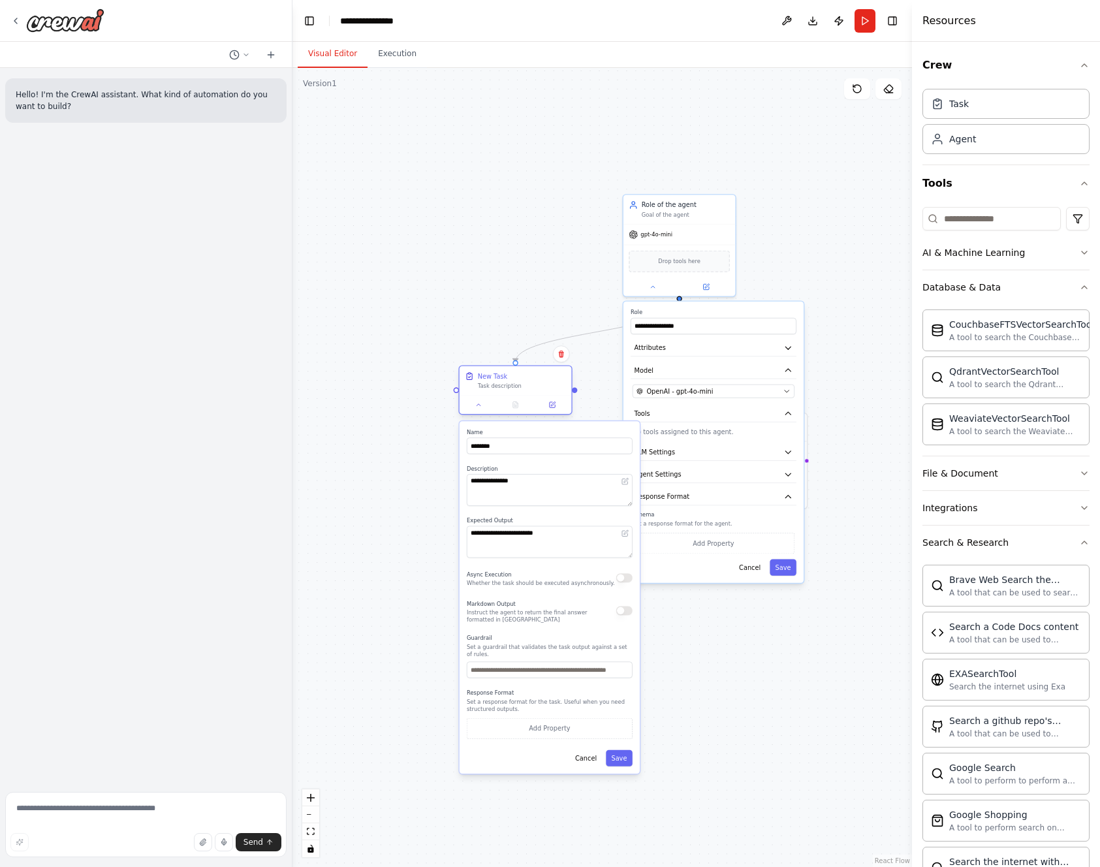
drag, startPoint x: 505, startPoint y: 352, endPoint x: 493, endPoint y: 380, distance: 30.7
click at [493, 380] on div "New Task" at bounding box center [492, 376] width 29 height 9
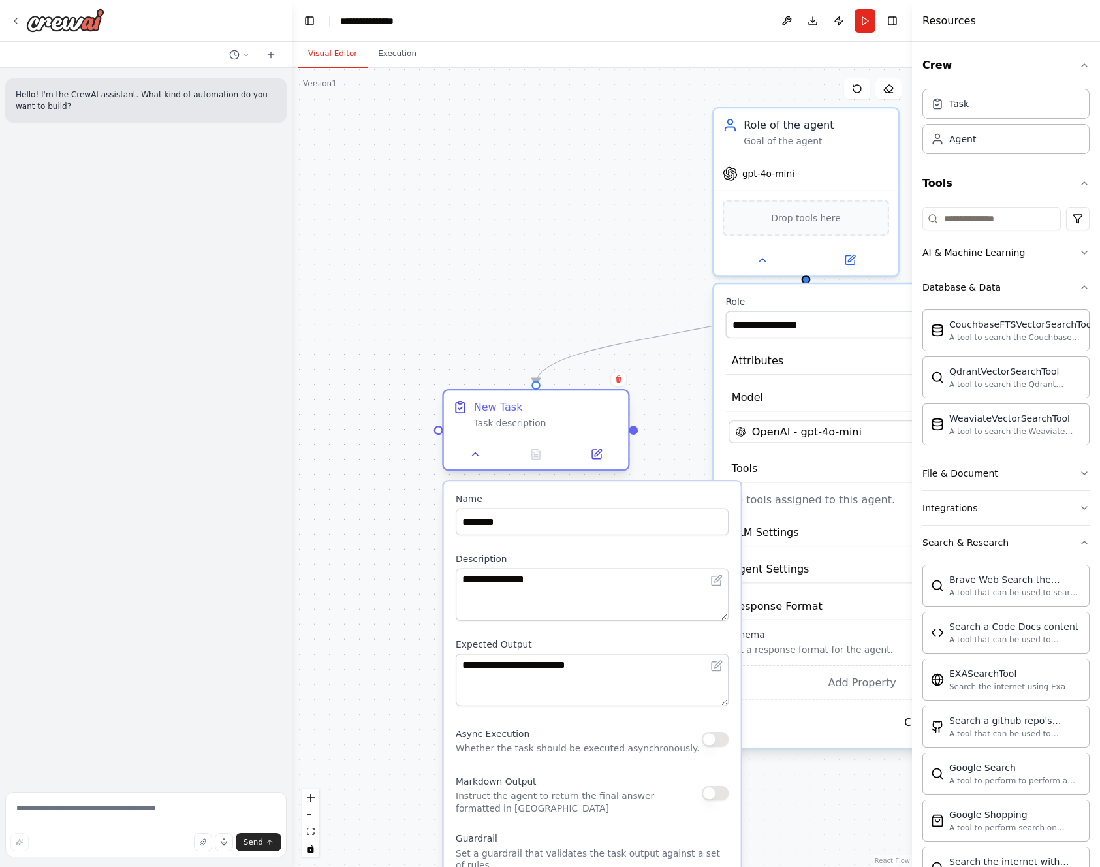
click at [548, 428] on div "Task description" at bounding box center [547, 424] width 146 height 12
click at [473, 454] on icon at bounding box center [476, 454] width 6 height 3
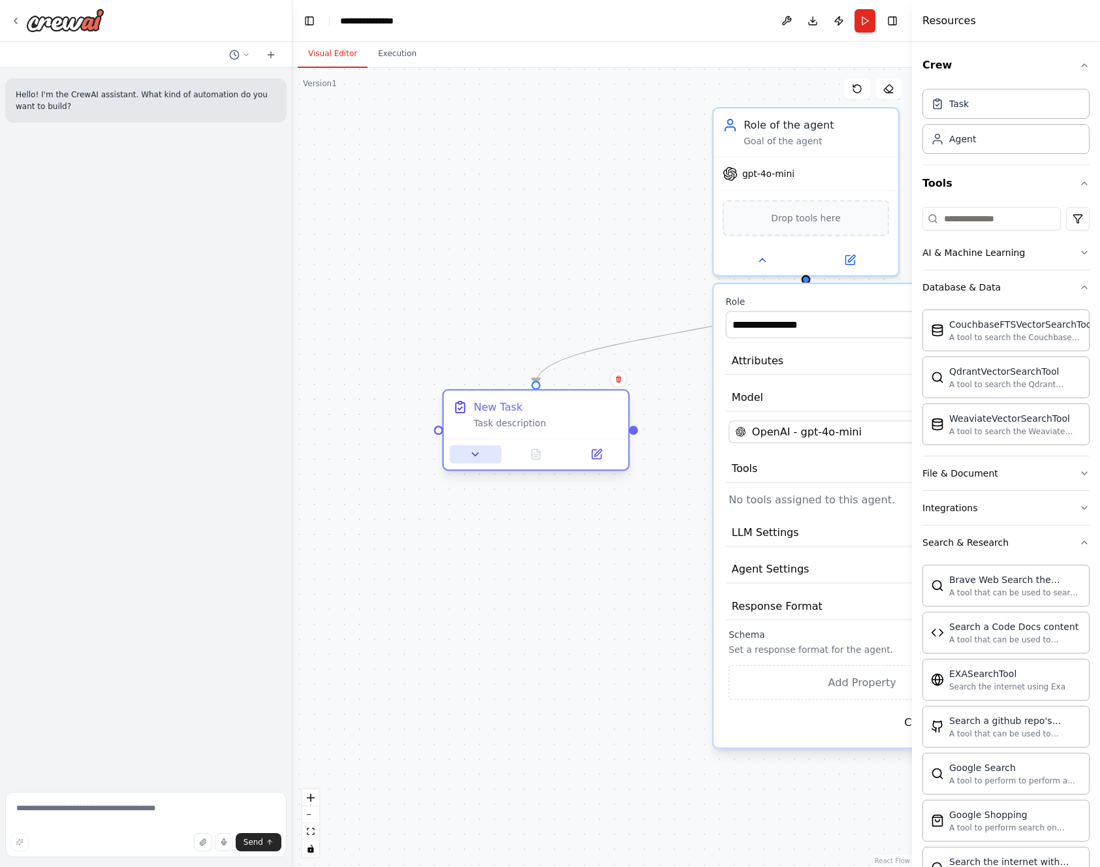
click at [473, 454] on icon at bounding box center [476, 454] width 6 height 3
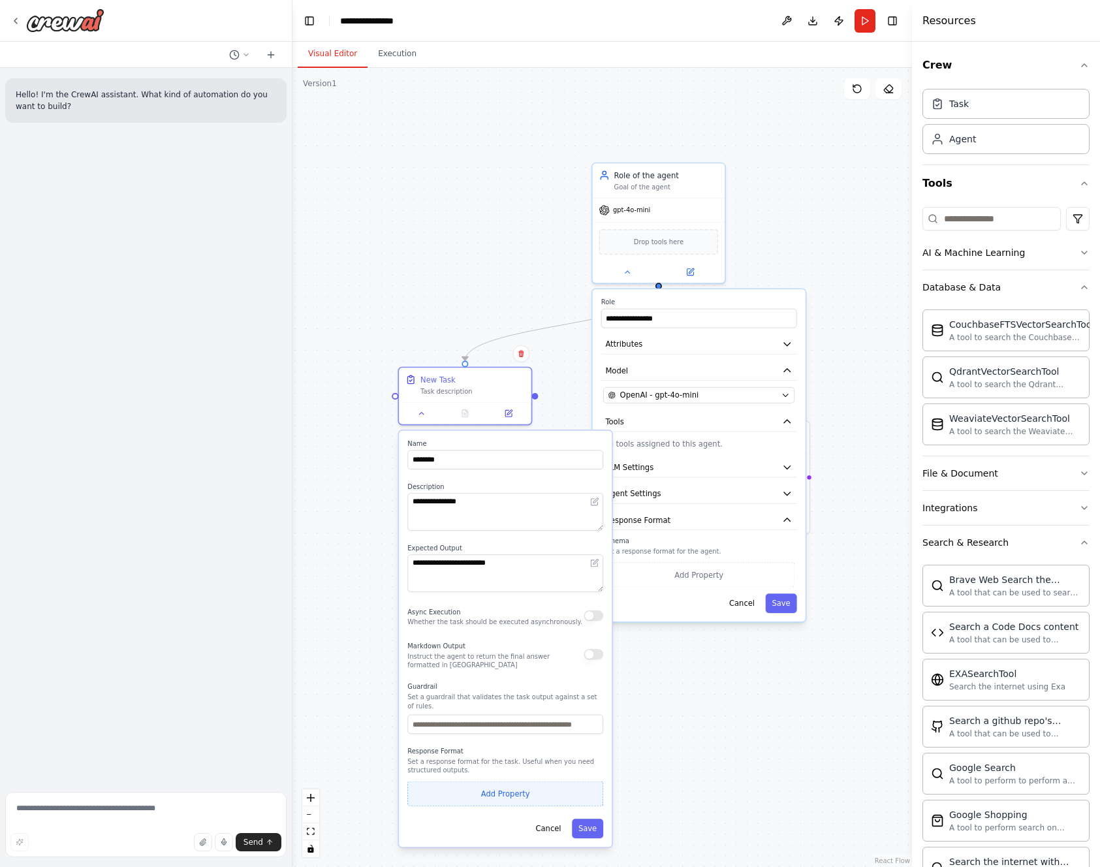
click at [504, 790] on button "Add Property" at bounding box center [506, 794] width 196 height 25
click at [570, 382] on div ".deletable-edge-delete-btn { width: 20px; height: 20px; border: 0px solid #ffff…" at bounding box center [603, 467] width 620 height 799
click at [554, 848] on button "Cancel" at bounding box center [549, 856] width 39 height 20
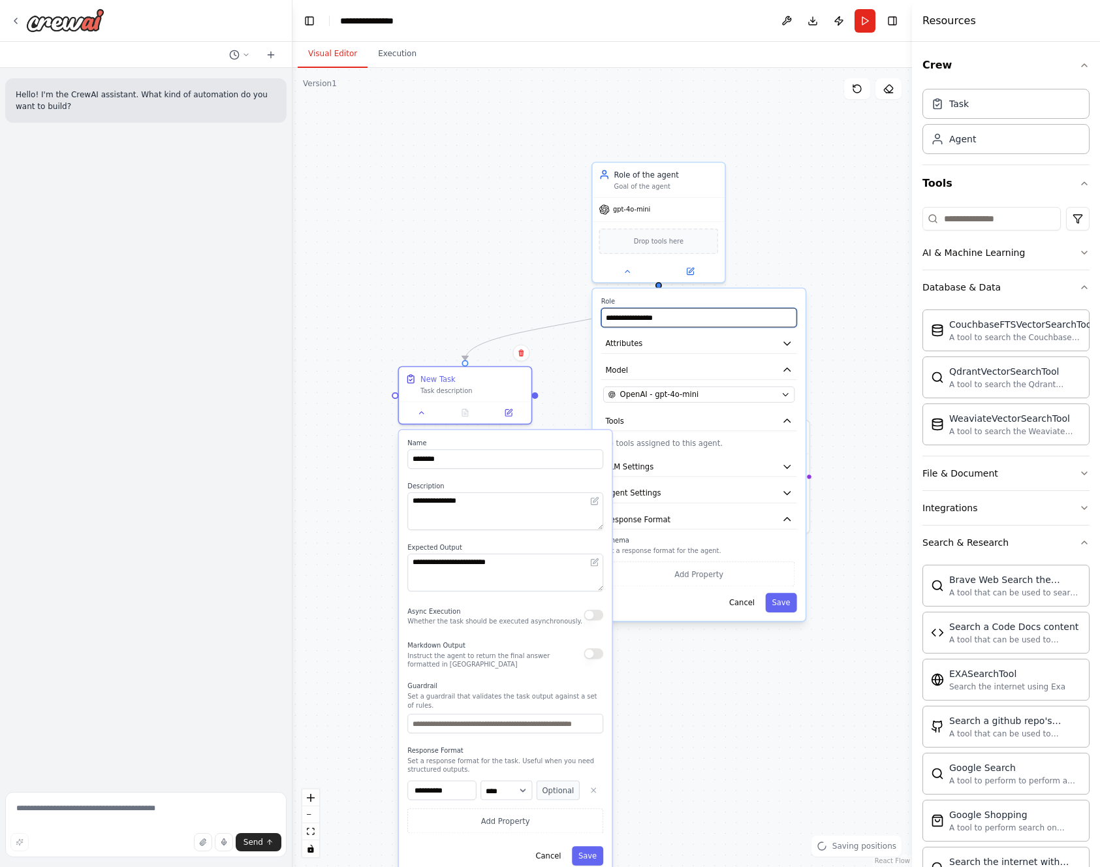
drag, startPoint x: 739, startPoint y: 310, endPoint x: 762, endPoint y: 319, distance: 25.5
click at [773, 344] on div "**********" at bounding box center [699, 455] width 213 height 332
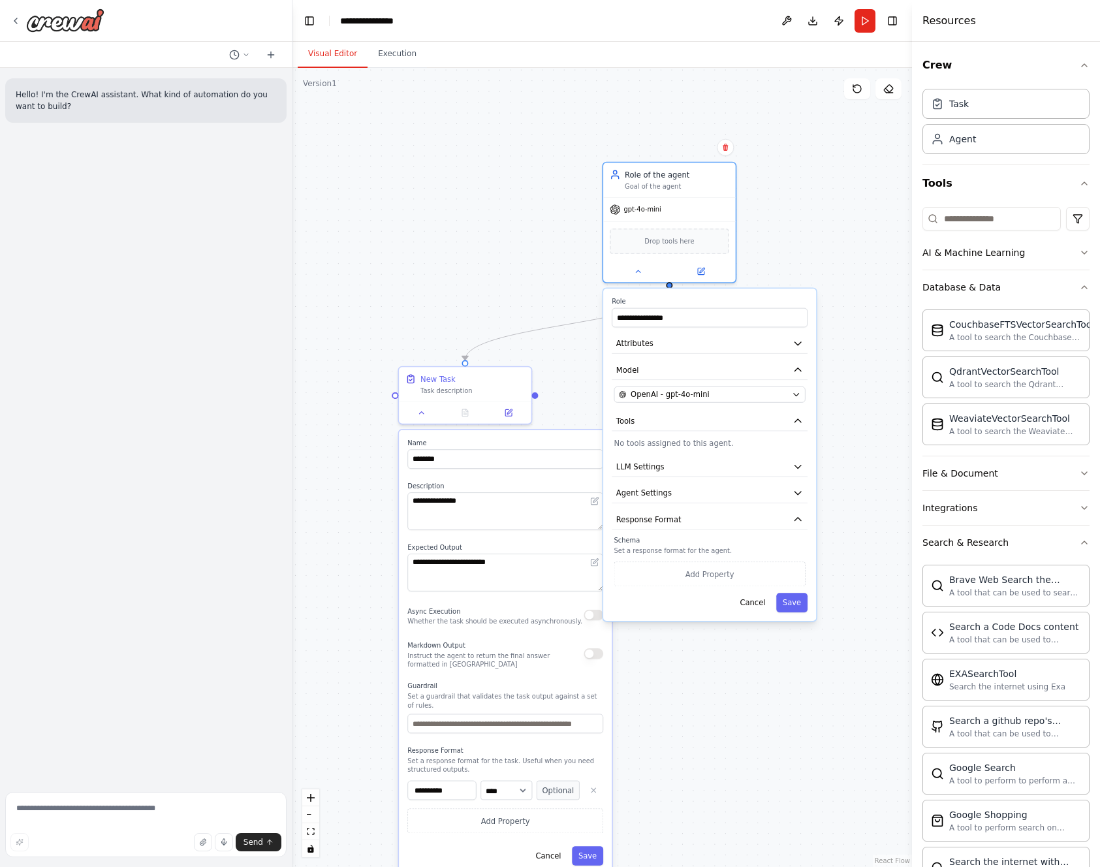
drag, startPoint x: 759, startPoint y: 306, endPoint x: 799, endPoint y: 293, distance: 41.9
click at [786, 303] on div "**********" at bounding box center [710, 312] width 196 height 30
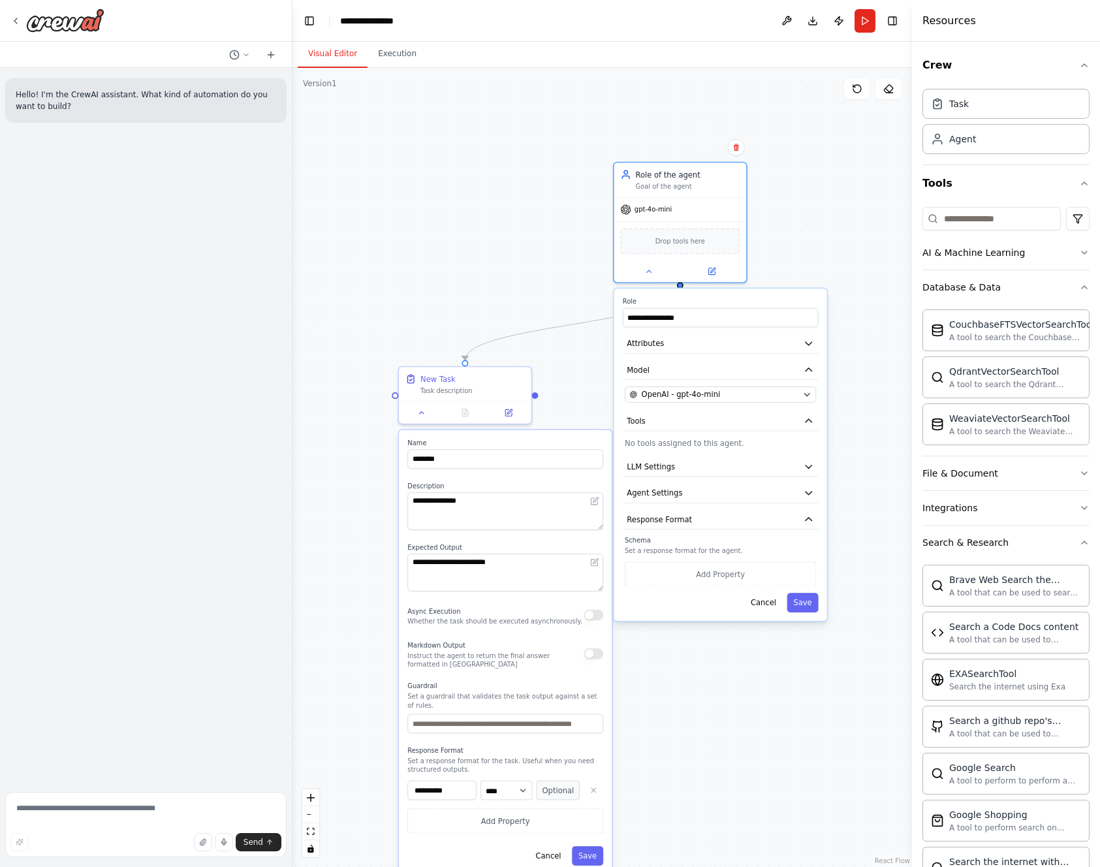
click at [811, 276] on div ".deletable-edge-delete-btn { width: 20px; height: 20px; border: 0px solid #ffff…" at bounding box center [603, 467] width 620 height 799
click at [643, 270] on button at bounding box center [648, 269] width 61 height 13
click at [646, 276] on div at bounding box center [681, 270] width 133 height 22
click at [652, 265] on icon at bounding box center [649, 269] width 8 height 8
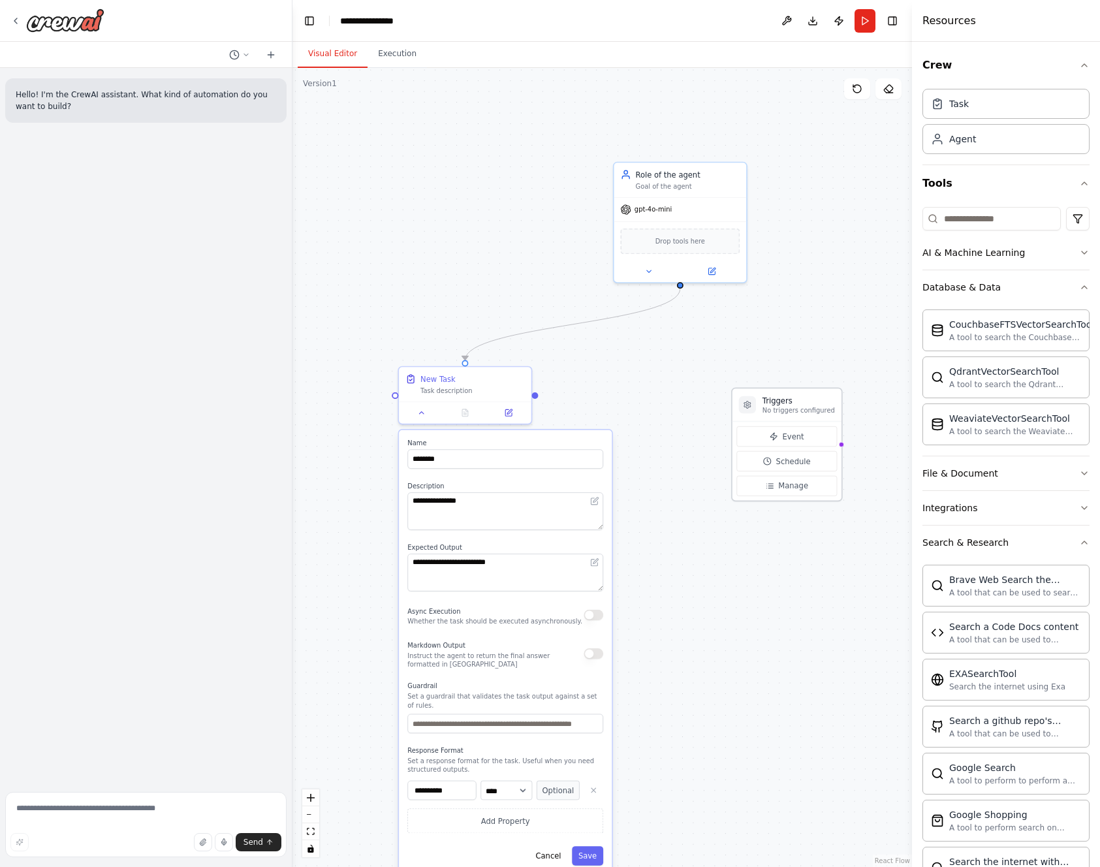
drag, startPoint x: 776, startPoint y: 440, endPoint x: 801, endPoint y: 406, distance: 41.5
click at [801, 406] on p "No triggers configured" at bounding box center [799, 410] width 72 height 8
click at [756, 402] on h3 "Triggers" at bounding box center [788, 400] width 72 height 10
drag, startPoint x: 801, startPoint y: 398, endPoint x: 744, endPoint y: 377, distance: 60.9
click at [744, 377] on h3 "Triggers" at bounding box center [724, 379] width 72 height 10
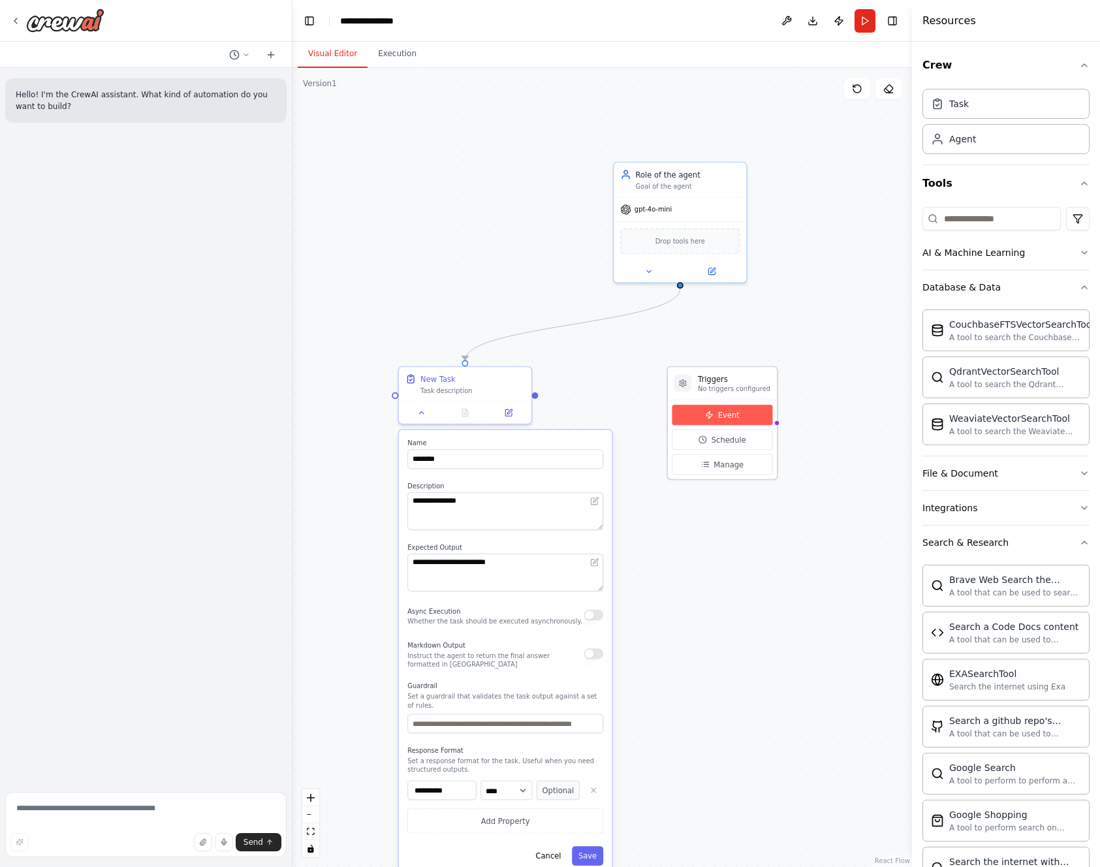
click at [727, 414] on span "Event" at bounding box center [729, 414] width 22 height 10
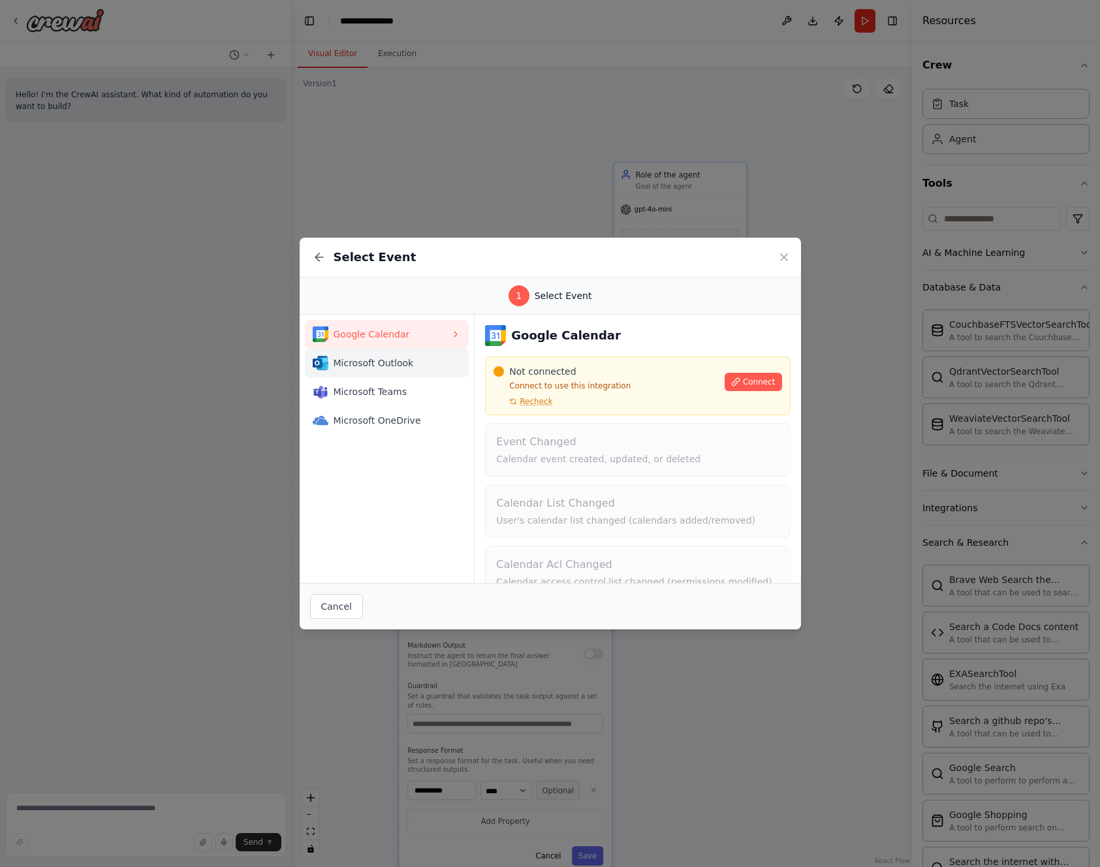
click at [377, 370] on div "Microsoft Outlook" at bounding box center [382, 363] width 138 height 16
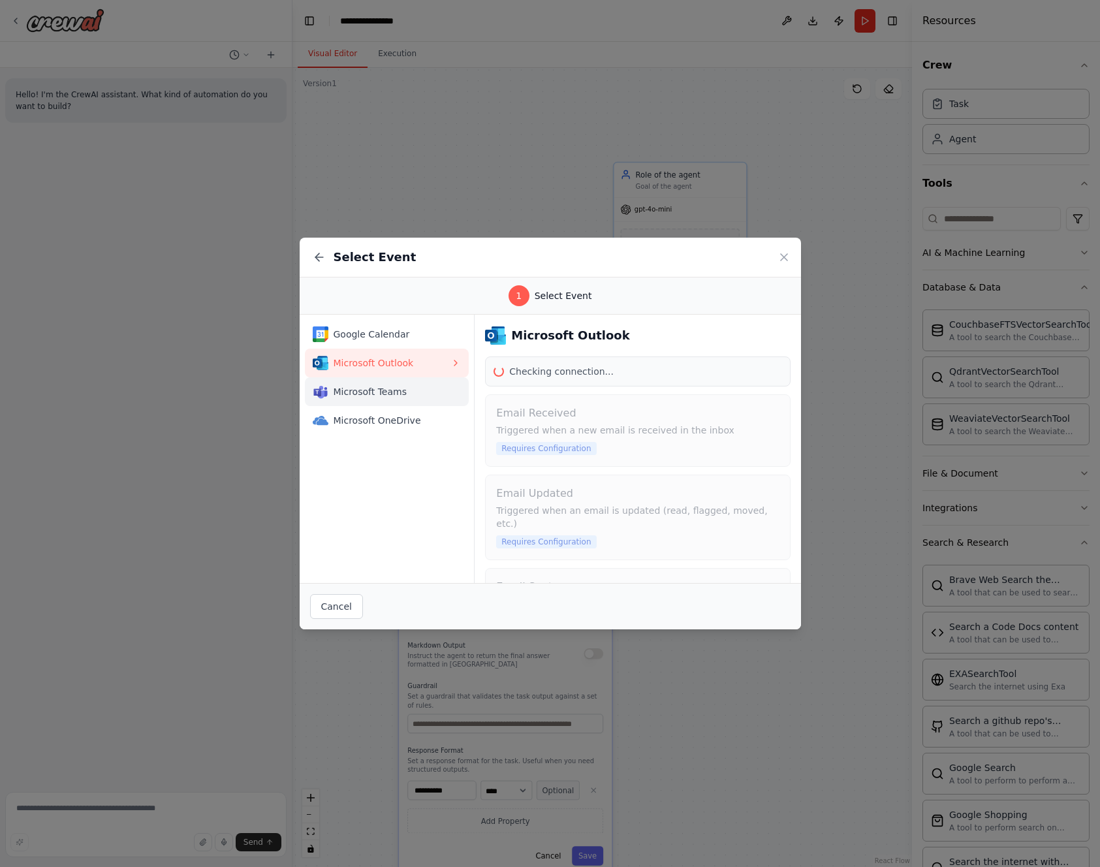
click at [381, 396] on span "Microsoft Teams" at bounding box center [393, 391] width 118 height 13
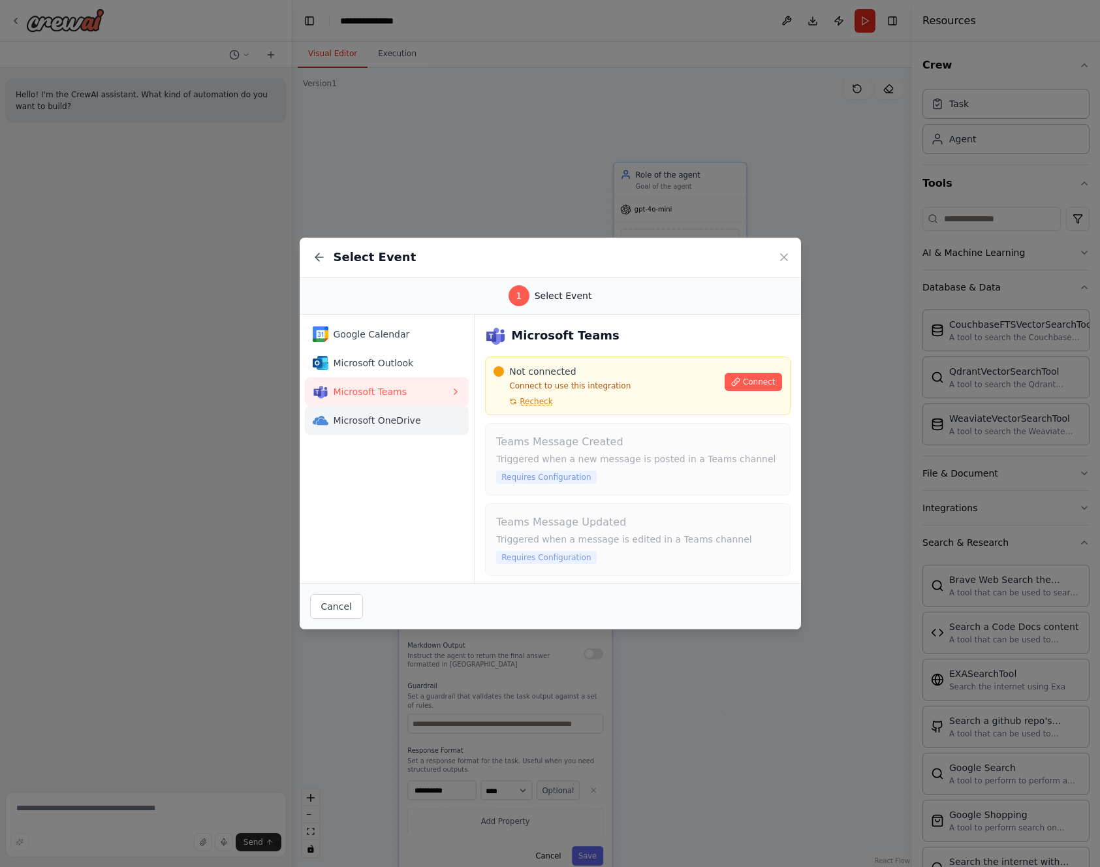
click at [379, 419] on span "Microsoft OneDrive" at bounding box center [393, 420] width 118 height 13
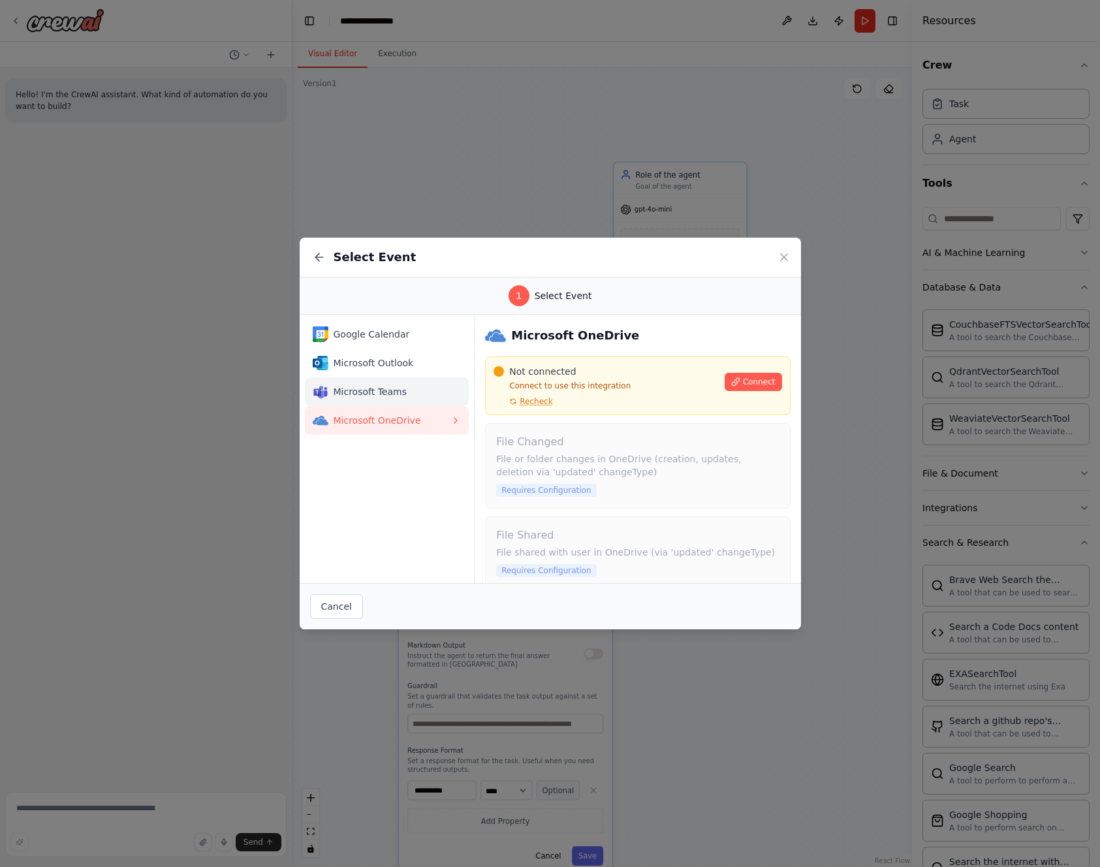
click at [395, 395] on span "Microsoft Teams" at bounding box center [393, 391] width 118 height 13
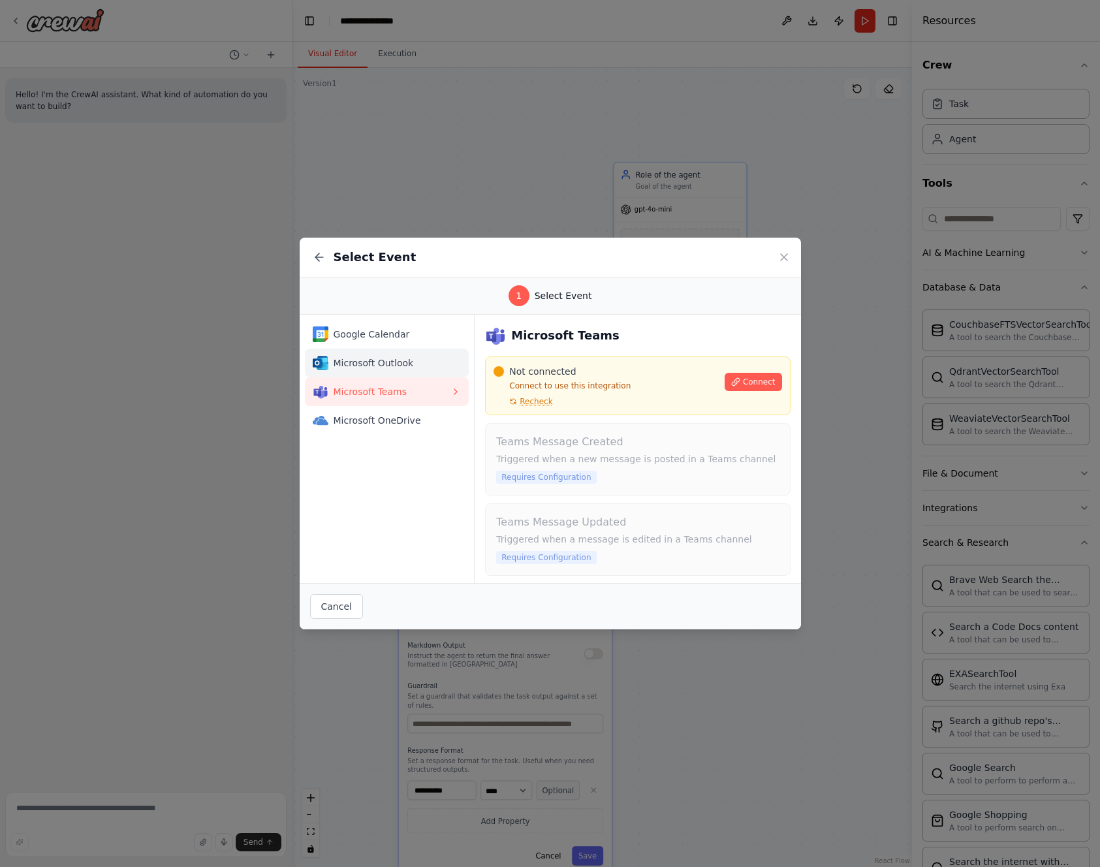
click at [402, 374] on button "Microsoft Outlook" at bounding box center [387, 363] width 165 height 29
click at [372, 394] on span "Microsoft Teams" at bounding box center [393, 391] width 118 height 13
click at [737, 392] on div "Not connected Connect to use this integration Recheck Connect" at bounding box center [638, 386] width 288 height 42
click at [743, 386] on span "Connect" at bounding box center [759, 382] width 33 height 10
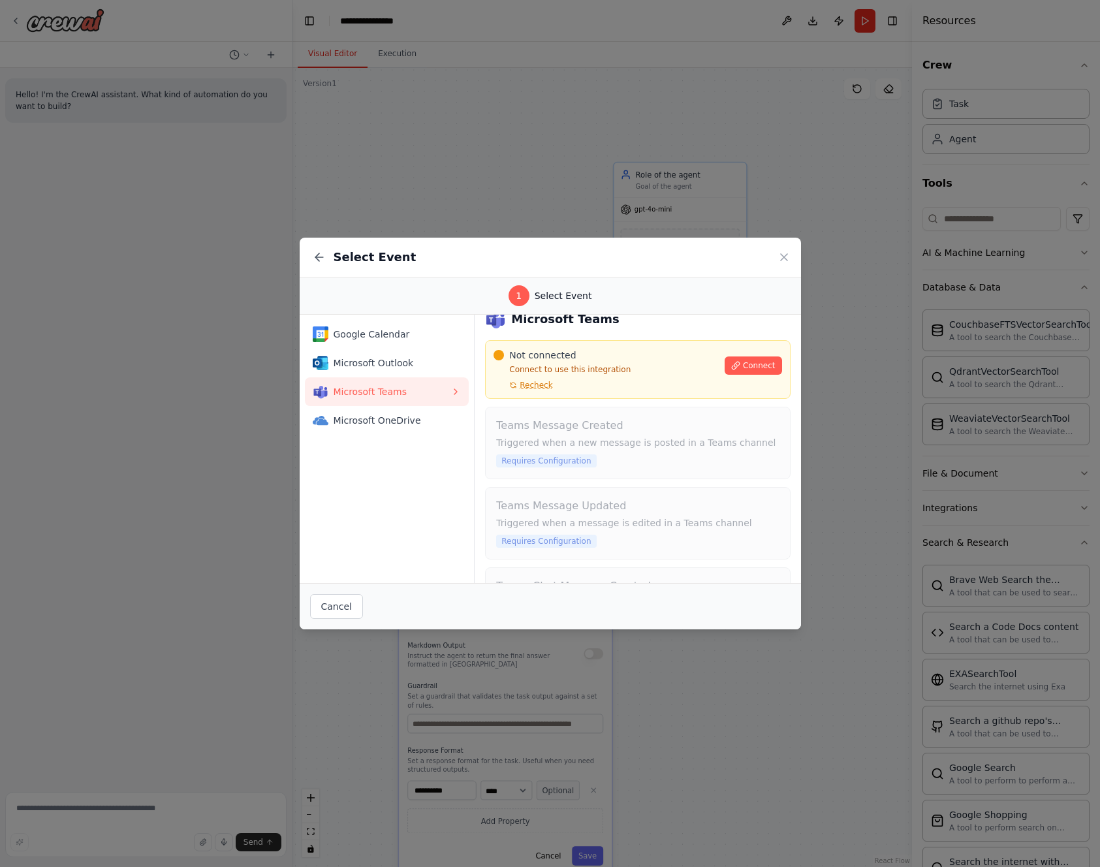
scroll to position [95, 0]
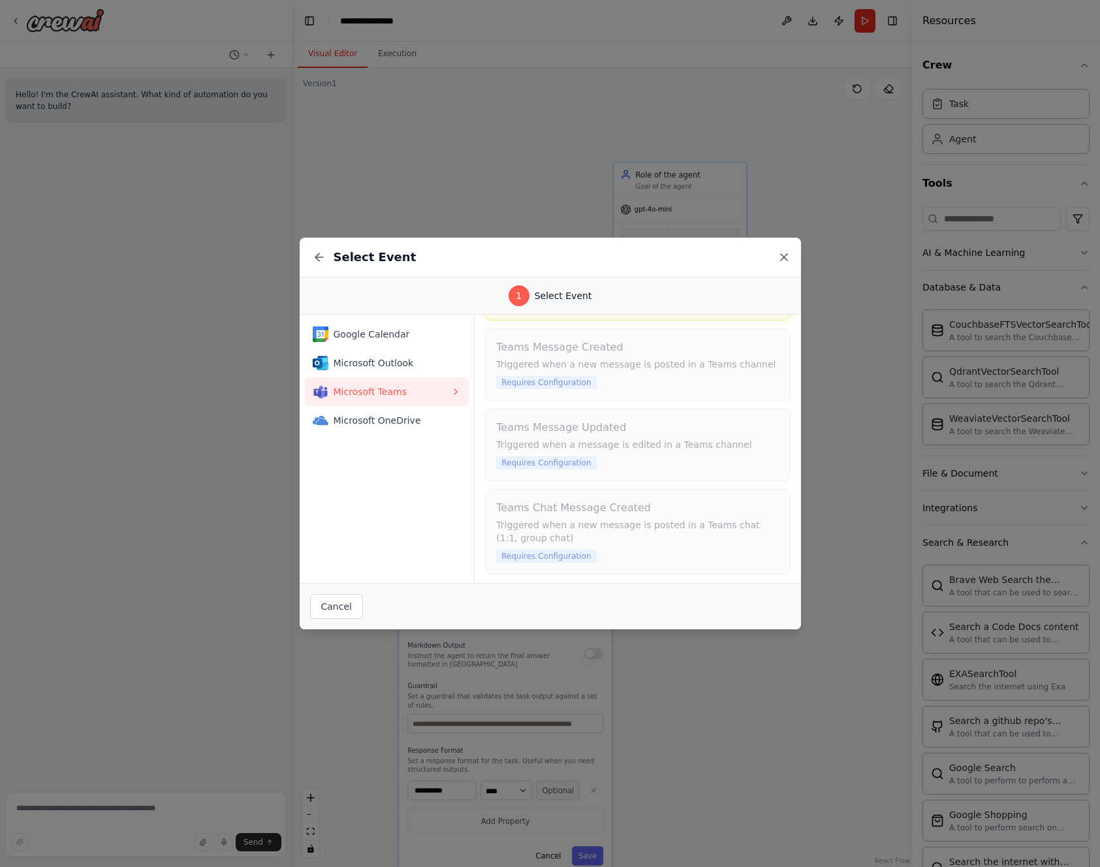
click at [788, 259] on icon at bounding box center [784, 257] width 13 height 13
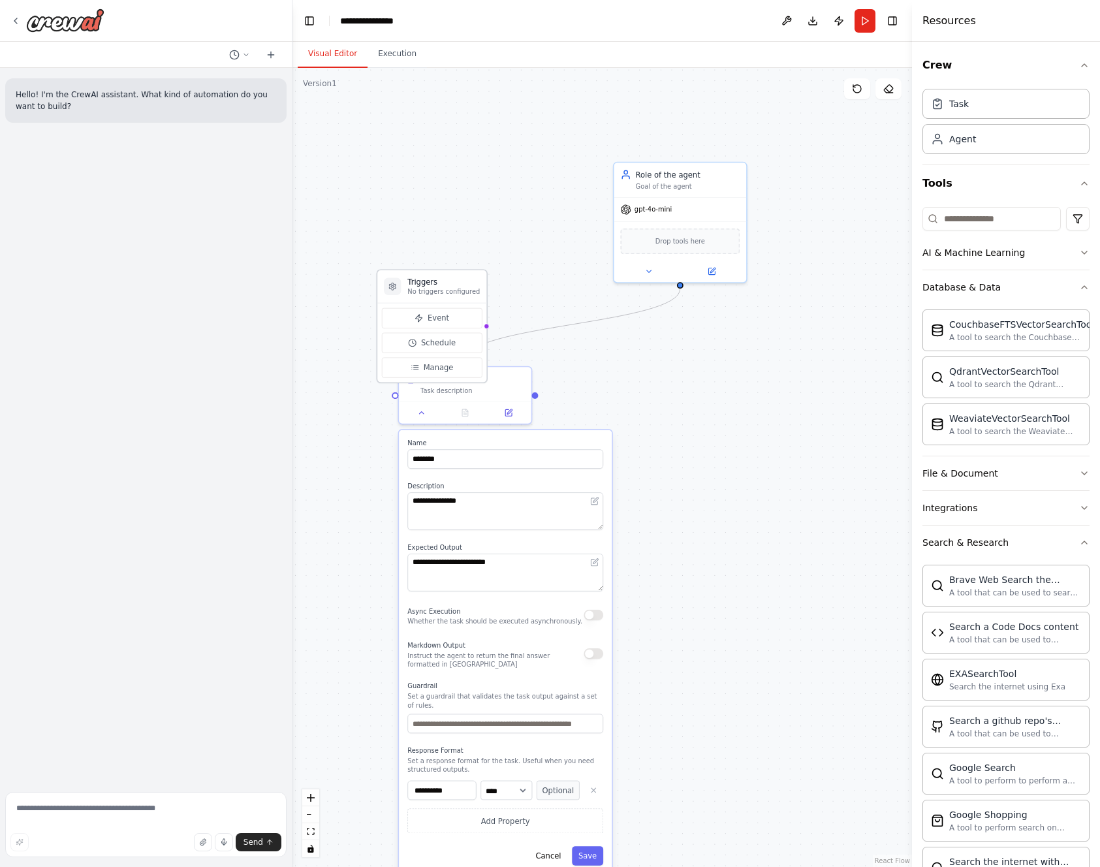
drag, startPoint x: 694, startPoint y: 389, endPoint x: 383, endPoint y: 280, distance: 329.0
click at [383, 280] on div "Triggers No triggers configured" at bounding box center [431, 286] width 109 height 33
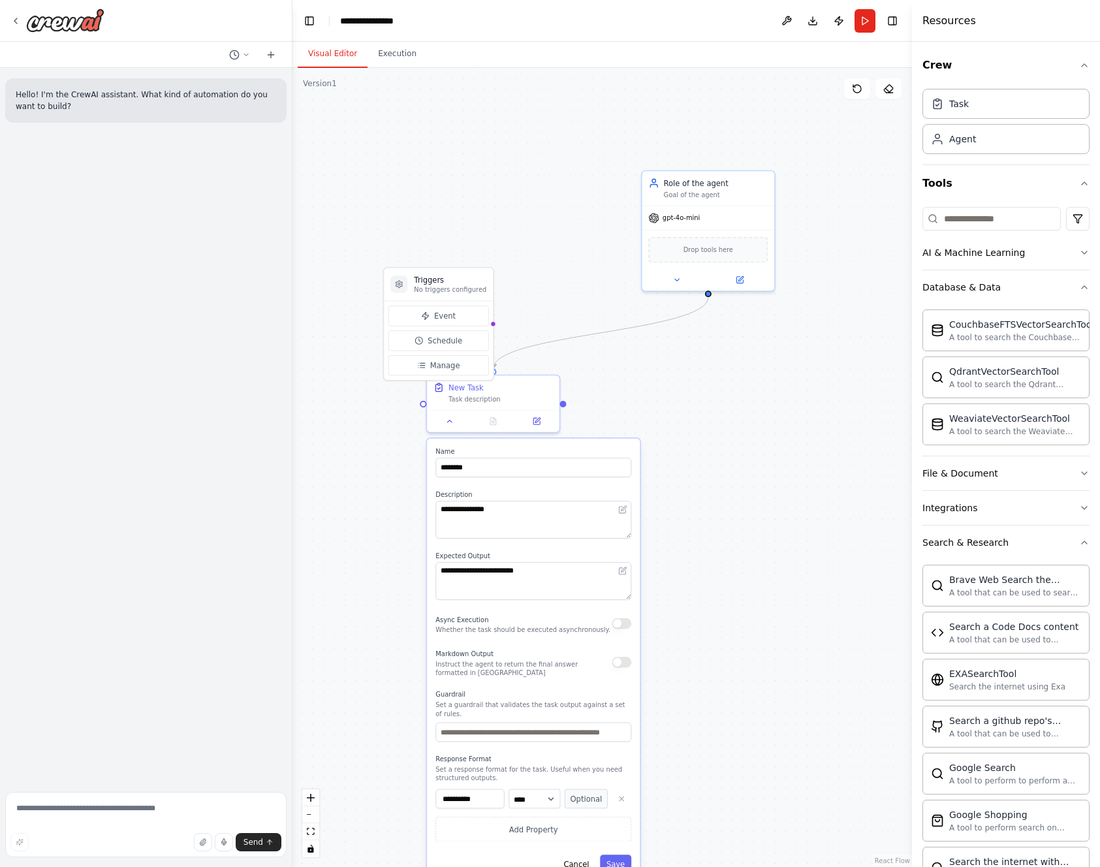
drag, startPoint x: 675, startPoint y: 378, endPoint x: 895, endPoint y: 387, distance: 220.9
click at [907, 391] on div "**********" at bounding box center [550, 433] width 1100 height 867
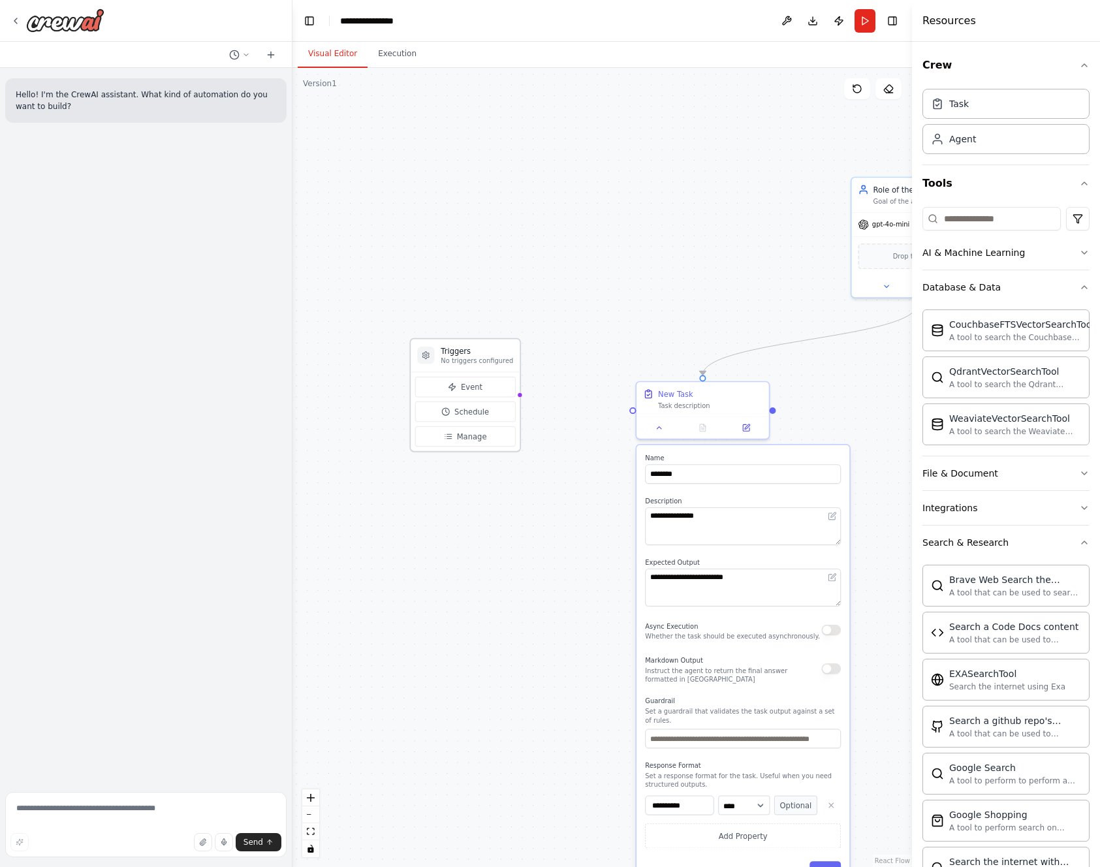
drag, startPoint x: 655, startPoint y: 303, endPoint x: 479, endPoint y: 366, distance: 187.4
click at [479, 366] on div "Triggers No triggers configured" at bounding box center [465, 355] width 109 height 33
drag, startPoint x: 514, startPoint y: 394, endPoint x: 637, endPoint y: 417, distance: 124.9
drag, startPoint x: 516, startPoint y: 394, endPoint x: 634, endPoint y: 408, distance: 118.9
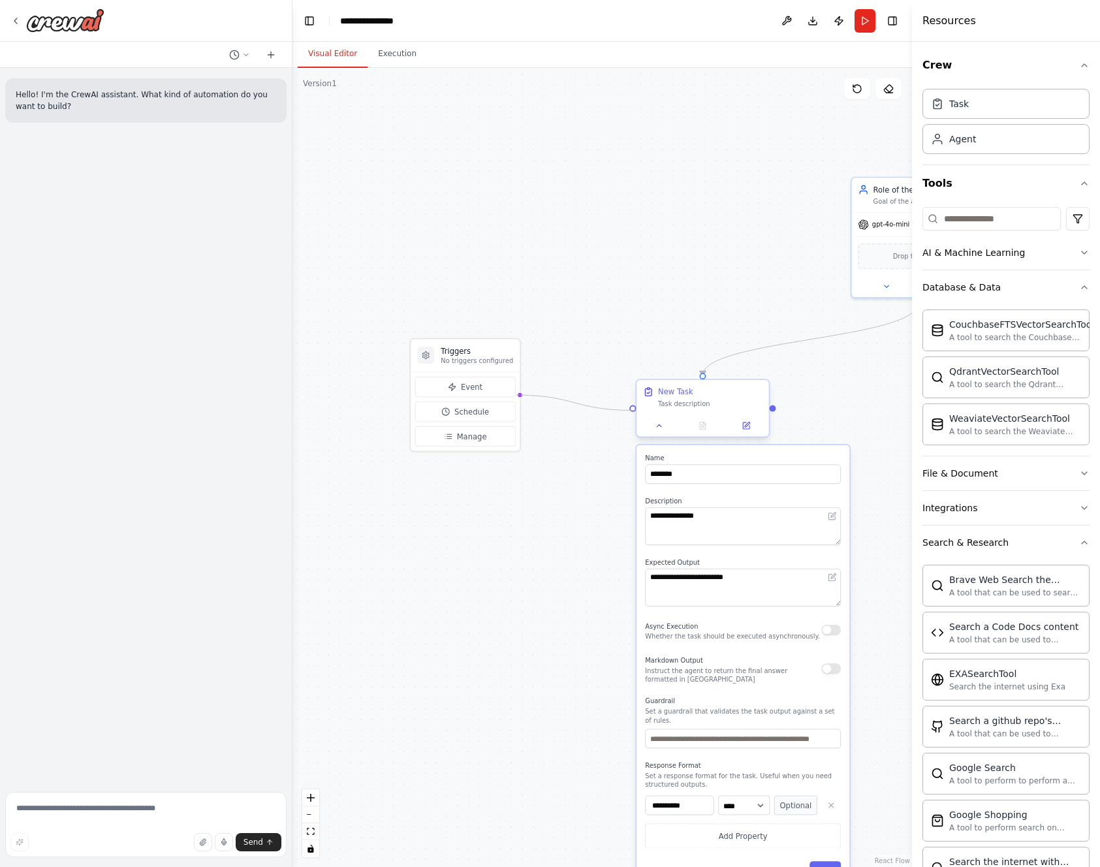
click at [521, 394] on div ".deletable-edge-delete-btn { width: 20px; height: 20px; border: 0px solid #ffff…" at bounding box center [603, 467] width 620 height 799
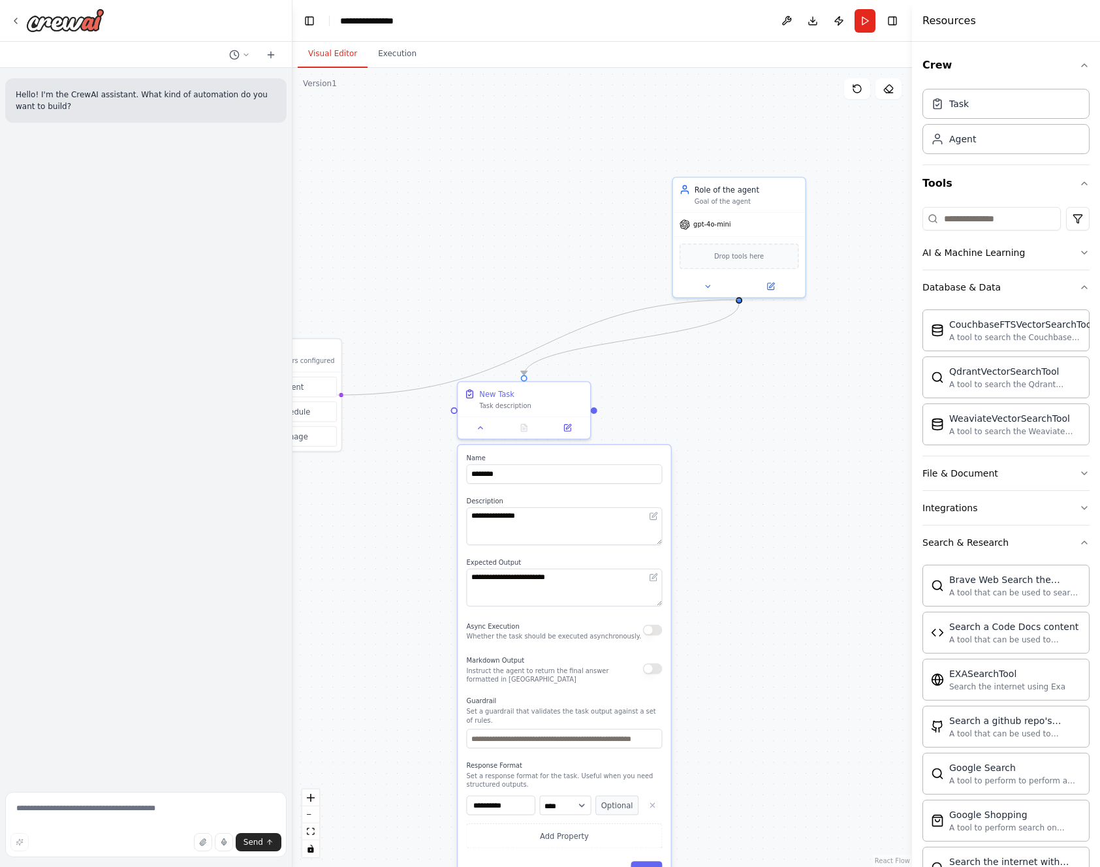
drag, startPoint x: 516, startPoint y: 393, endPoint x: 741, endPoint y: 300, distance: 243.3
click at [741, 300] on div ".deletable-edge-delete-btn { width: 20px; height: 20px; border: 0px solid #ffff…" at bounding box center [603, 467] width 620 height 799
drag, startPoint x: 336, startPoint y: 396, endPoint x: 599, endPoint y: 408, distance: 262.8
click at [599, 408] on div ".deletable-edge-delete-btn { width: 20px; height: 20px; border: 0px solid #ffff…" at bounding box center [603, 467] width 620 height 799
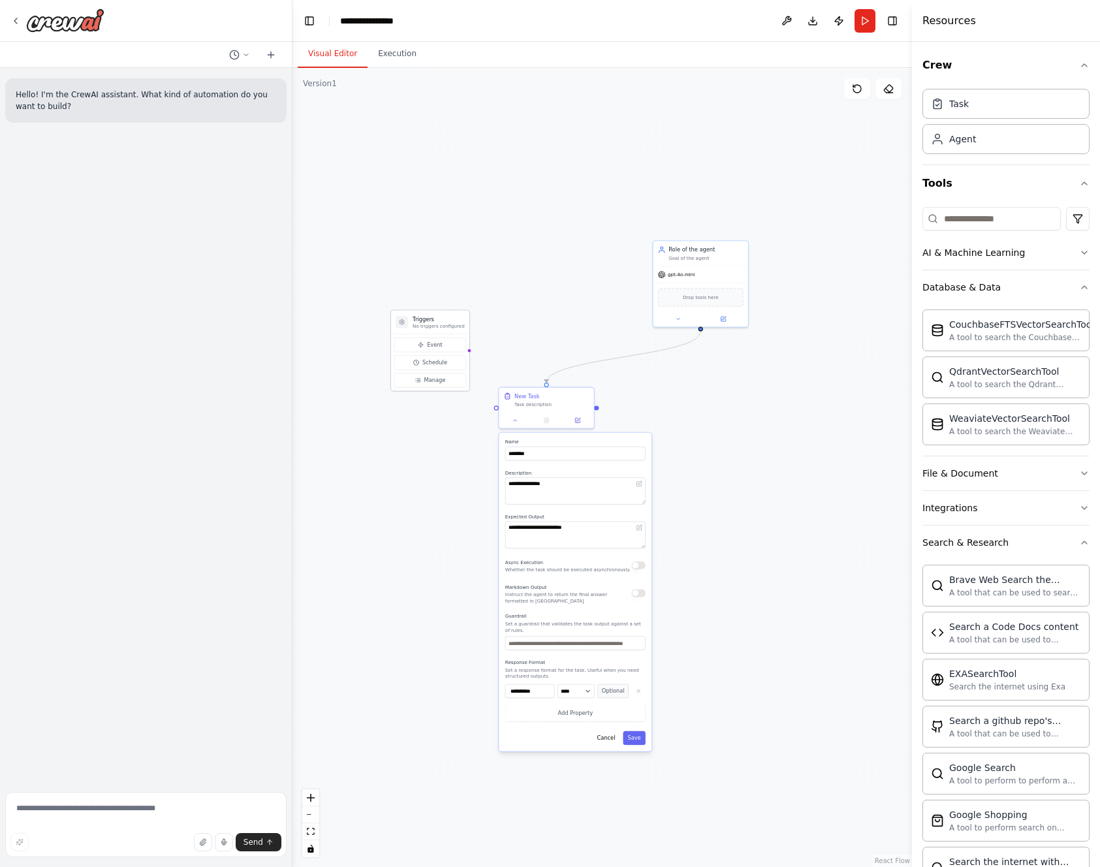
drag, startPoint x: 359, startPoint y: 372, endPoint x: 415, endPoint y: 323, distance: 75.0
click at [415, 323] on p "No triggers configured" at bounding box center [439, 326] width 52 height 6
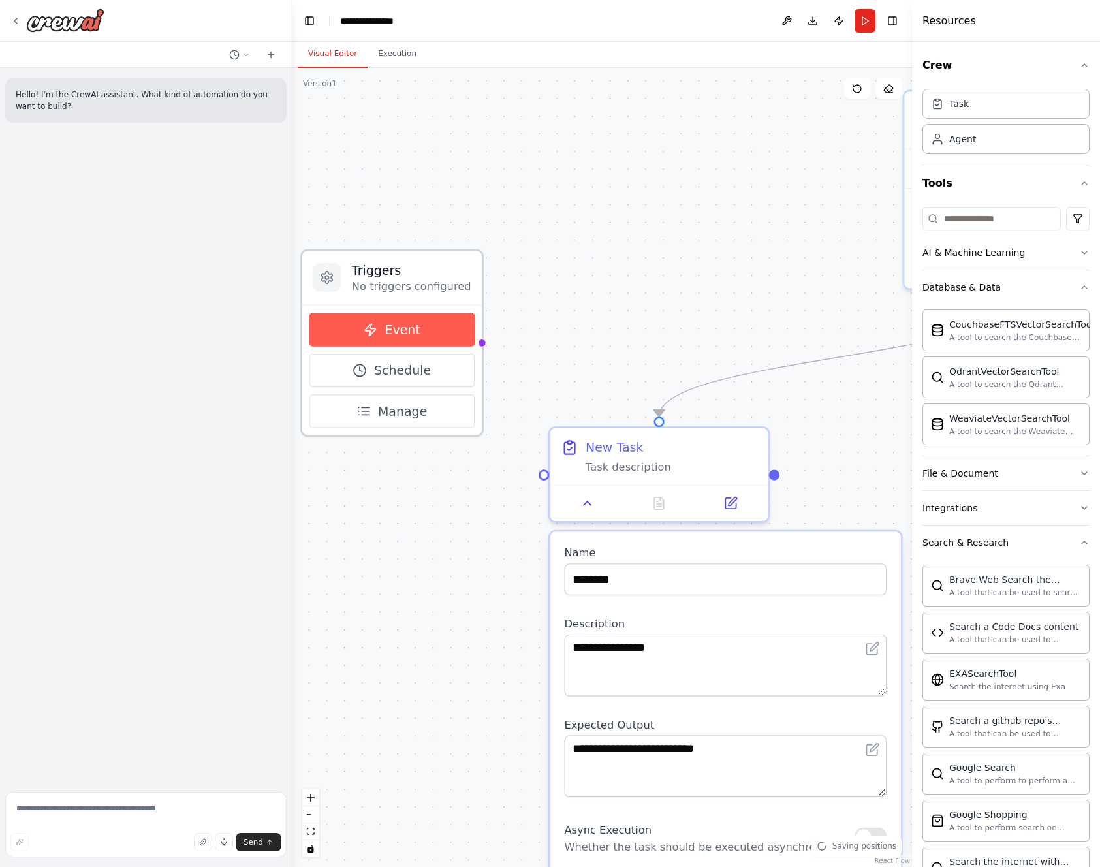
click at [449, 343] on button "Event" at bounding box center [392, 330] width 165 height 34
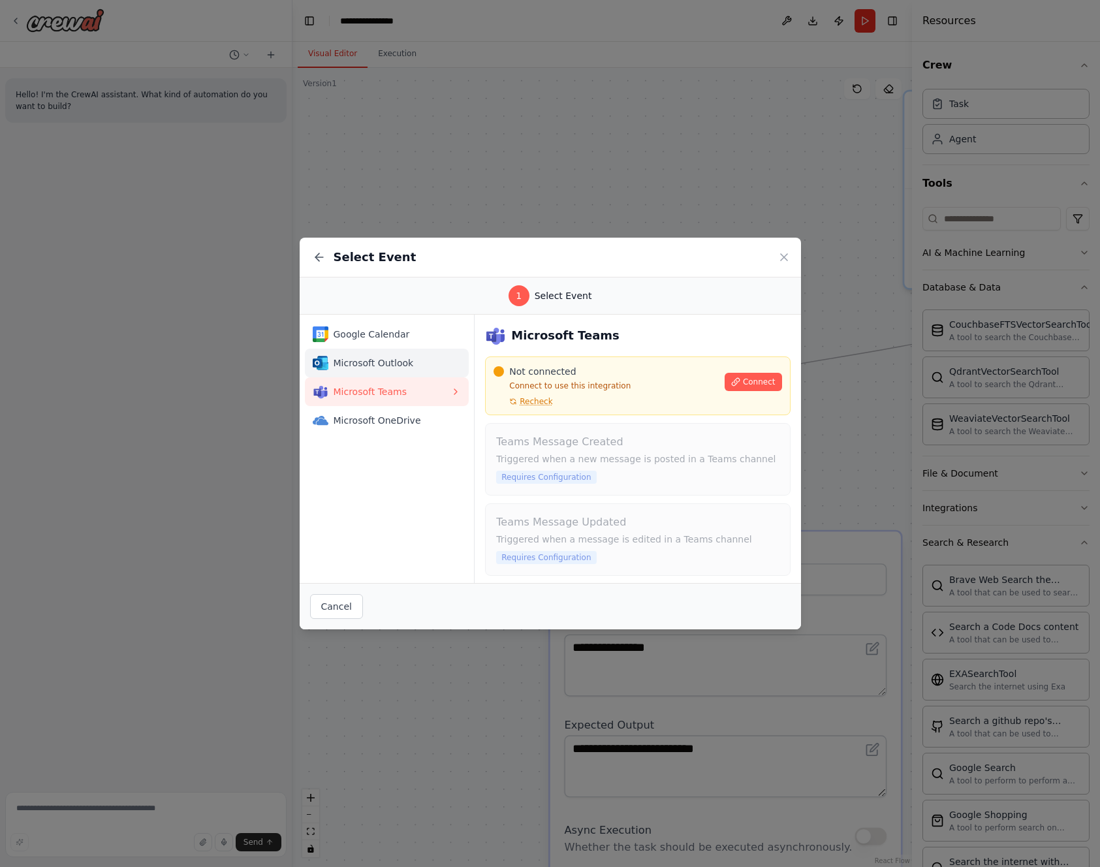
click at [397, 368] on span "Microsoft Outlook" at bounding box center [393, 363] width 118 height 13
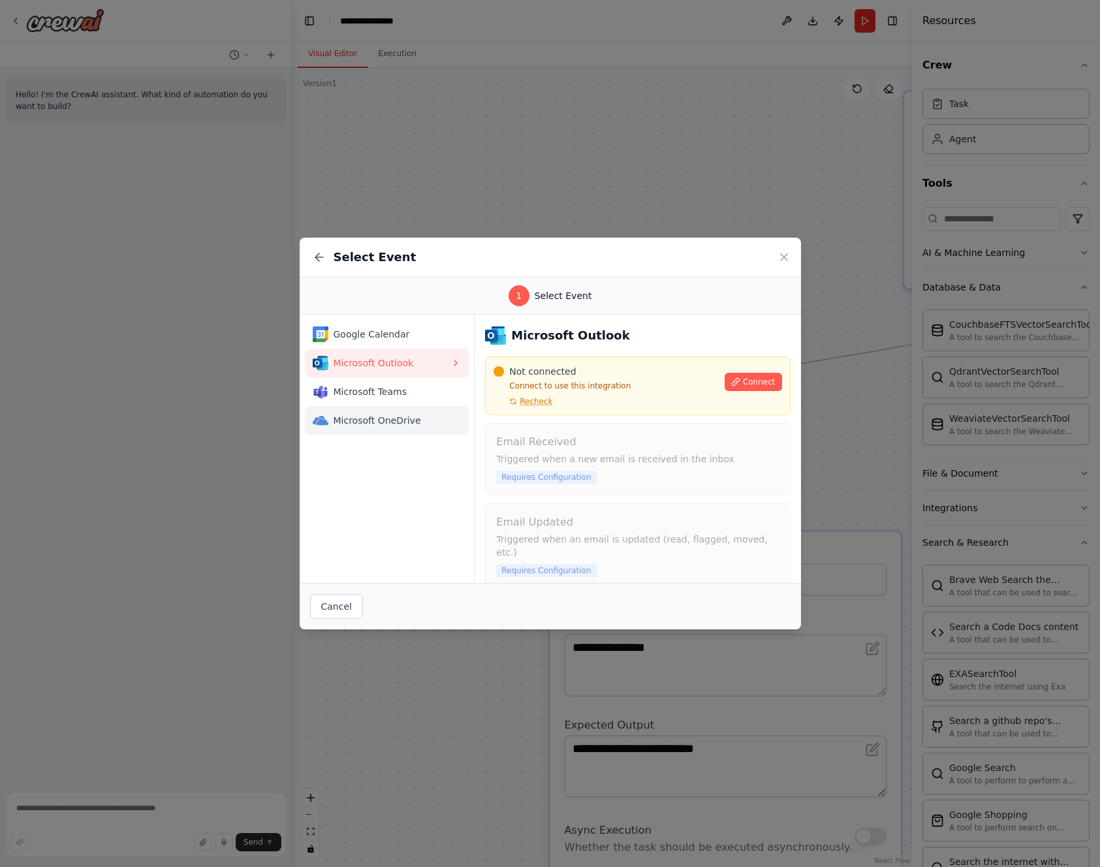
click at [386, 417] on span "Microsoft OneDrive" at bounding box center [393, 420] width 118 height 13
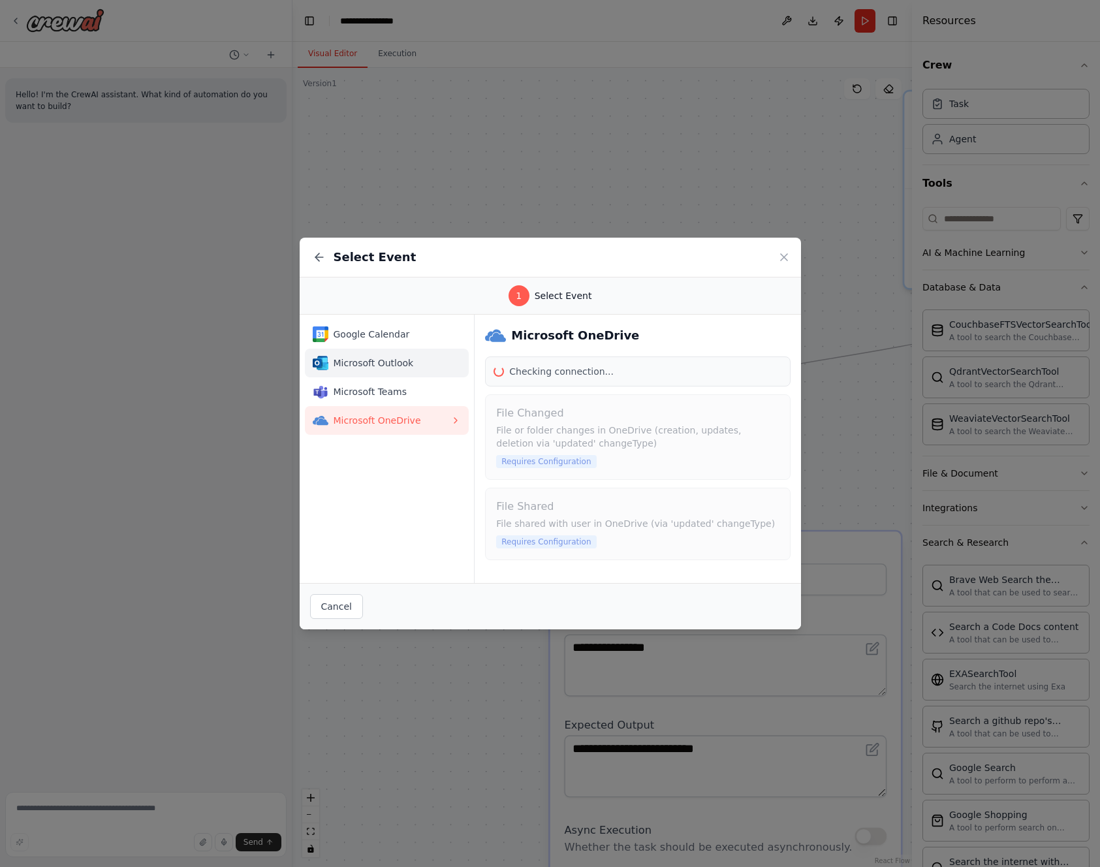
click at [400, 351] on button "Microsoft Outlook" at bounding box center [387, 363] width 165 height 29
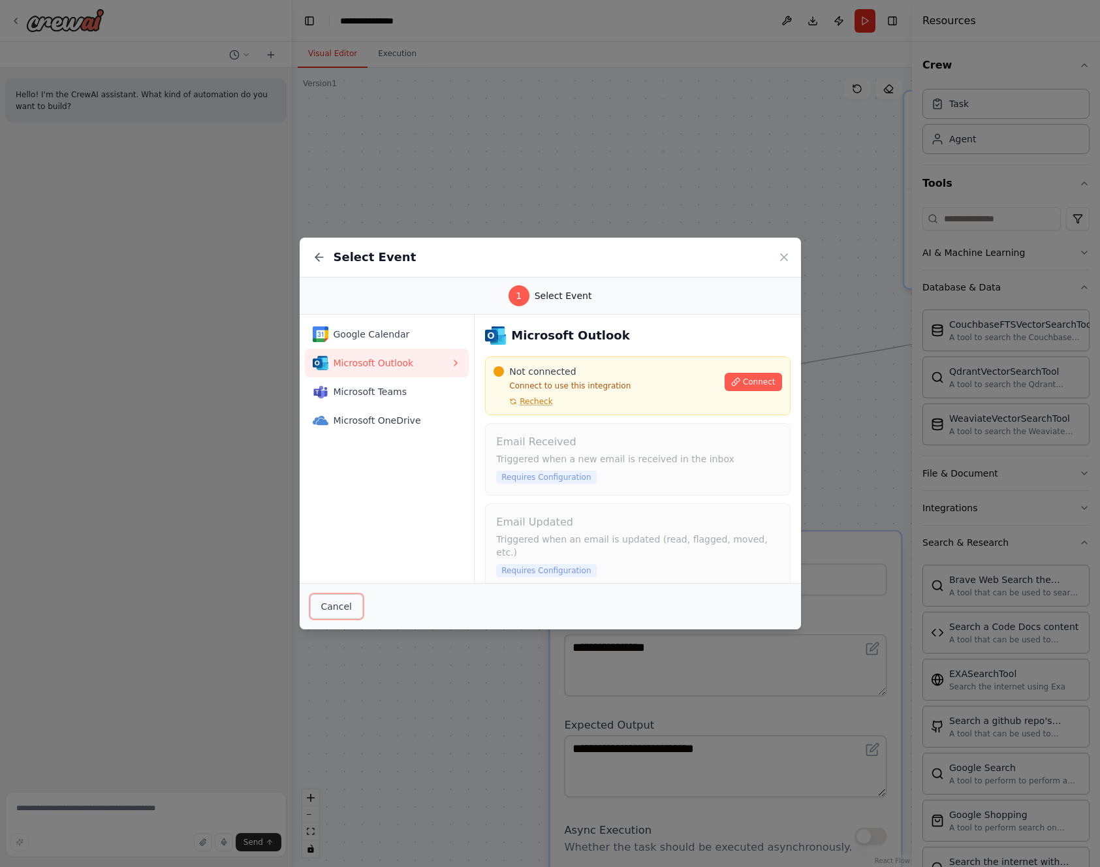
click at [347, 609] on button "Cancel" at bounding box center [336, 606] width 53 height 25
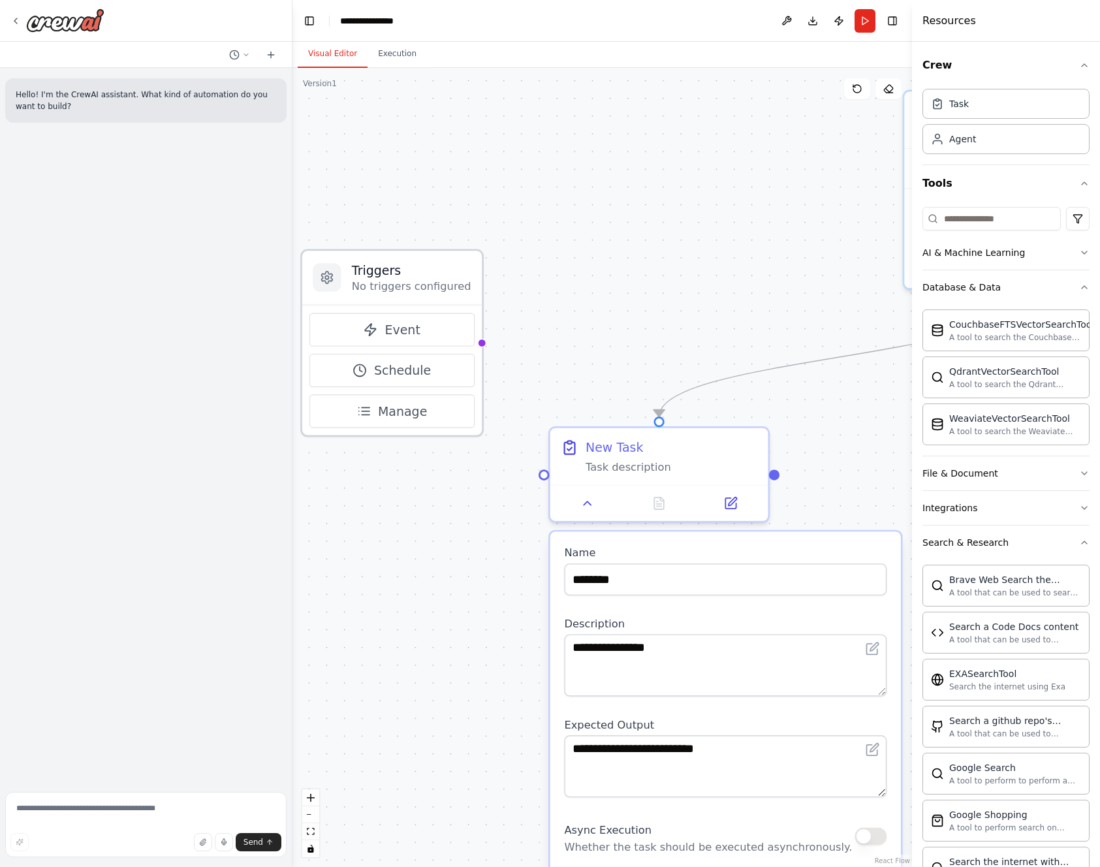
click at [419, 272] on h3 "Triggers" at bounding box center [412, 271] width 120 height 18
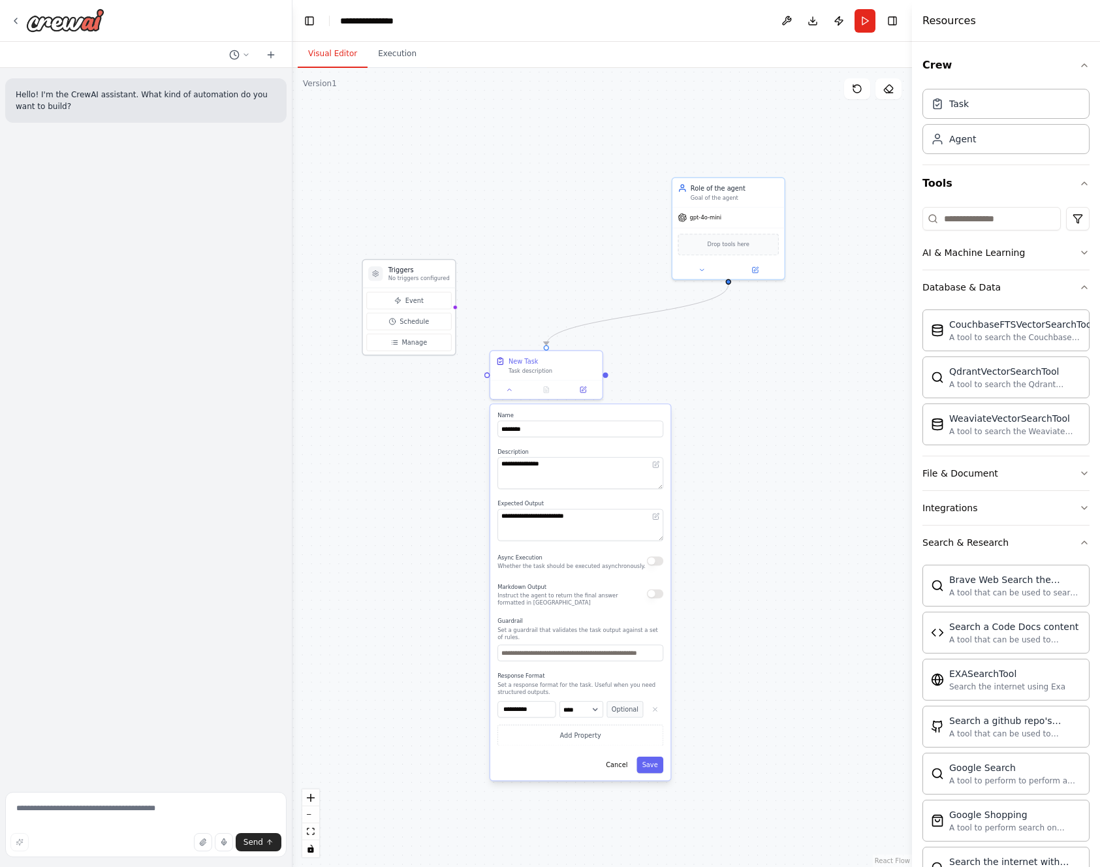
click at [430, 268] on h3 "Triggers" at bounding box center [419, 270] width 61 height 9
click at [374, 275] on icon at bounding box center [375, 274] width 5 height 6
click at [398, 272] on h3 "Triggers" at bounding box center [419, 270] width 61 height 9
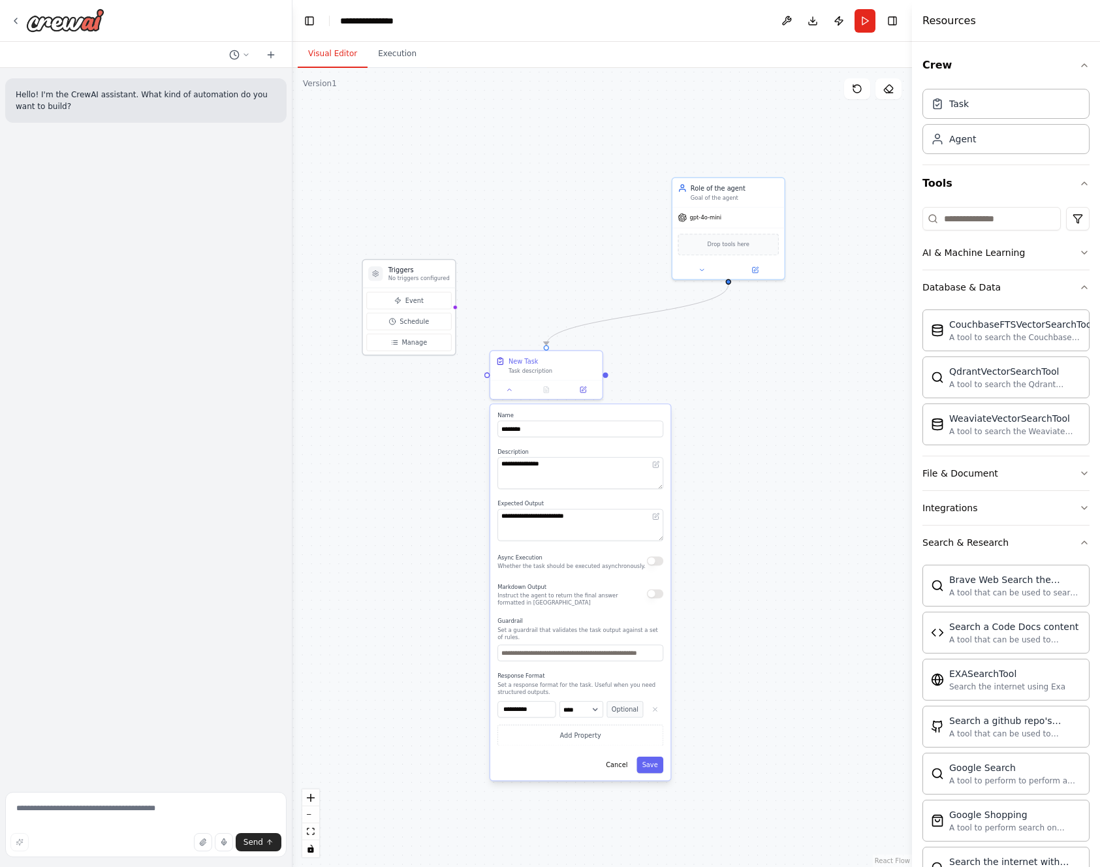
click at [470, 231] on div ".deletable-edge-delete-btn { width: 20px; height: 20px; border: 0px solid #ffff…" at bounding box center [603, 467] width 620 height 799
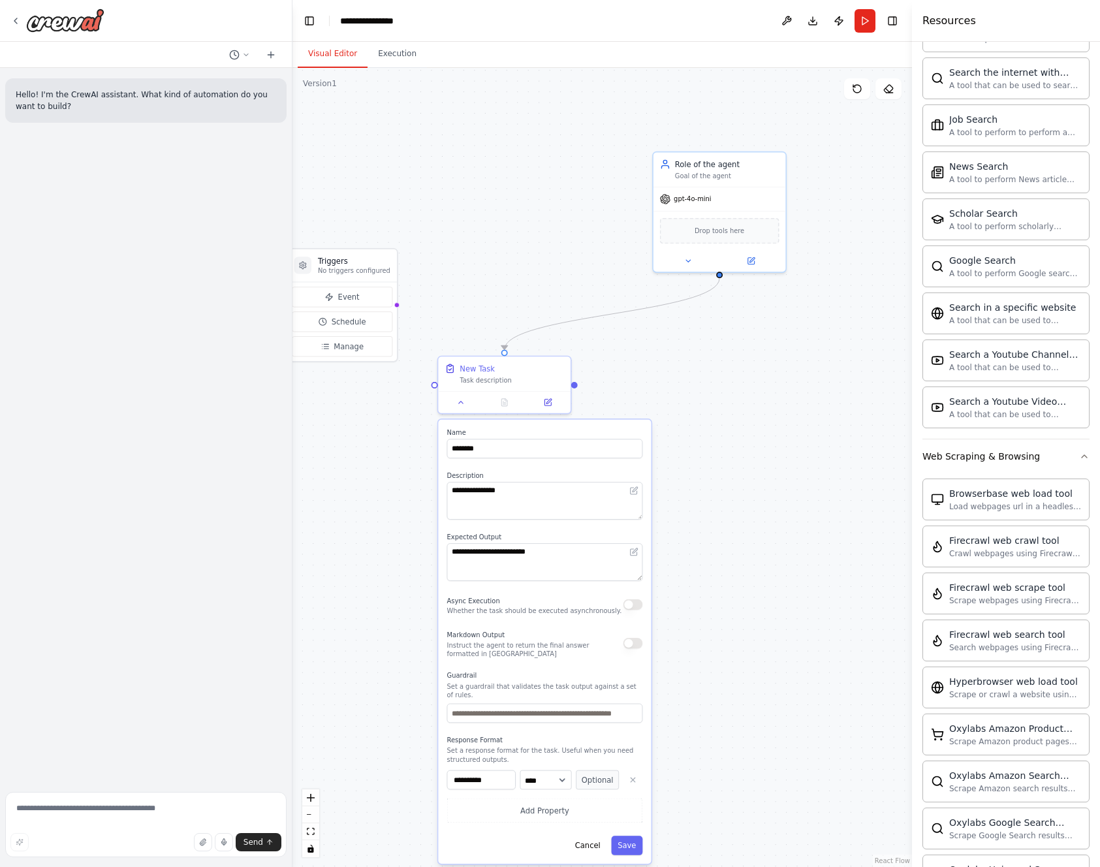
scroll to position [0, 0]
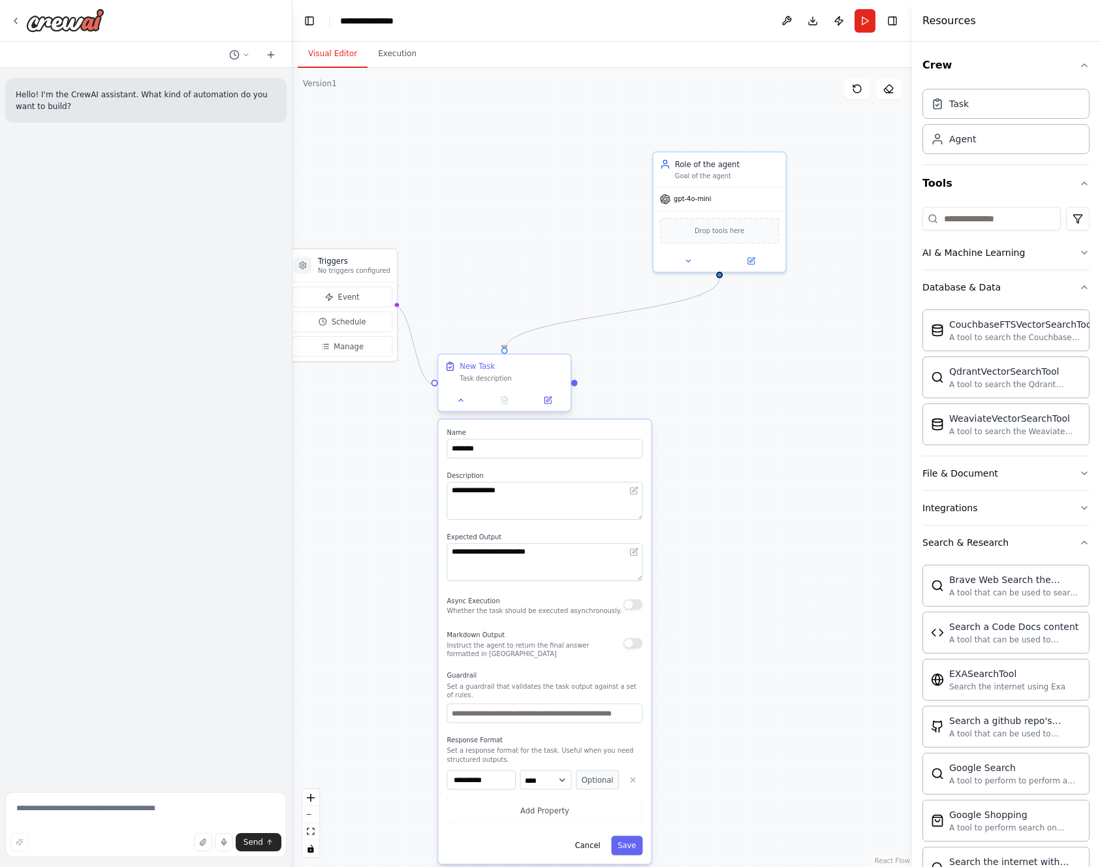
drag, startPoint x: 392, startPoint y: 304, endPoint x: 436, endPoint y: 381, distance: 88.9
click at [685, 381] on div "**********" at bounding box center [940, 513] width 511 height 658
click at [535, 368] on div "New Task" at bounding box center [512, 366] width 104 height 10
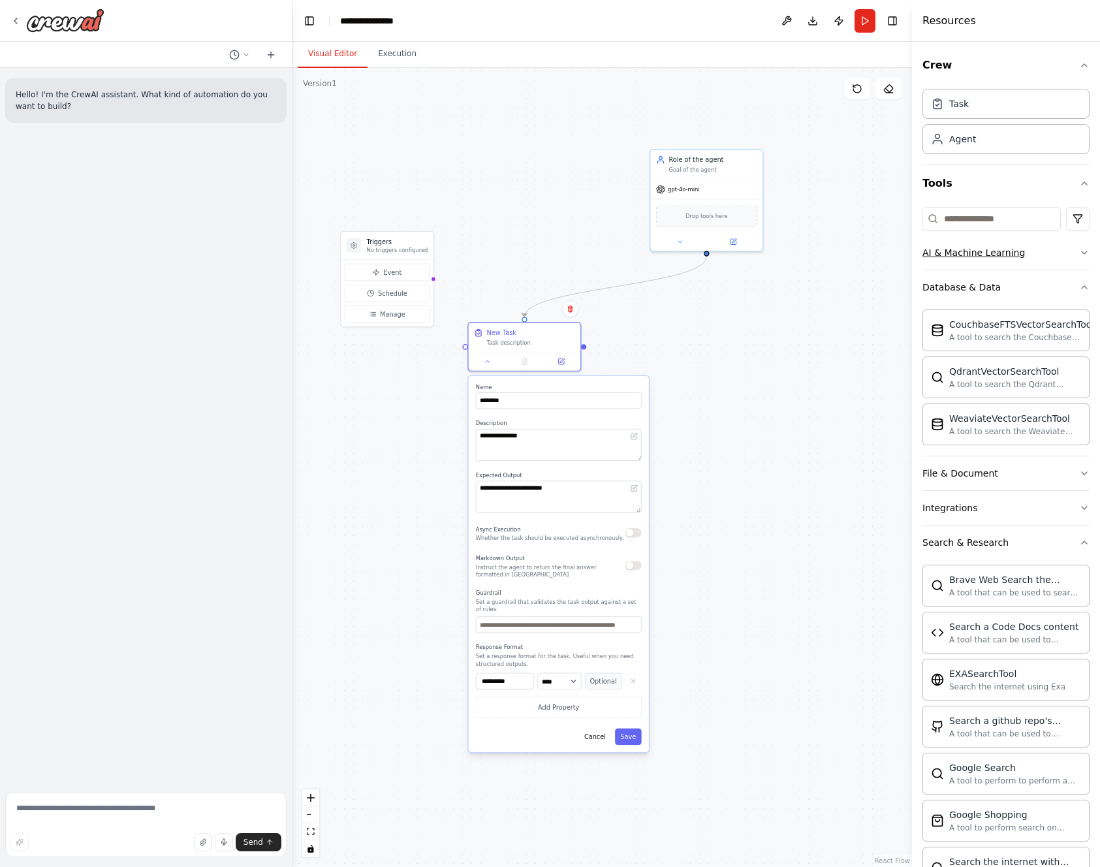
click at [1055, 249] on button "AI & Machine Learning" at bounding box center [1006, 253] width 167 height 34
